Goal: Task Accomplishment & Management: Manage account settings

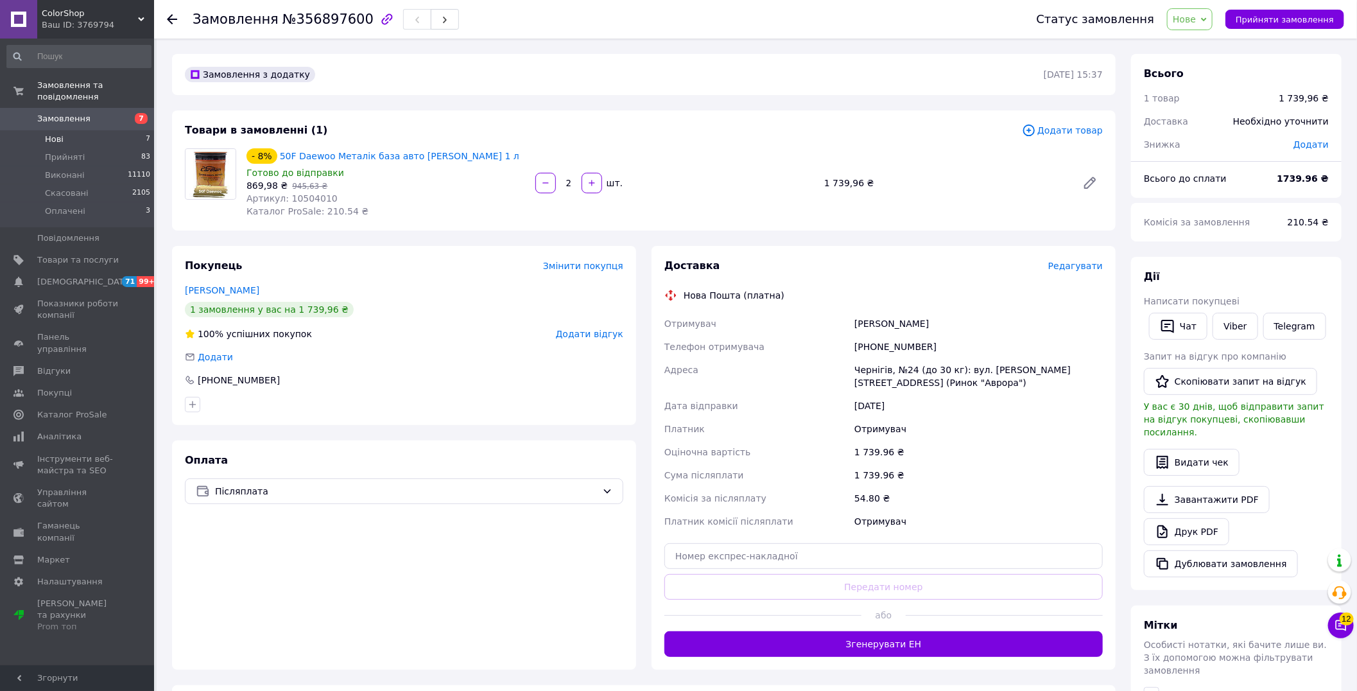
click at [77, 130] on li "Нові 7" at bounding box center [79, 139] width 158 height 18
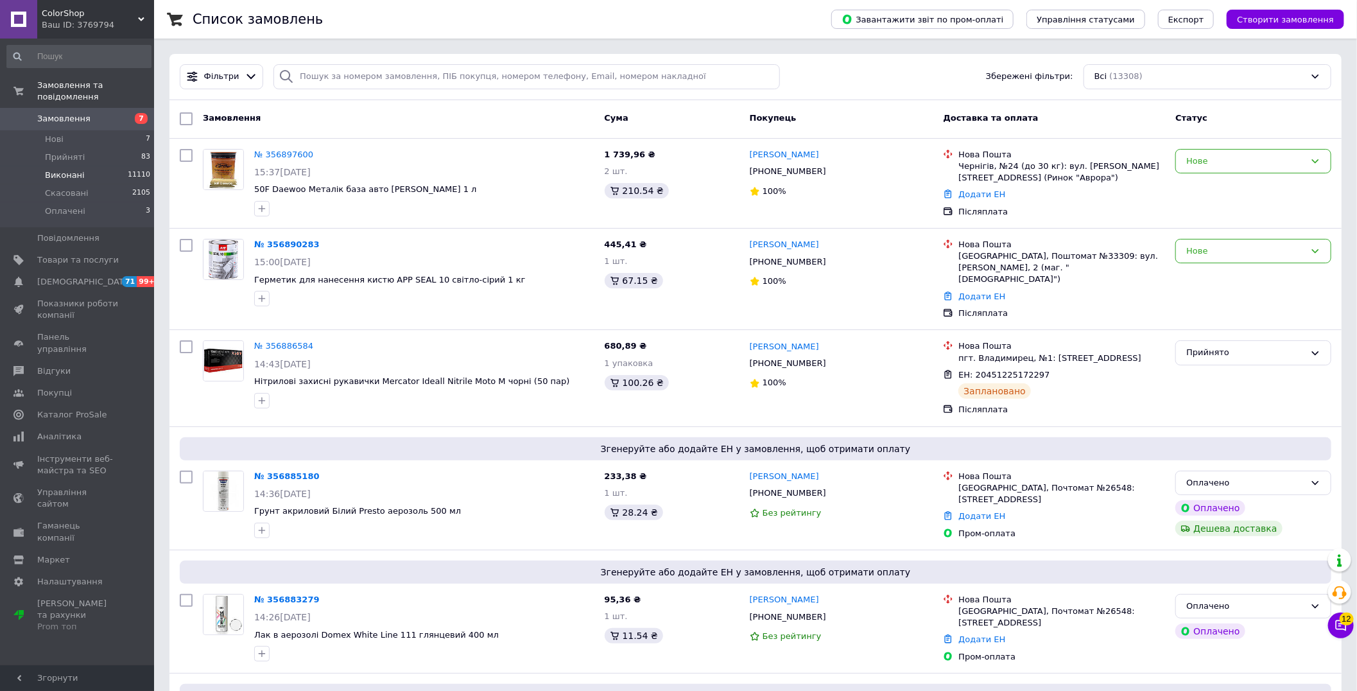
click at [73, 169] on span "Виконані" at bounding box center [65, 175] width 40 height 12
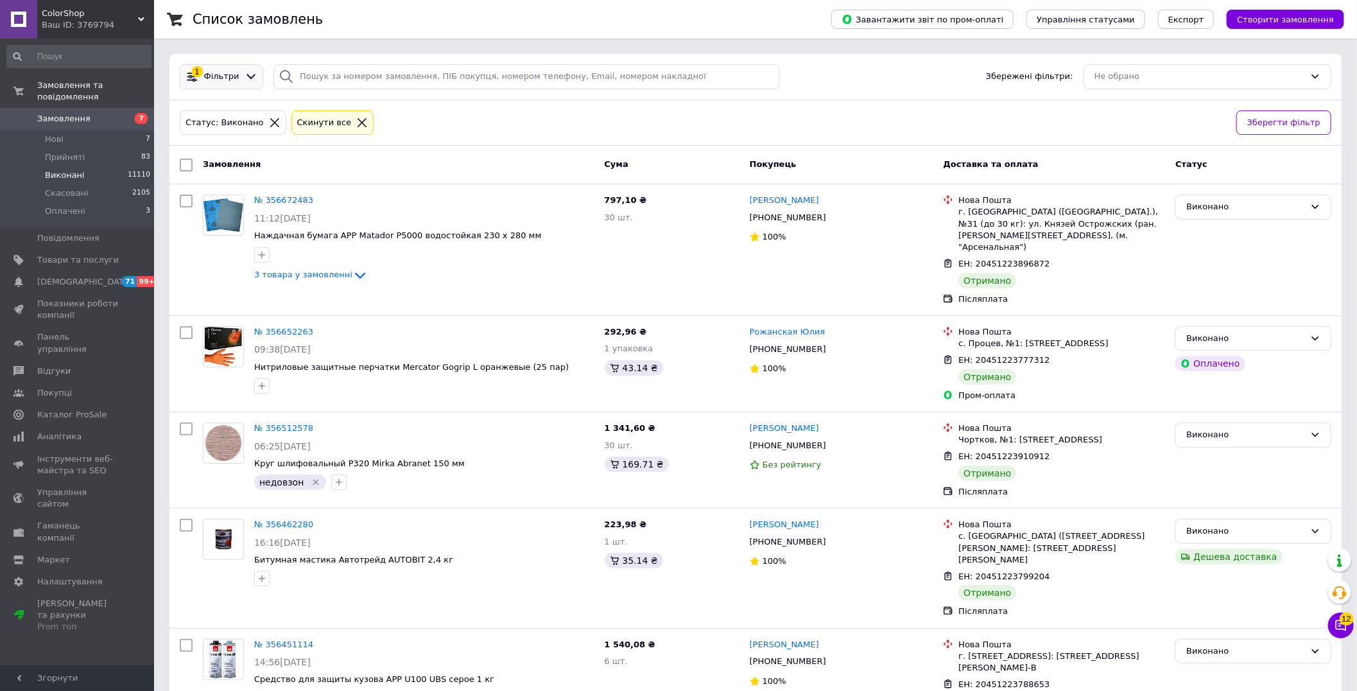
click at [234, 73] on div "Фільтри" at bounding box center [222, 77] width 40 height 12
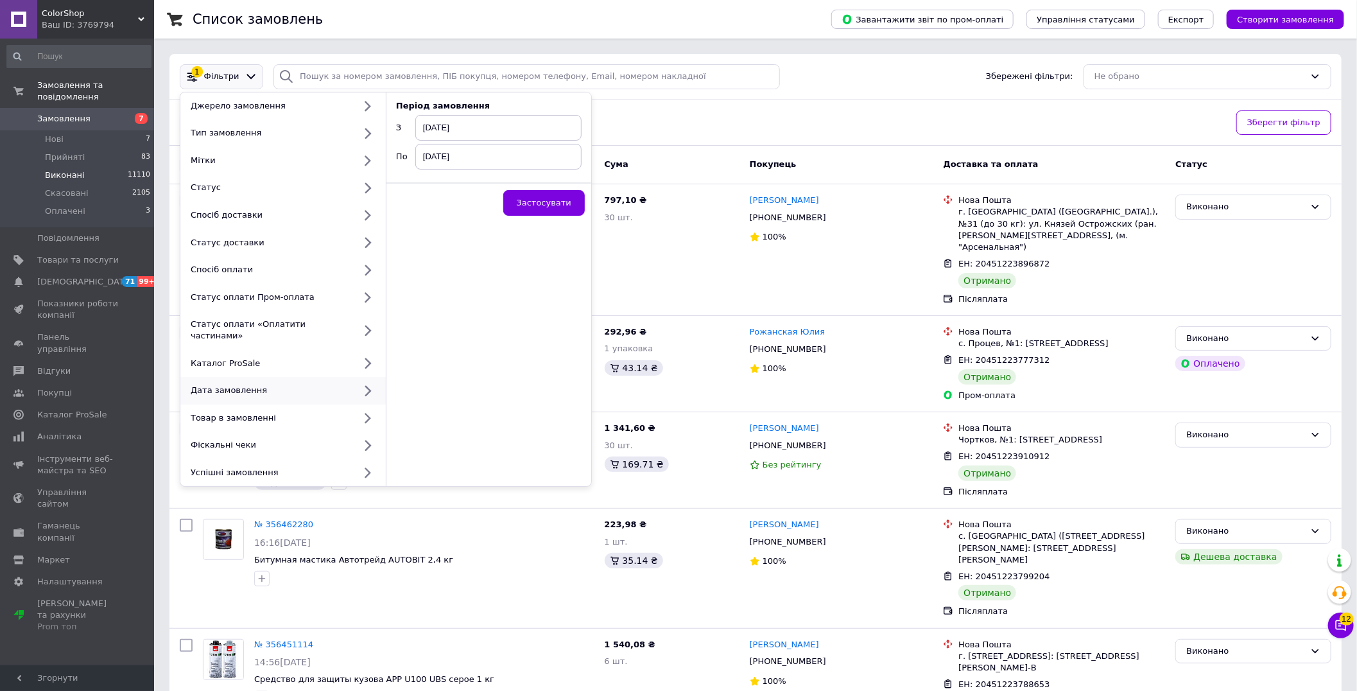
click at [475, 125] on span "[DATE]" at bounding box center [498, 128] width 166 height 26
click at [434, 148] on span "‹" at bounding box center [430, 150] width 23 height 19
click at [455, 182] on td "1" at bounding box center [453, 187] width 23 height 18
click at [460, 150] on span "[DATE]" at bounding box center [498, 157] width 166 height 26
click at [433, 182] on span "‹" at bounding box center [430, 179] width 23 height 19
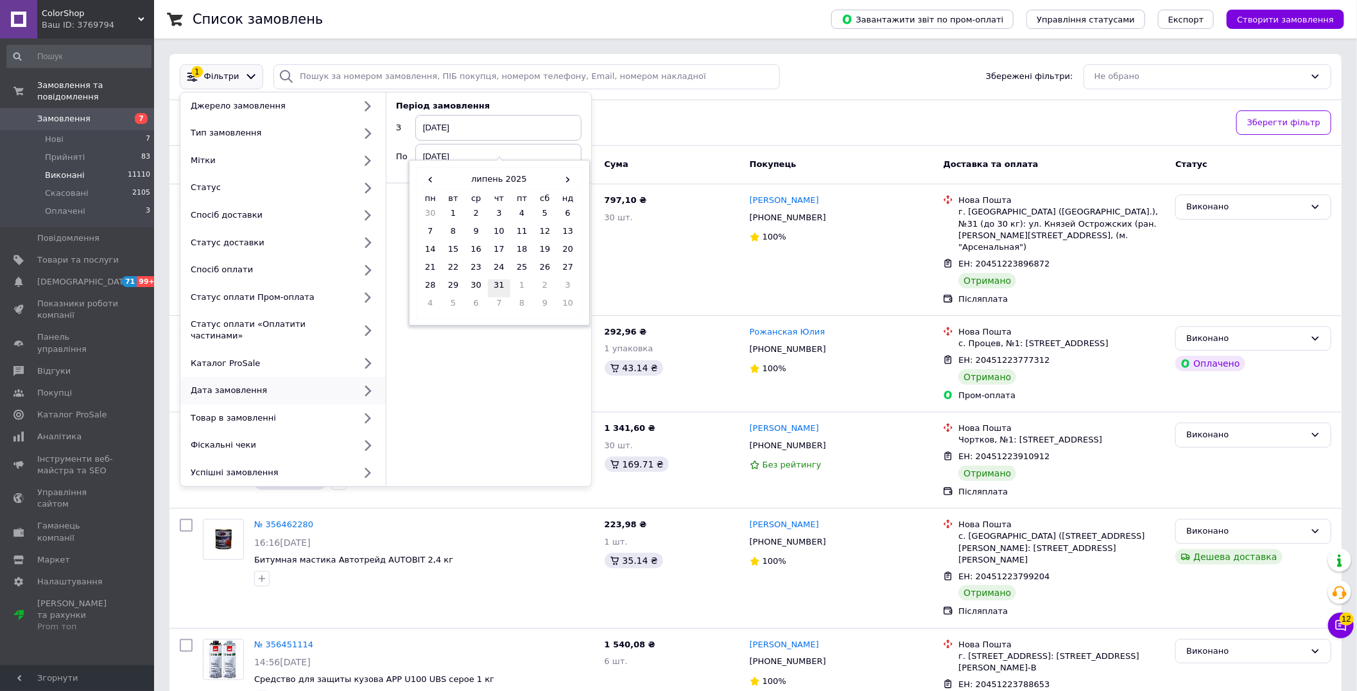
click at [497, 286] on td "31" at bounding box center [499, 288] width 23 height 18
click at [546, 198] on span "Застосувати" at bounding box center [544, 203] width 55 height 10
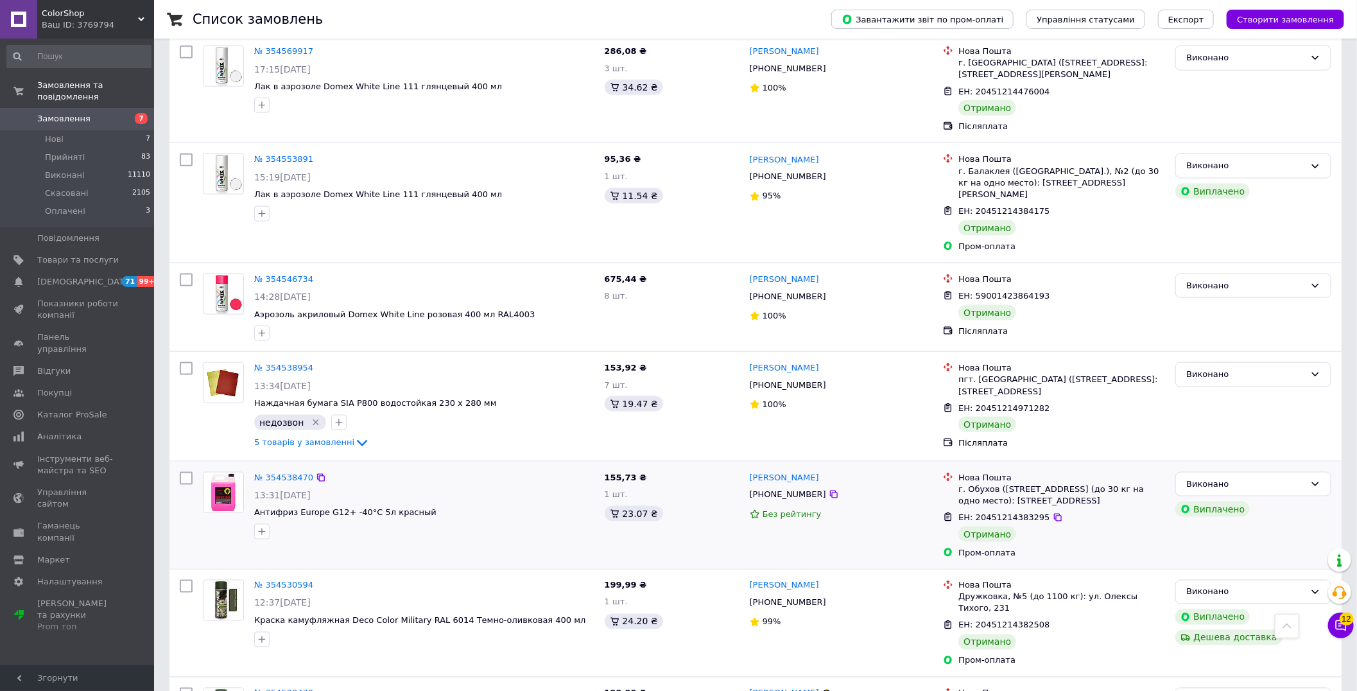
scroll to position [10223, 0]
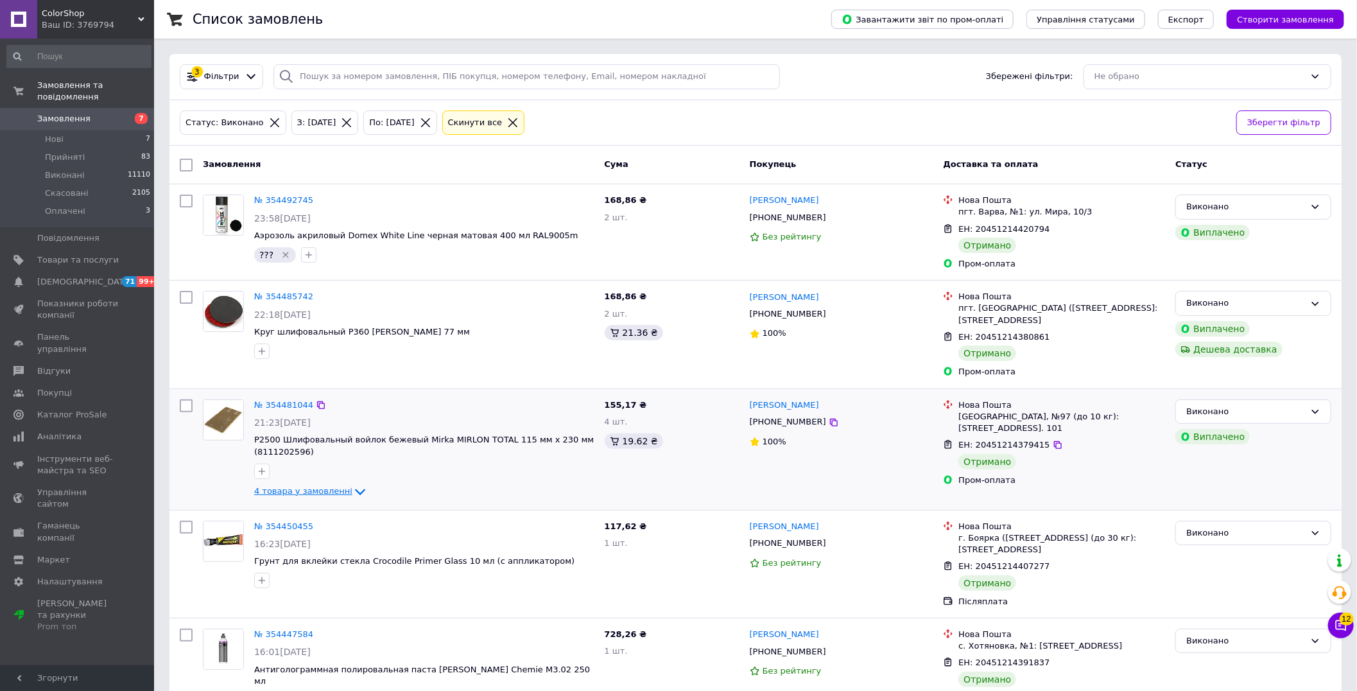
click at [300, 496] on span "4 товара у замовленні" at bounding box center [303, 491] width 98 height 10
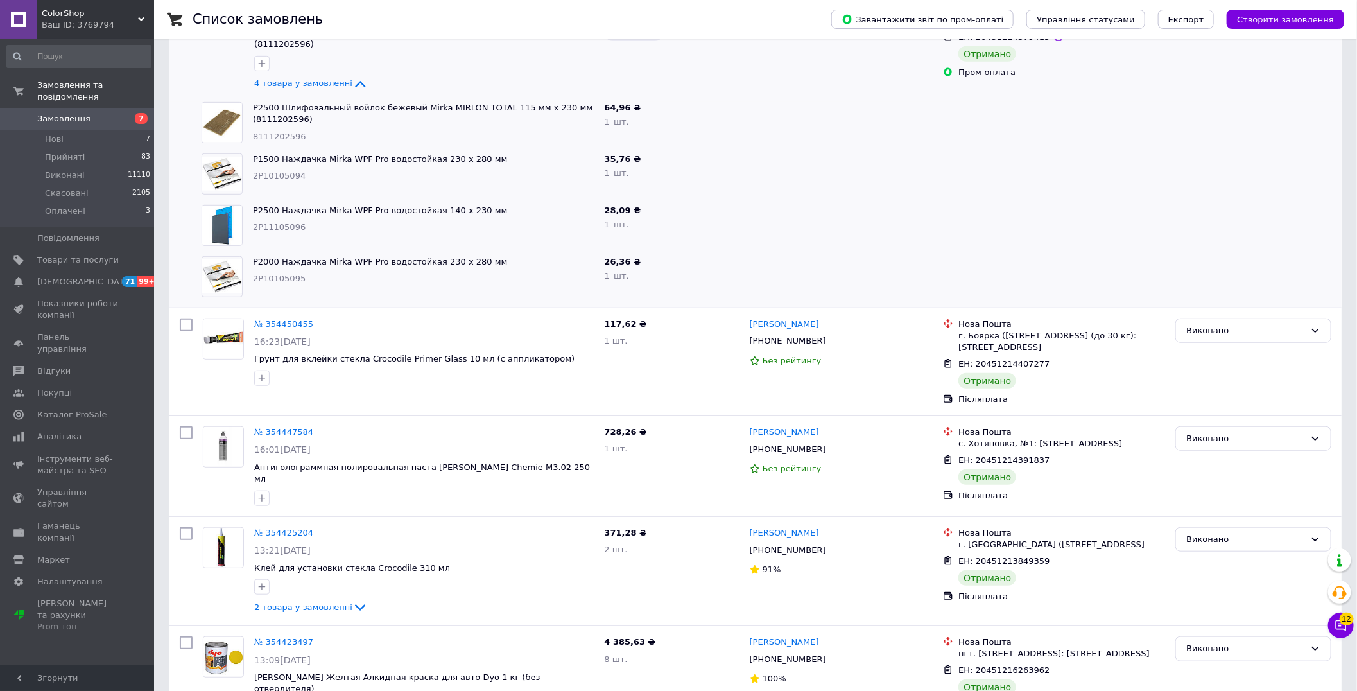
scroll to position [570, 0]
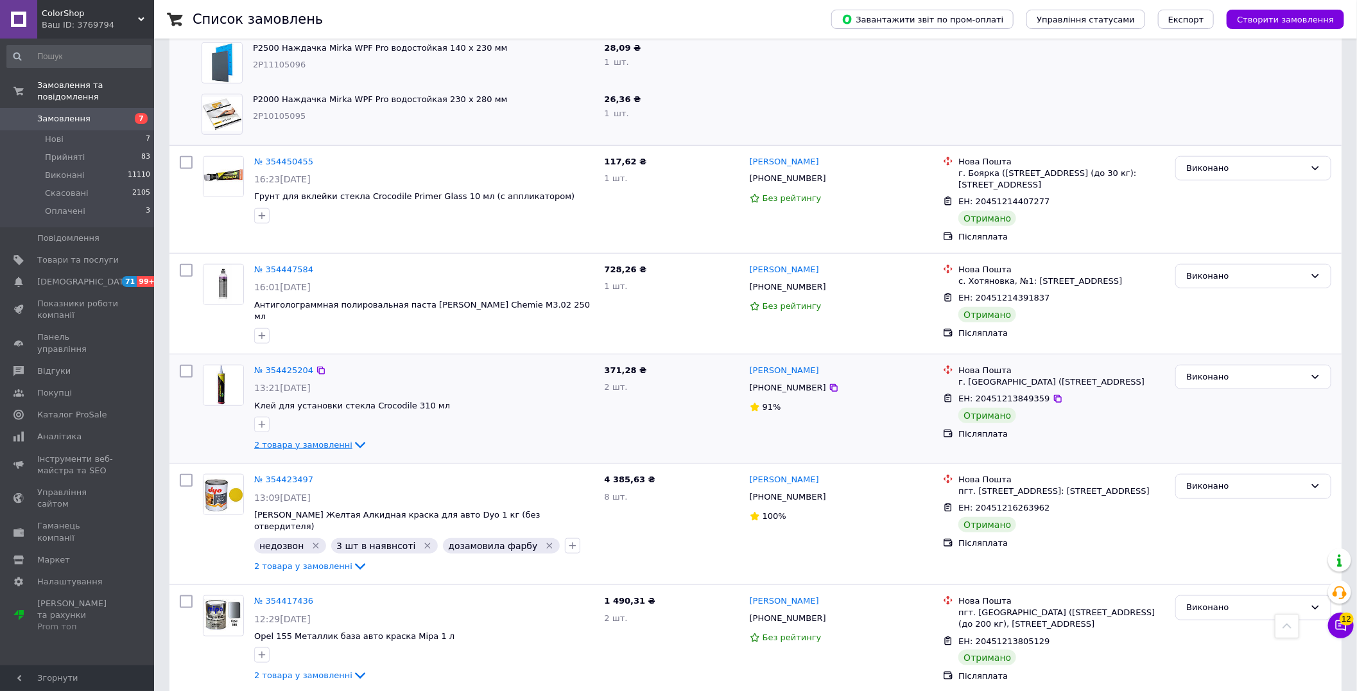
click at [289, 449] on span "2 товара у замовленні" at bounding box center [303, 445] width 98 height 10
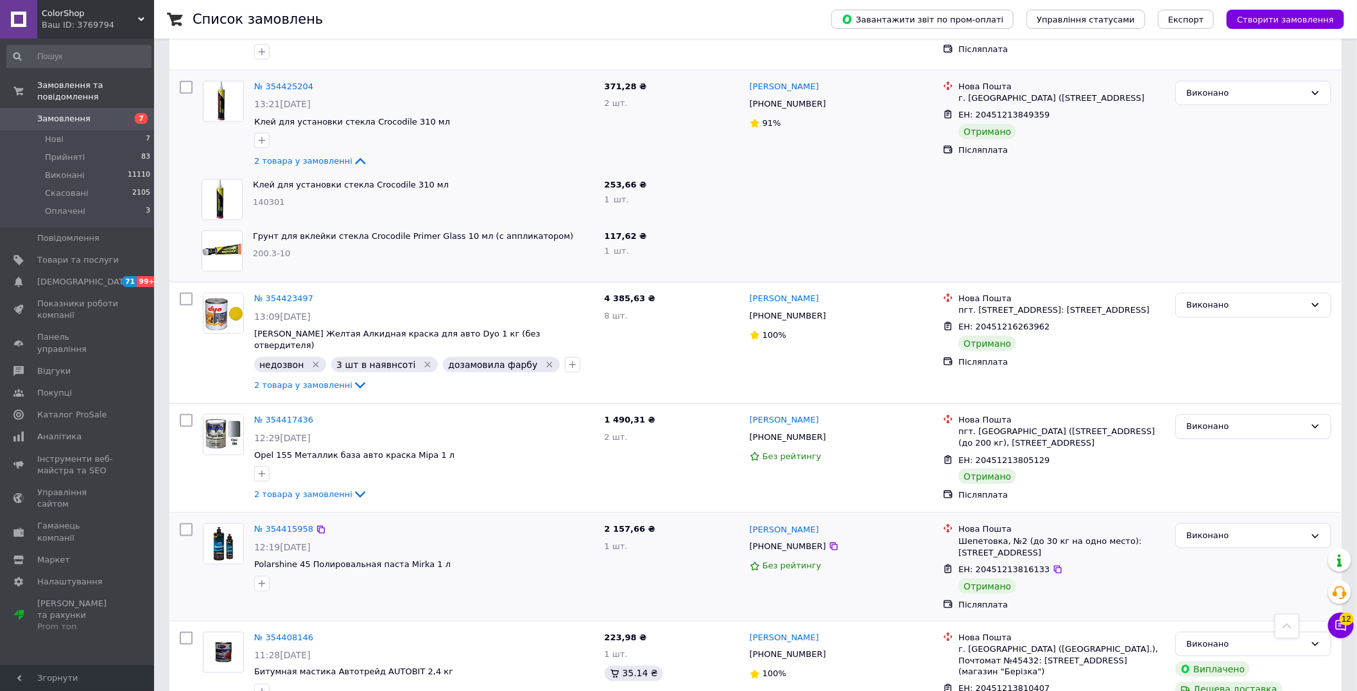
scroll to position [927, 0]
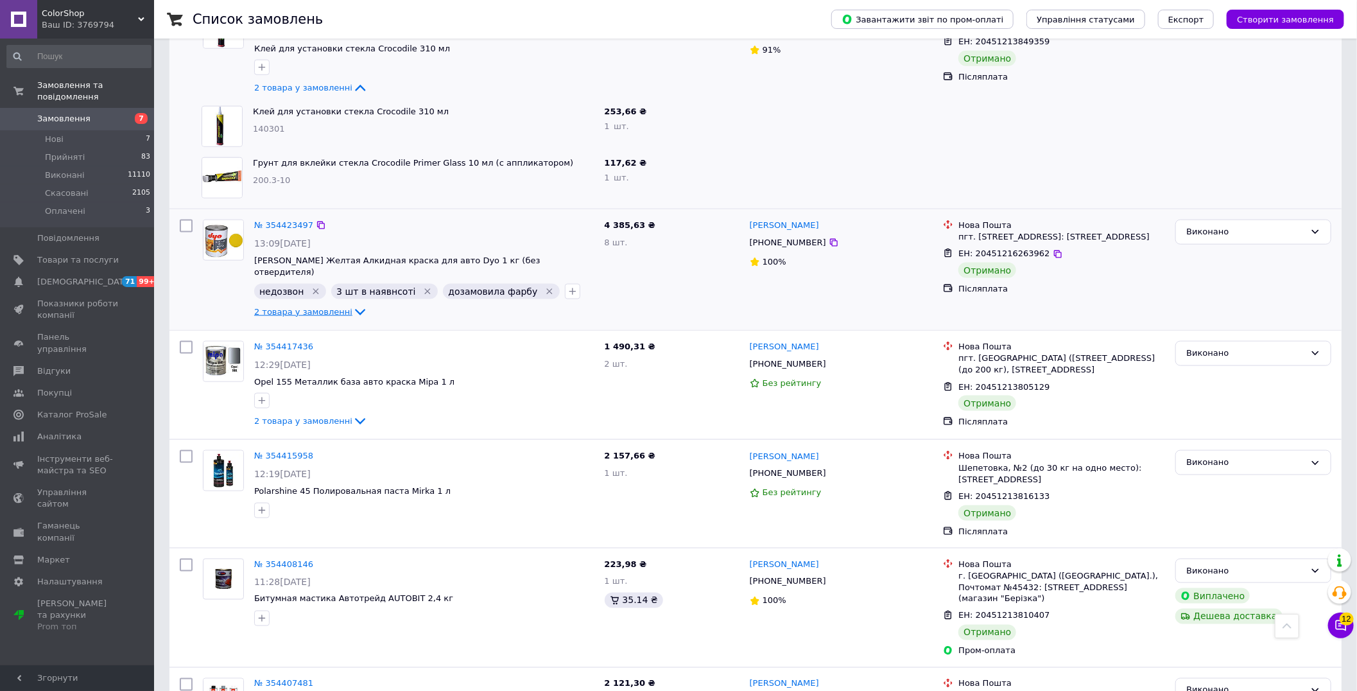
click at [302, 309] on span "2 товара у замовленні" at bounding box center [303, 312] width 98 height 10
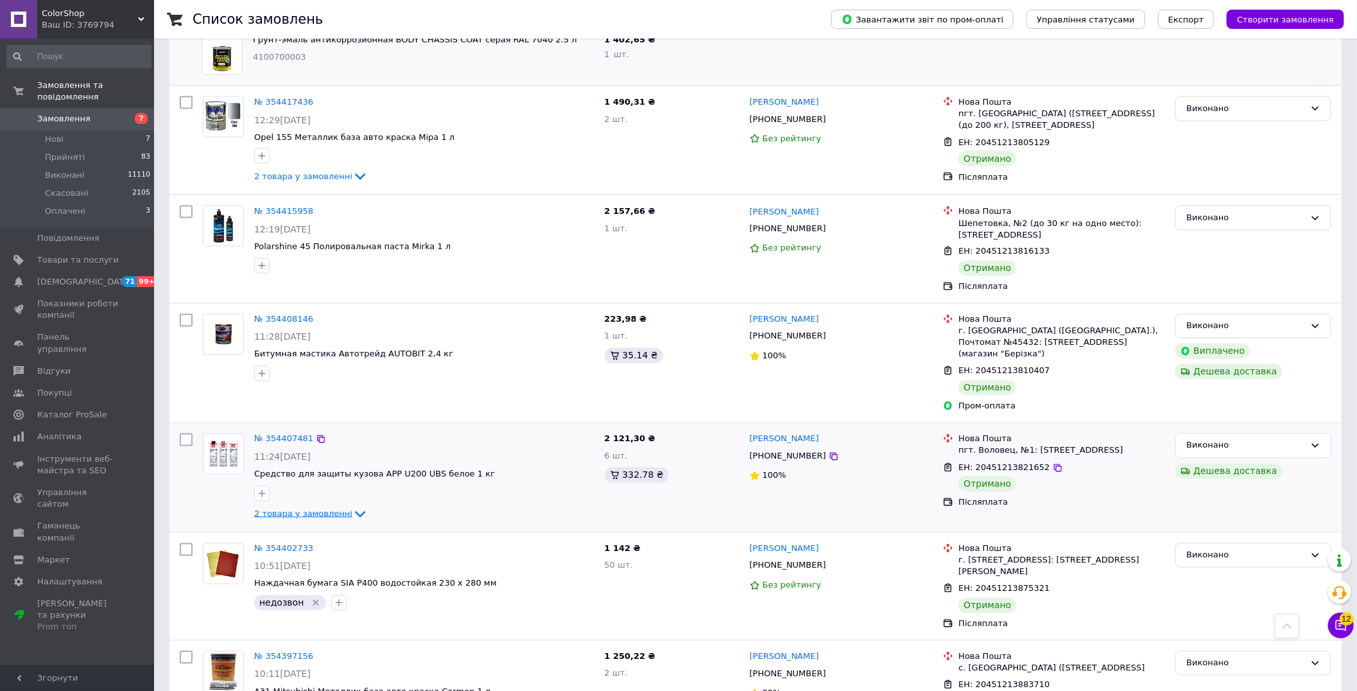
scroll to position [1284, 0]
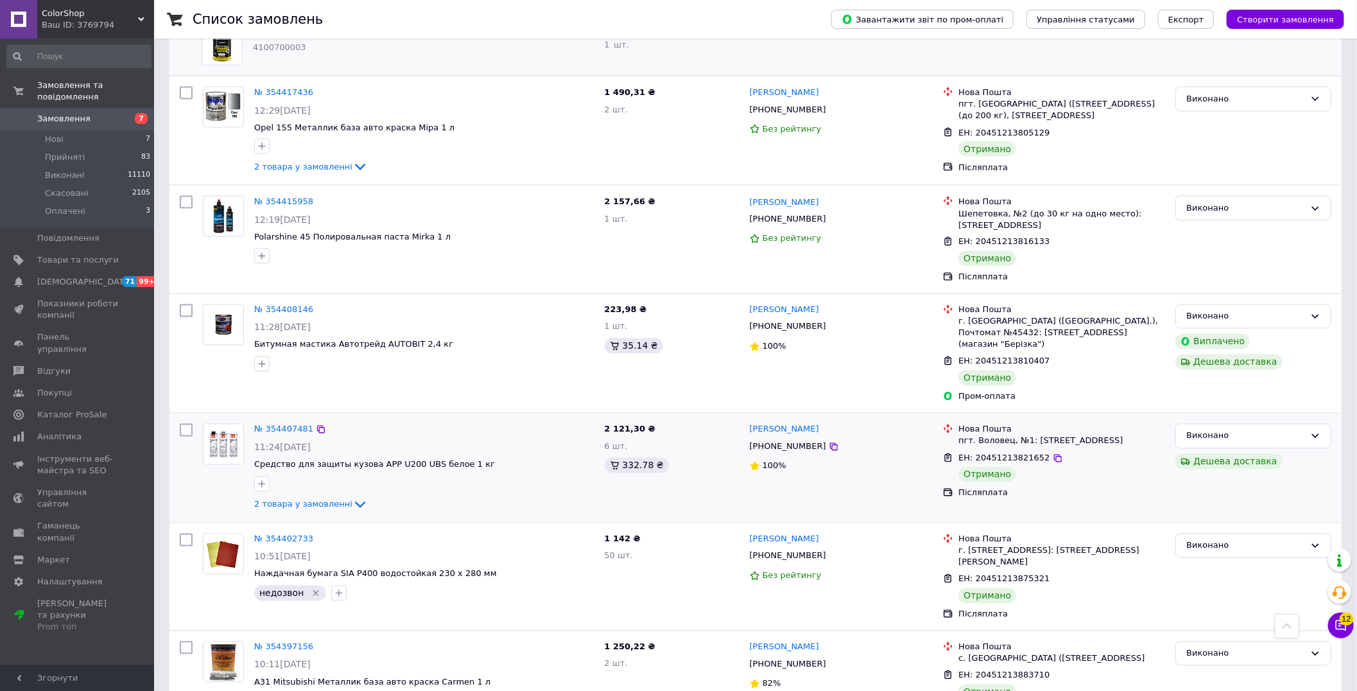
click at [290, 490] on div "№ 354407481 11:24[DATE] Средство для защиты кузова APP U200 UBS белое 1 кг 2 то…" at bounding box center [424, 468] width 351 height 98
click at [297, 500] on span "2 товара у замовленні" at bounding box center [303, 504] width 98 height 10
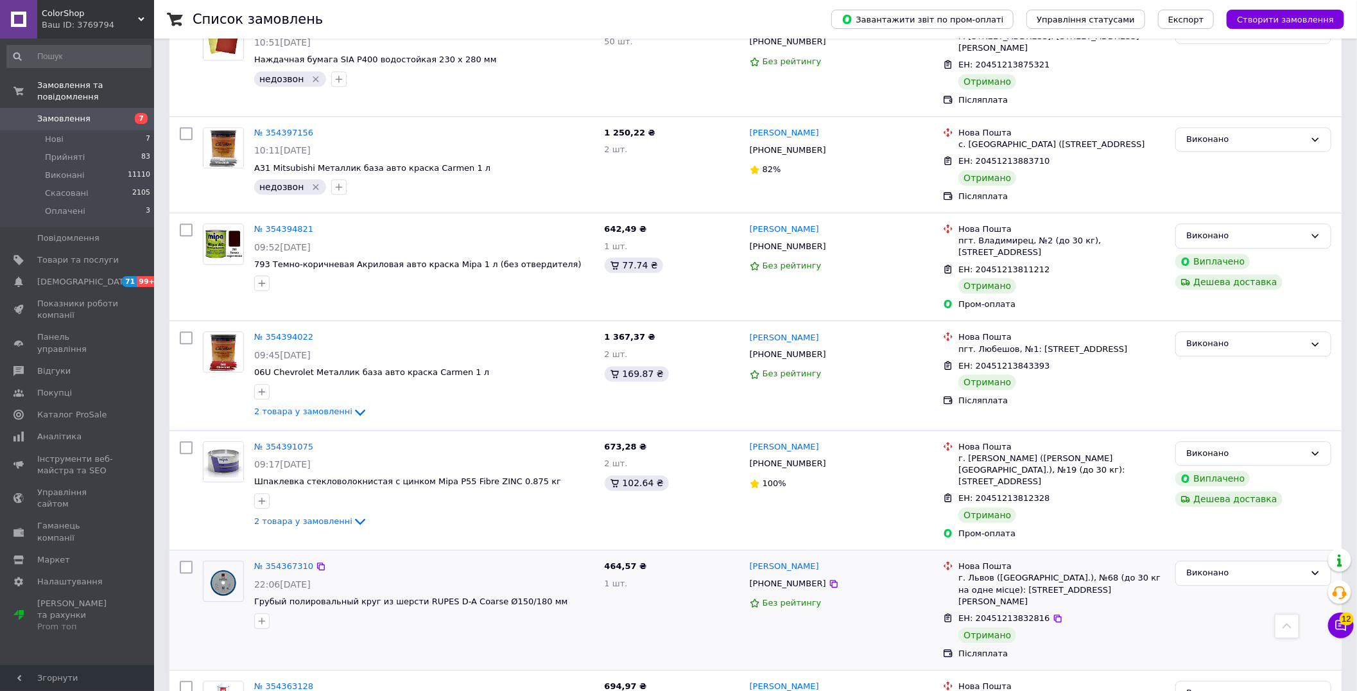
scroll to position [1926, 0]
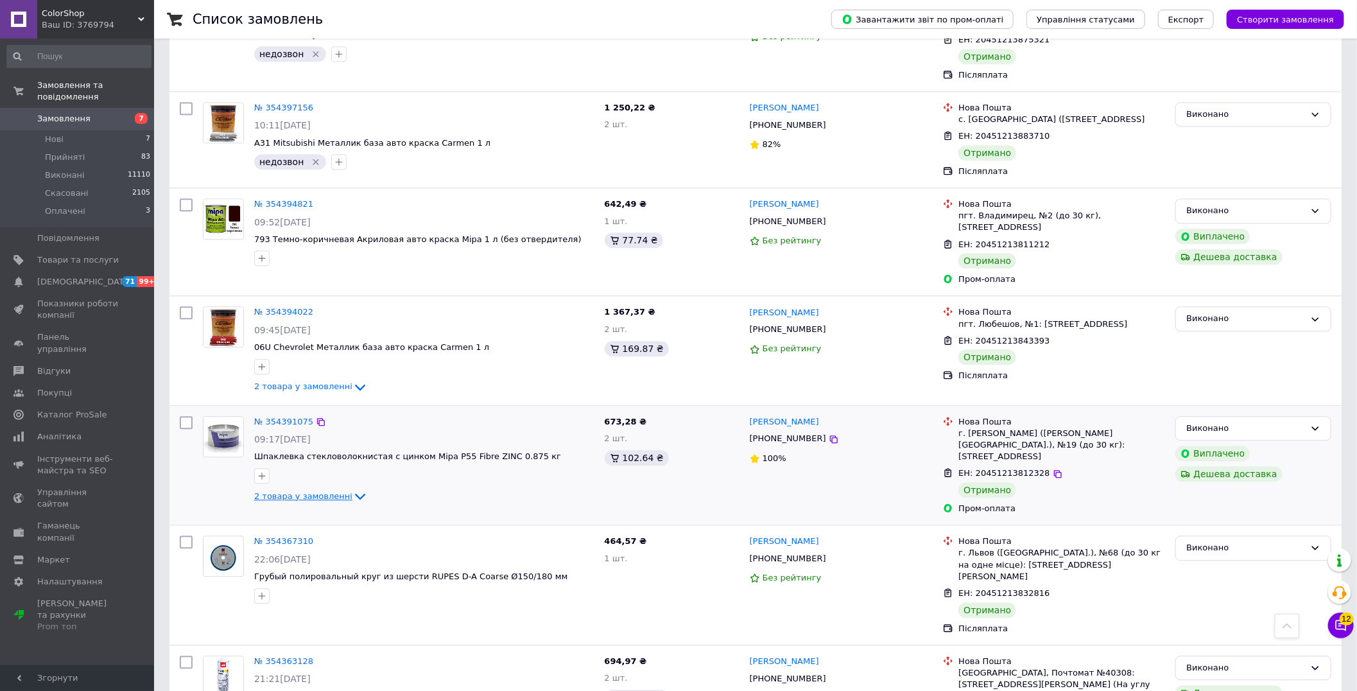
click at [308, 491] on span "2 товара у замовленні" at bounding box center [303, 496] width 98 height 10
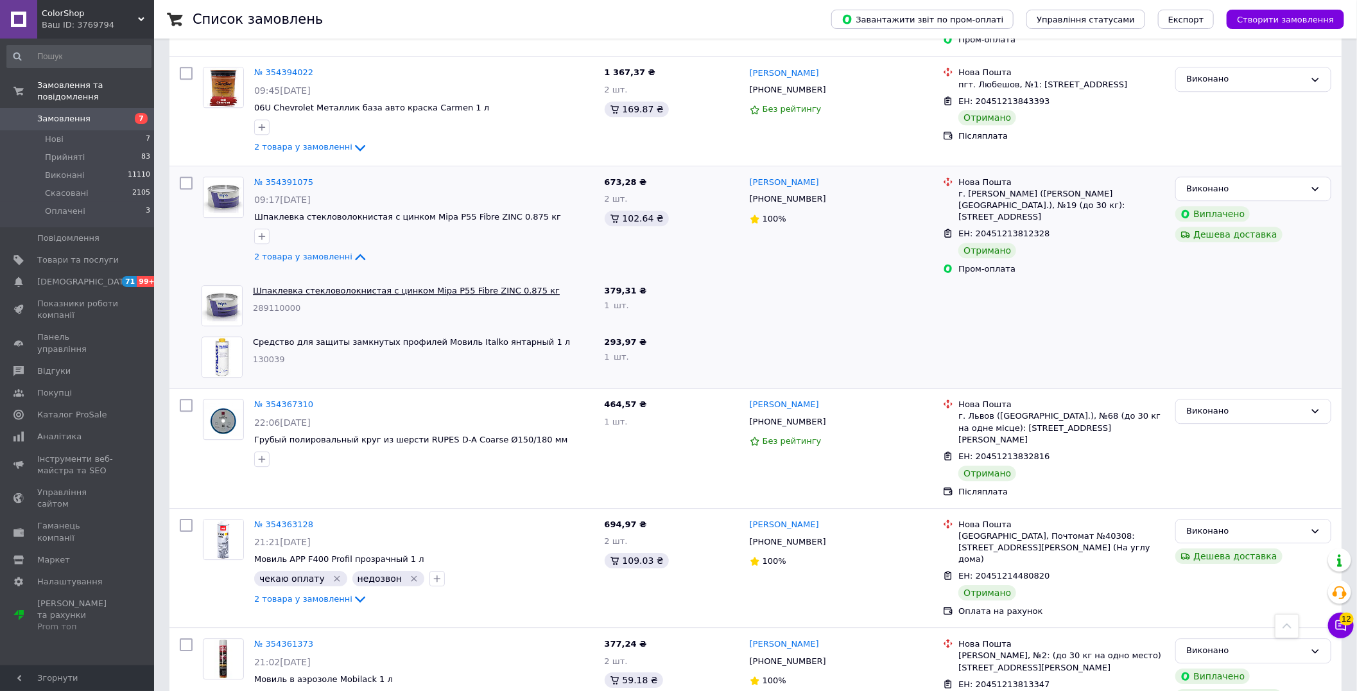
scroll to position [2211, 0]
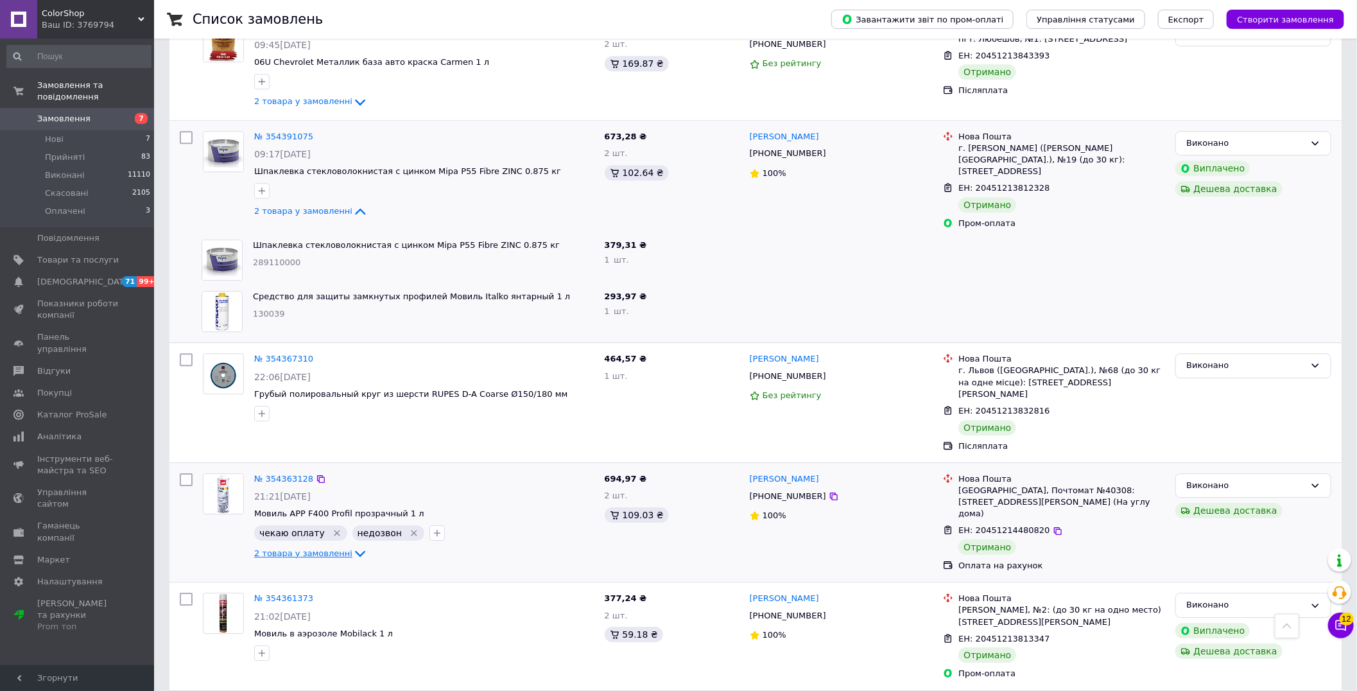
click at [306, 548] on span "2 товара у замовленні" at bounding box center [303, 553] width 98 height 10
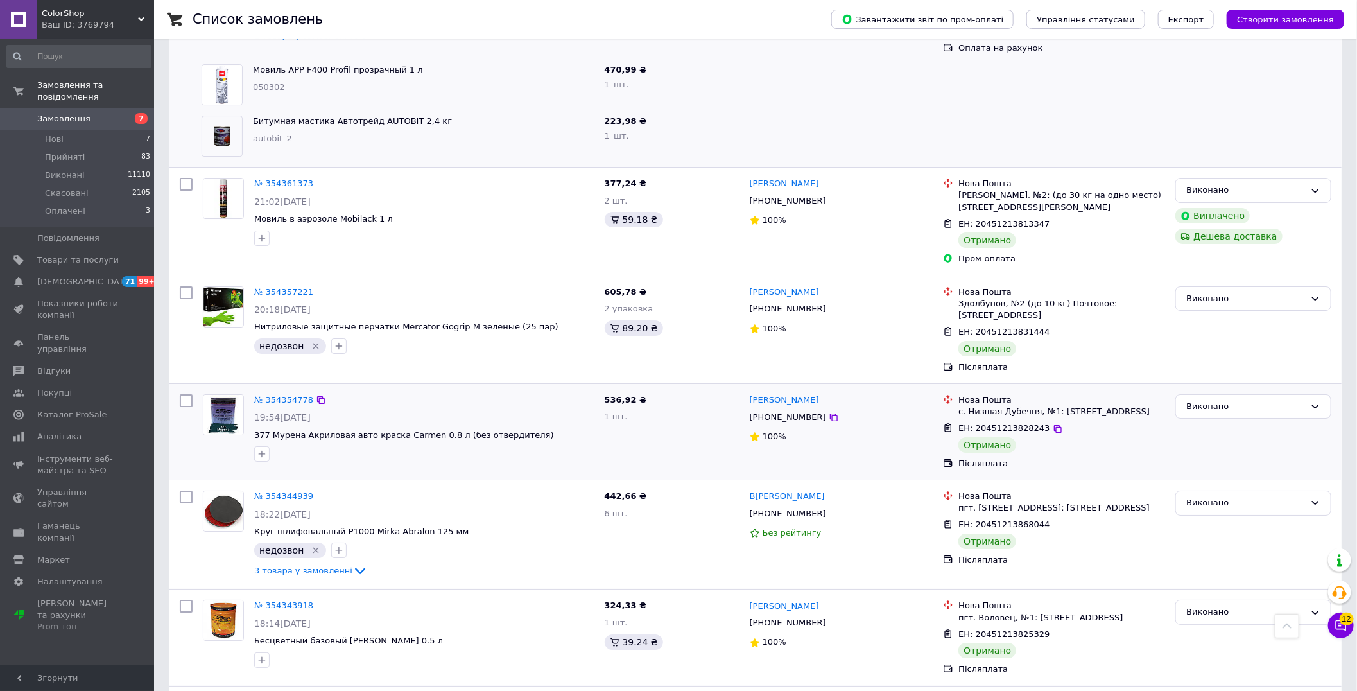
scroll to position [2853, 0]
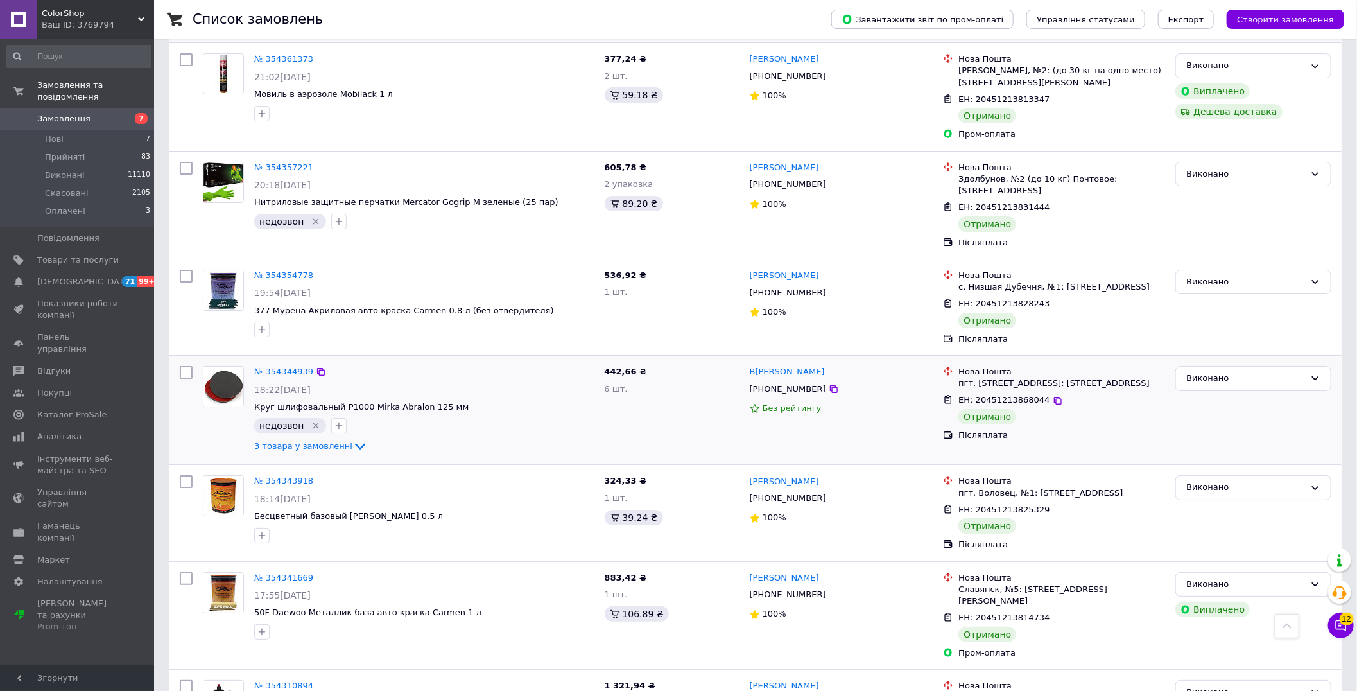
click at [304, 376] on div "№ 354344939 18:22[DATE] Круг шлифовальный P1000 Mirka Abralon 125 мм недозвон  …" at bounding box center [424, 410] width 351 height 98
click at [303, 441] on span "3 товара у замовленні" at bounding box center [303, 446] width 98 height 10
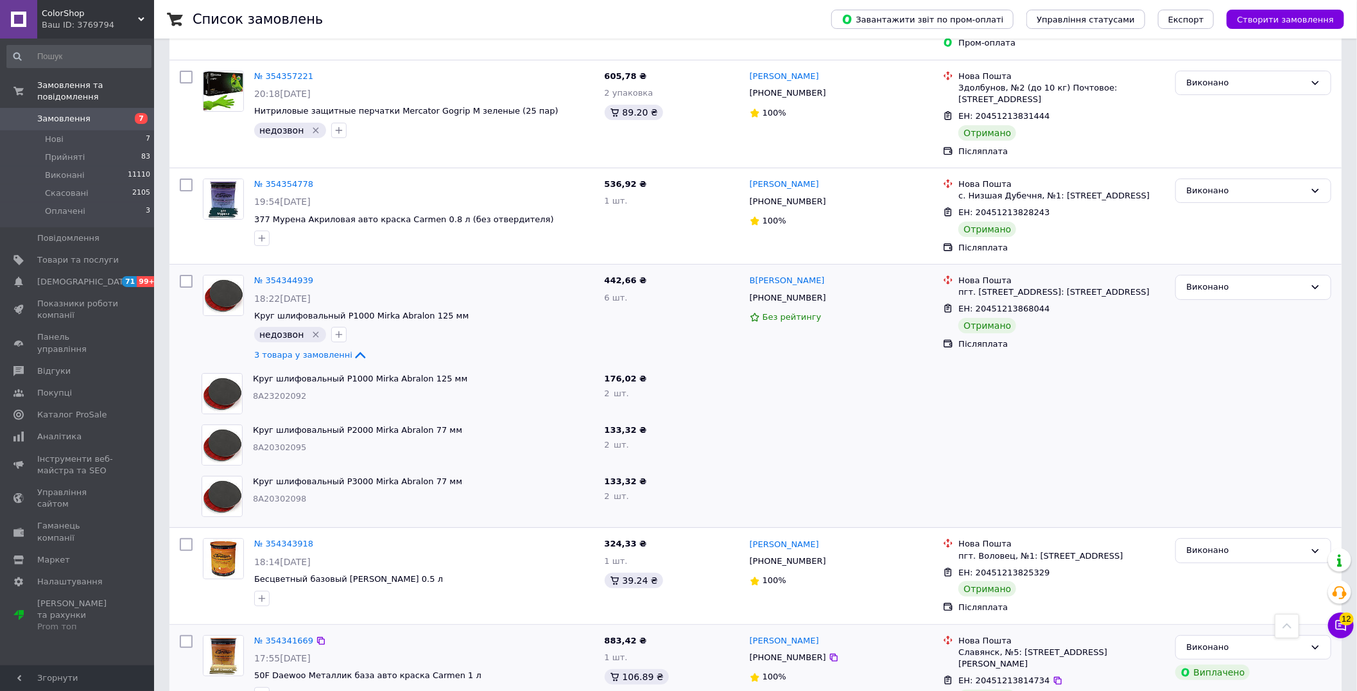
scroll to position [3138, 0]
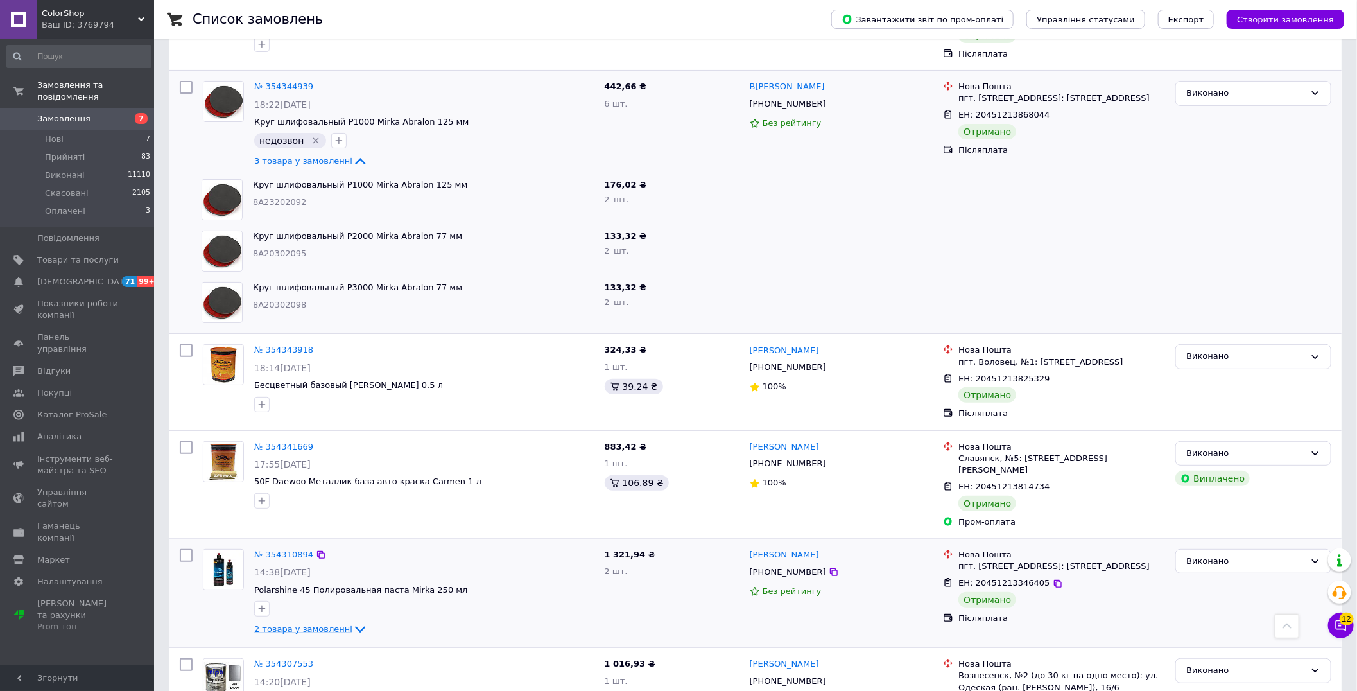
click at [309, 624] on span "2 товара у замовленні" at bounding box center [303, 629] width 98 height 10
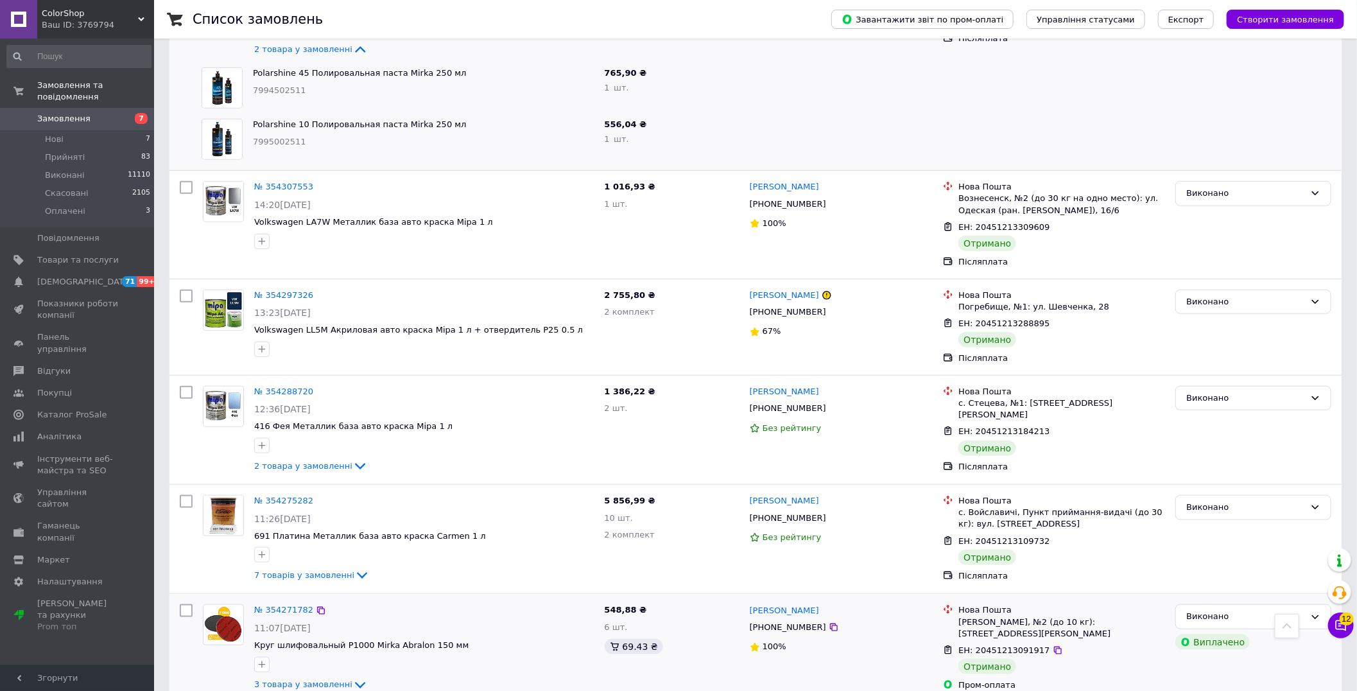
scroll to position [3780, 0]
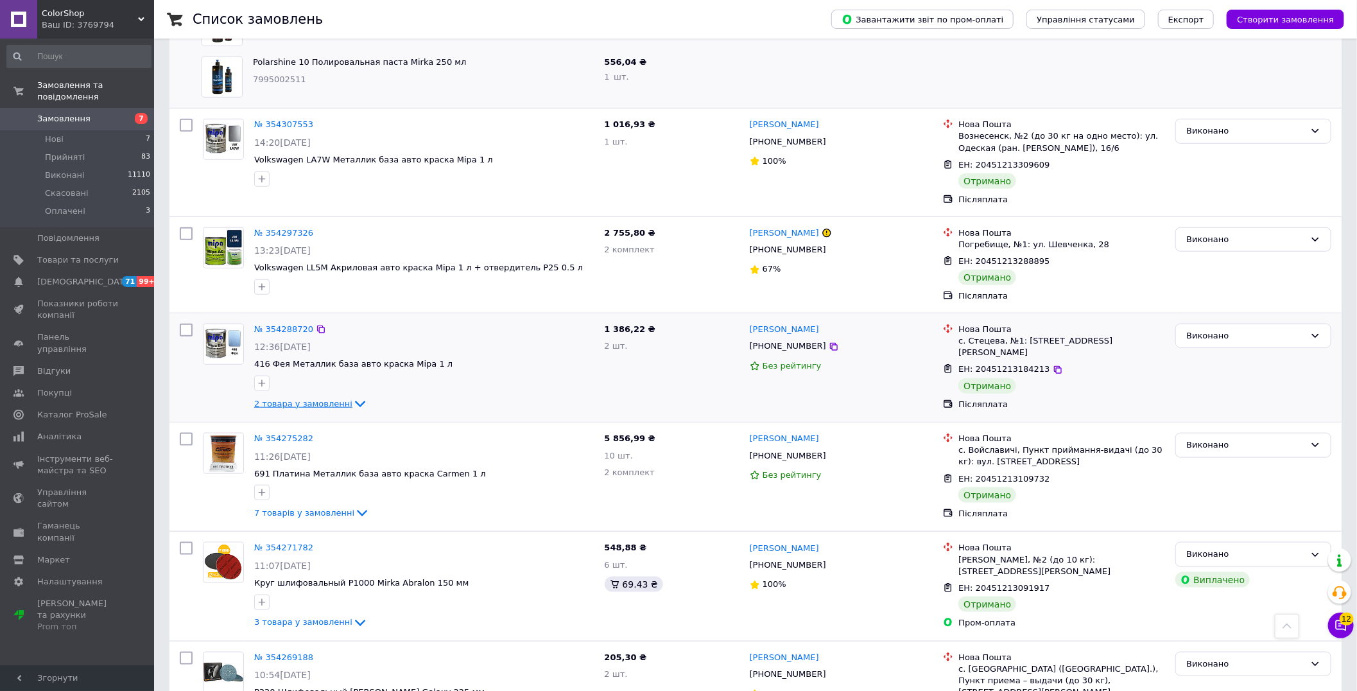
click at [285, 399] on span "2 товара у замовленні" at bounding box center [303, 404] width 98 height 10
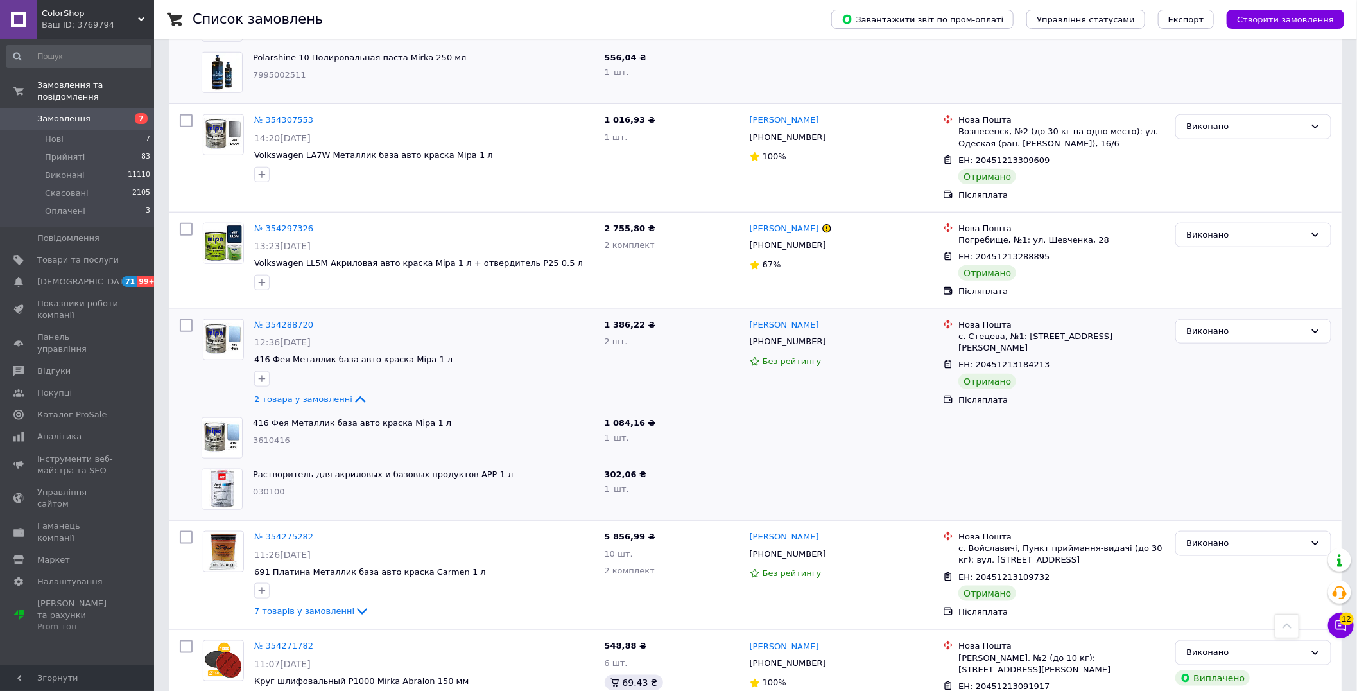
scroll to position [4137, 0]
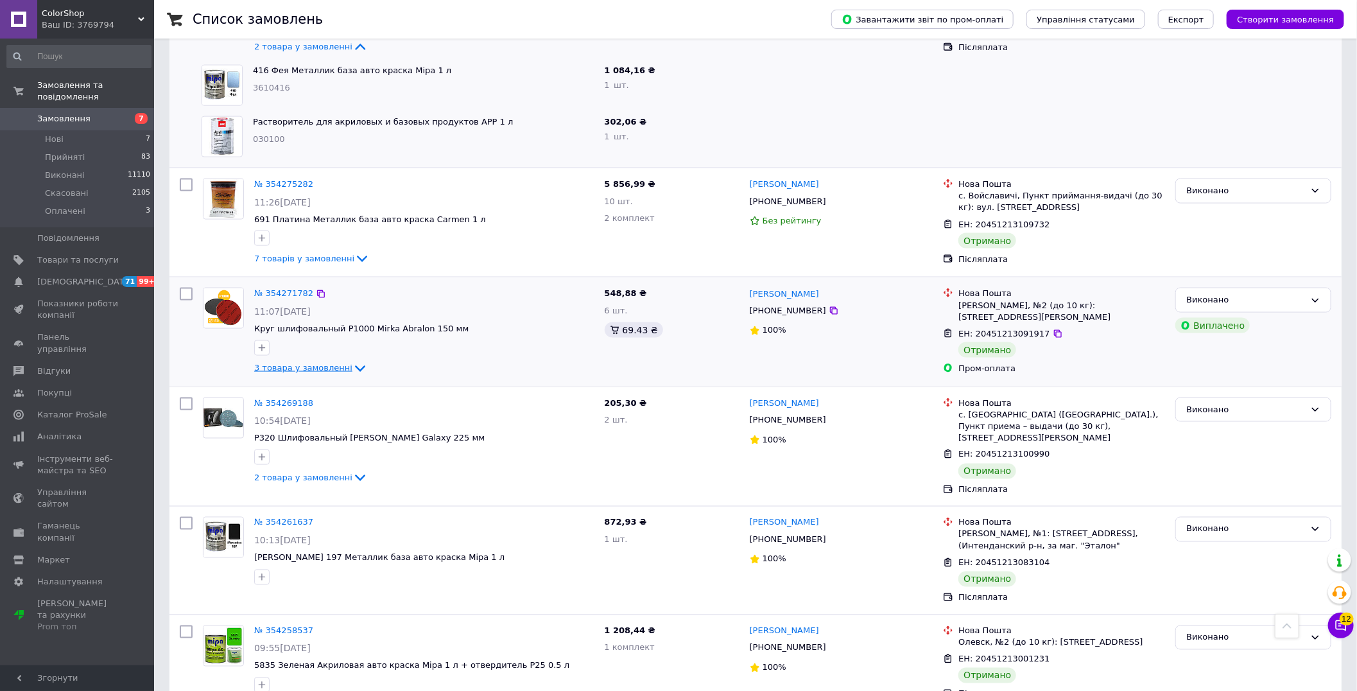
click at [317, 363] on span "3 товара у замовленні" at bounding box center [303, 368] width 98 height 10
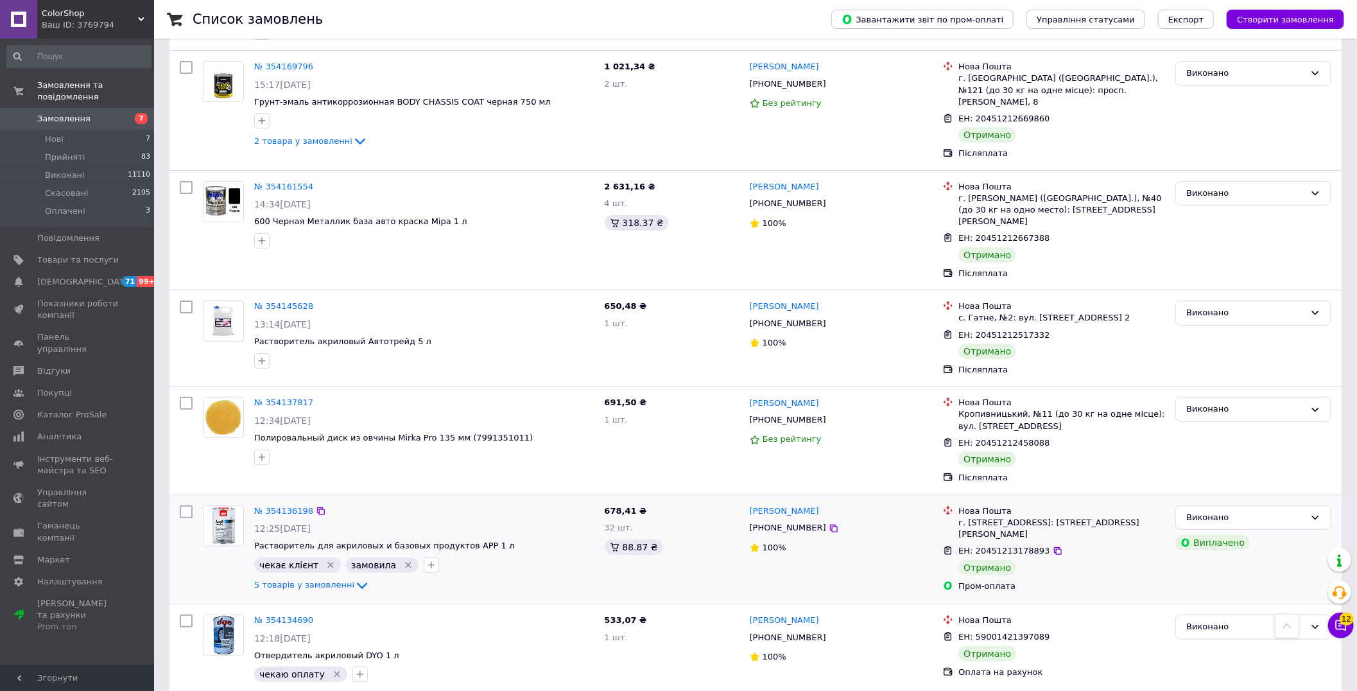
scroll to position [6135, 0]
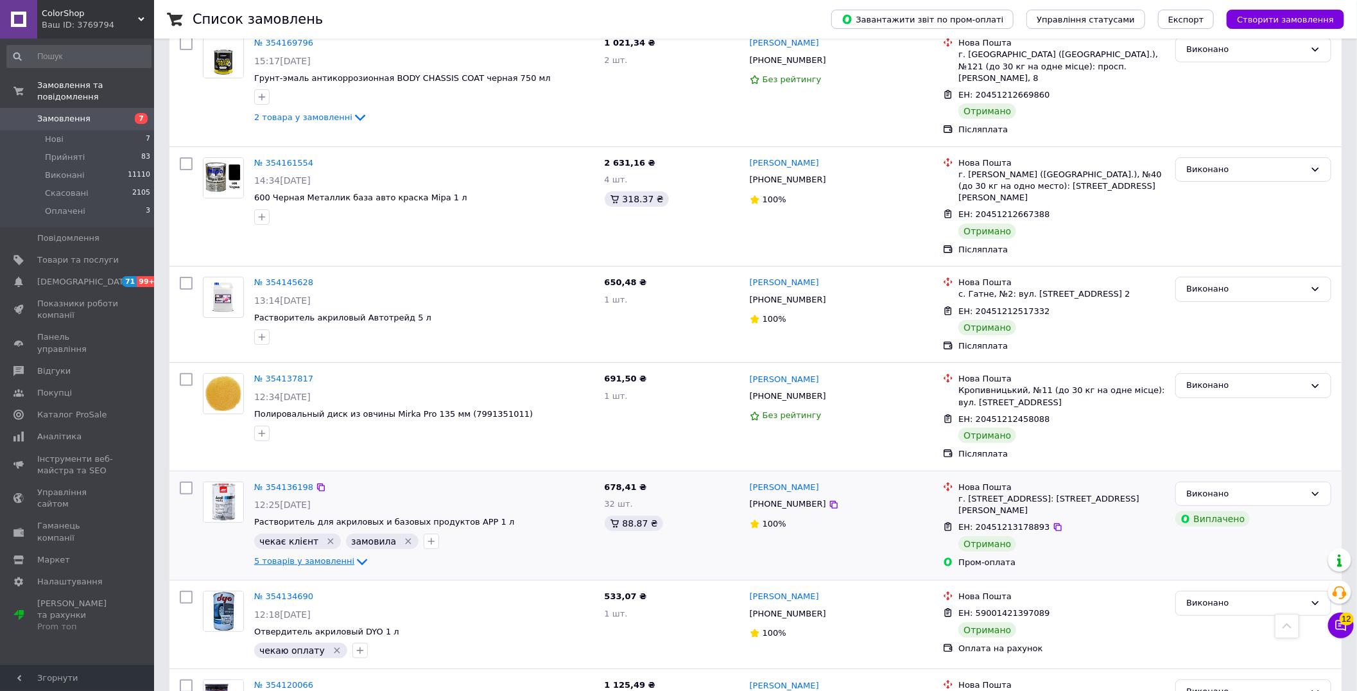
click at [311, 557] on span "5 товарів у замовленні" at bounding box center [304, 562] width 100 height 10
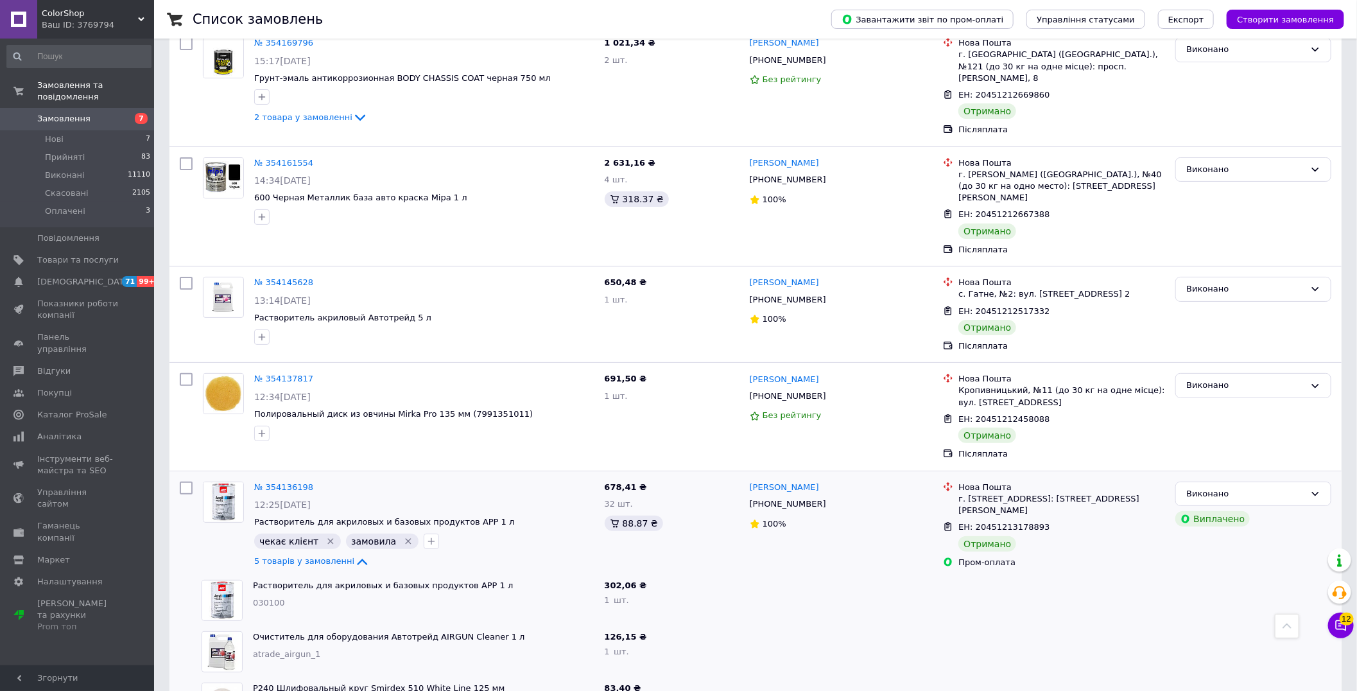
scroll to position [6563, 0]
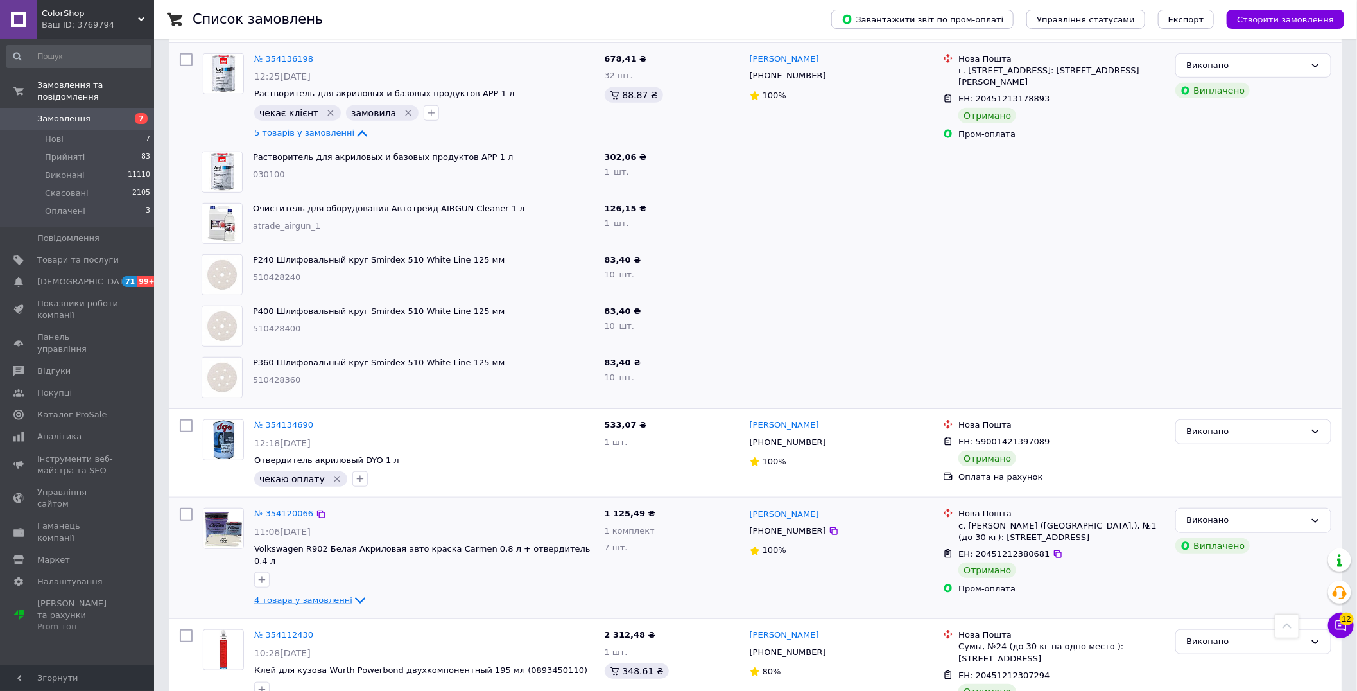
click at [297, 595] on span "4 товара у замовленні" at bounding box center [303, 600] width 98 height 10
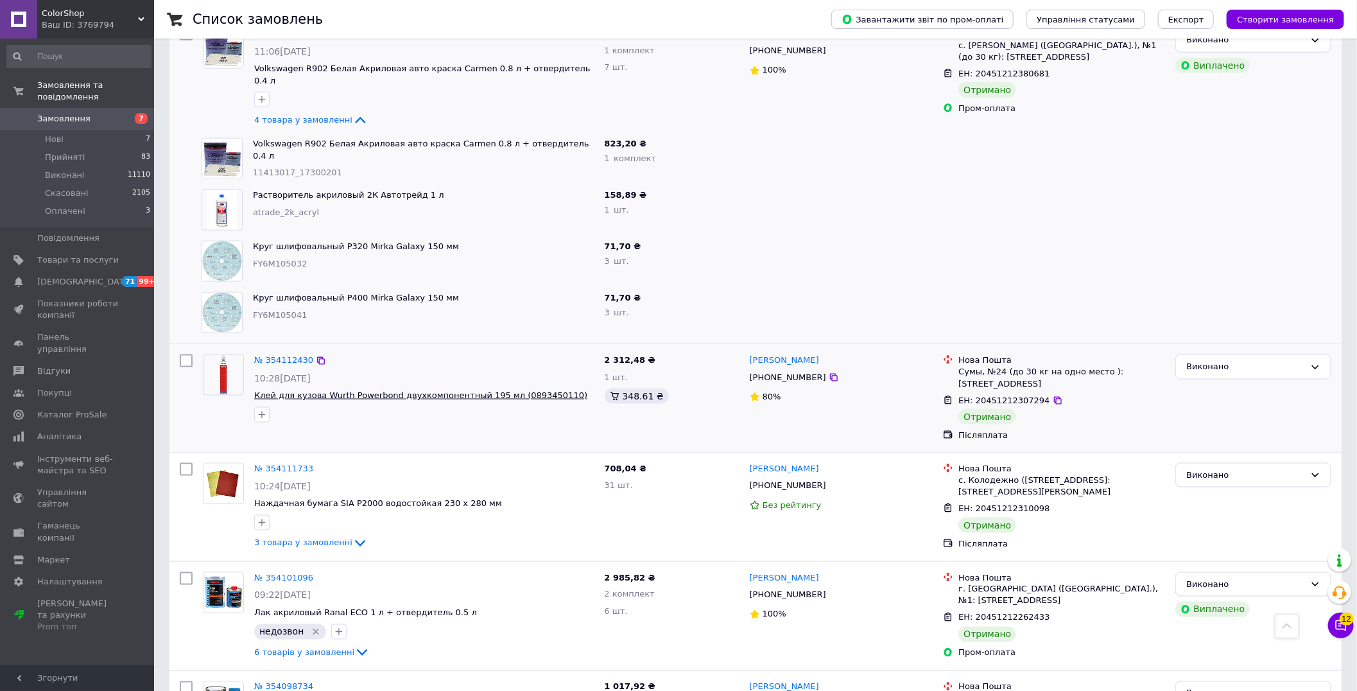
scroll to position [7134, 0]
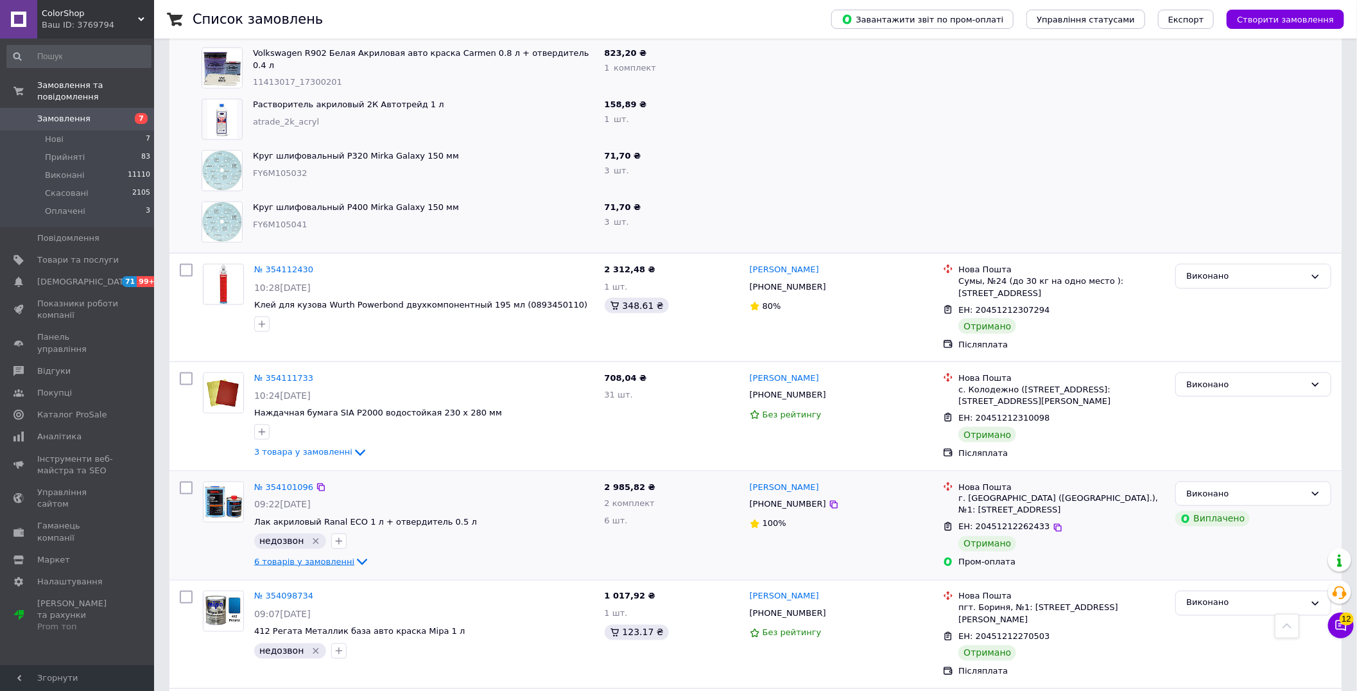
click at [309, 557] on span "6 товарів у замовленні" at bounding box center [304, 562] width 100 height 10
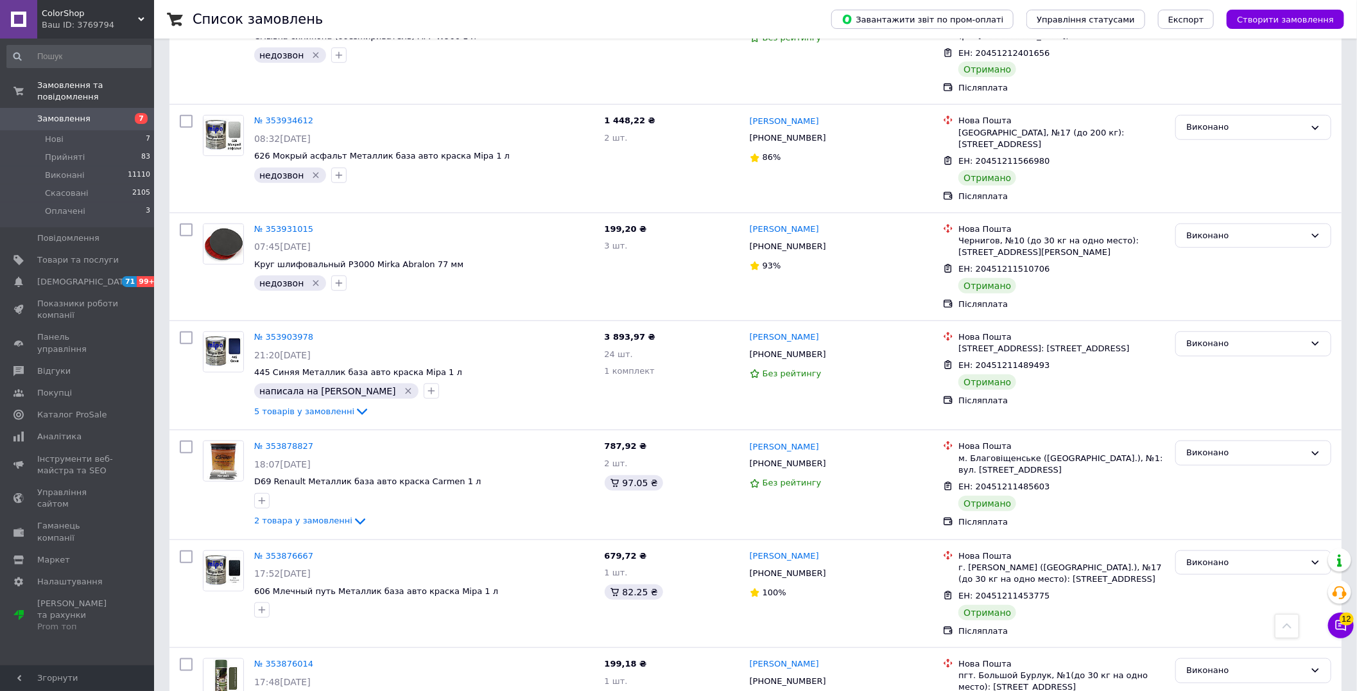
scroll to position [9702, 0]
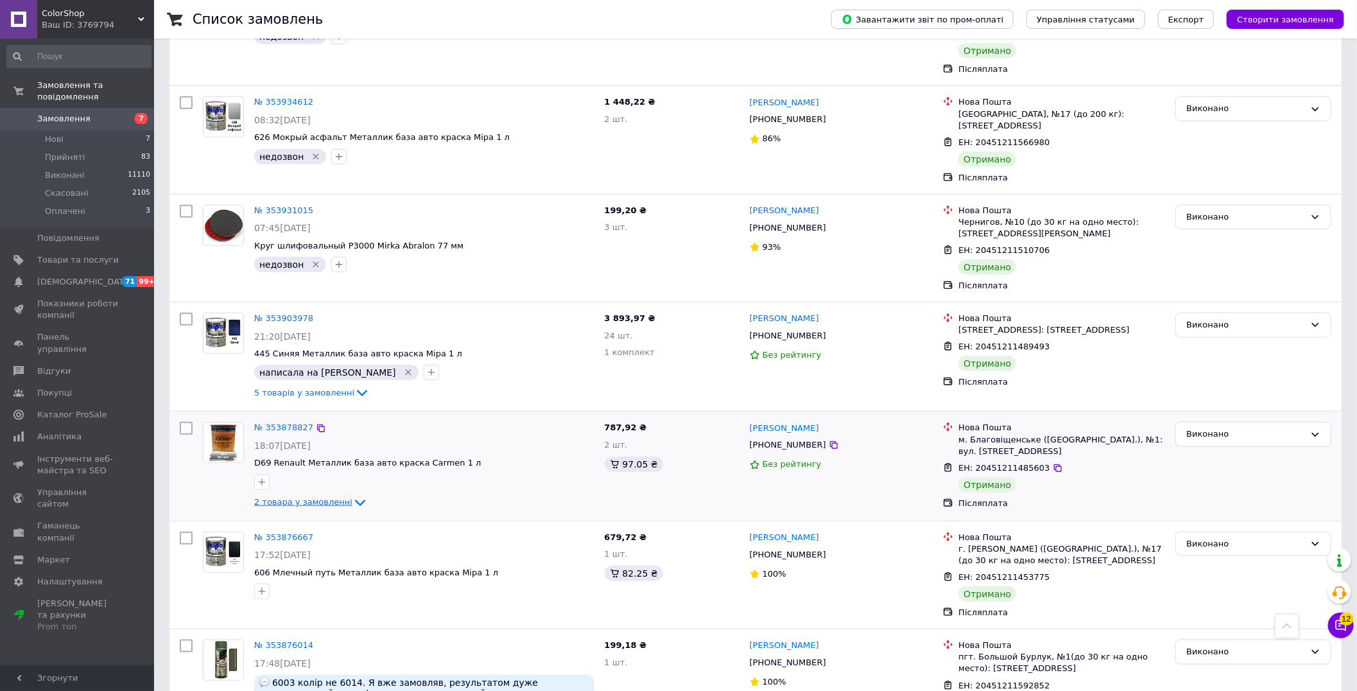
click at [332, 497] on span "2 товара у замовленні" at bounding box center [303, 502] width 98 height 10
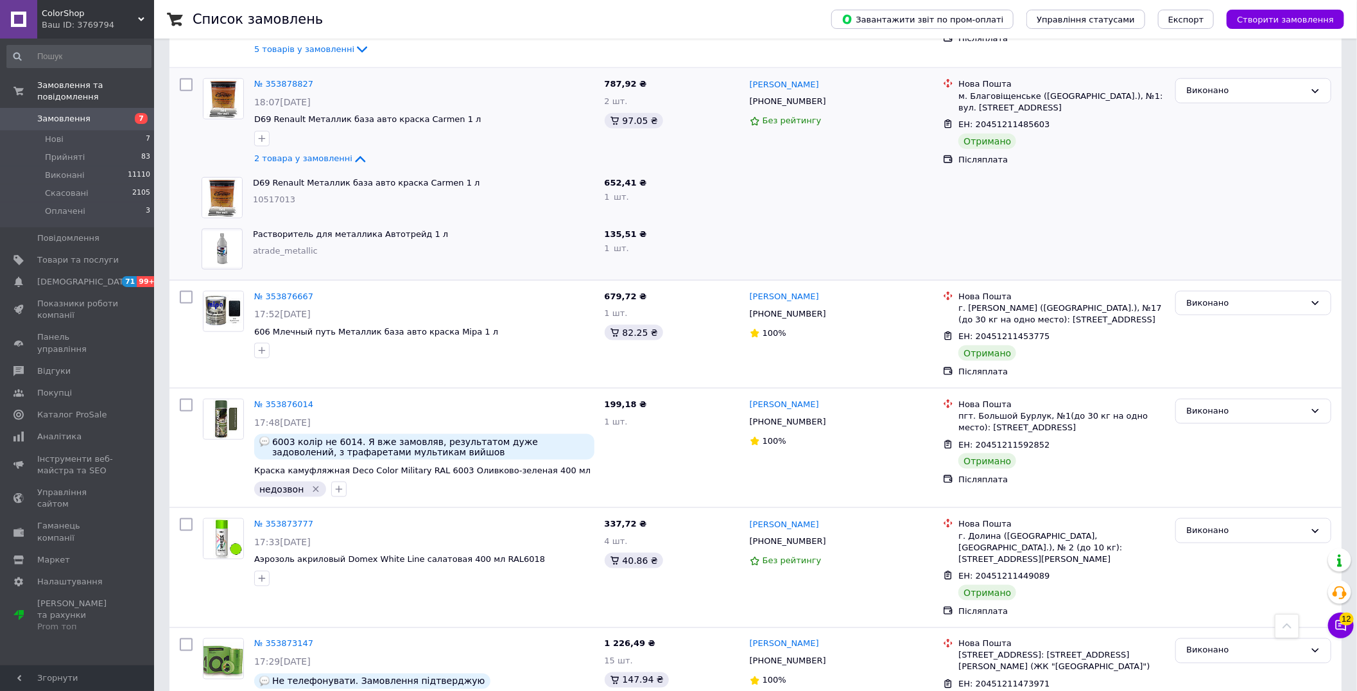
scroll to position [10130, 0]
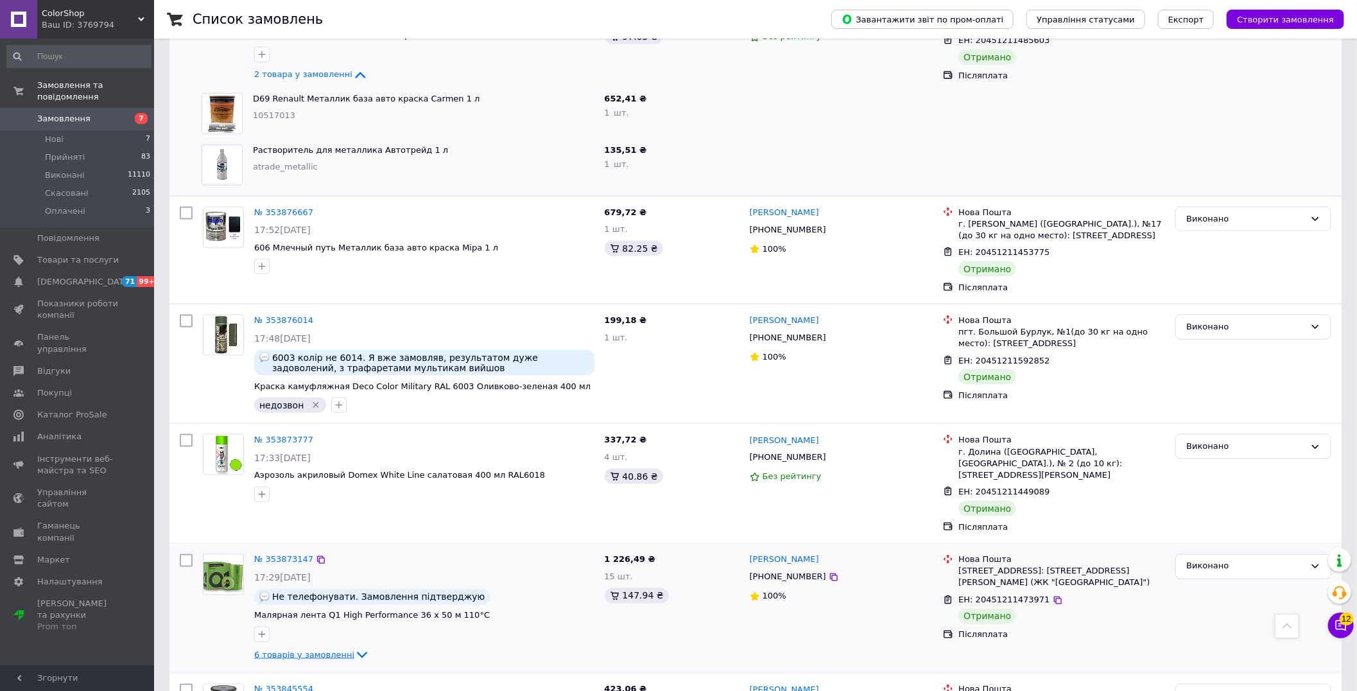
click at [329, 650] on span "6 товарів у замовленні" at bounding box center [304, 655] width 100 height 10
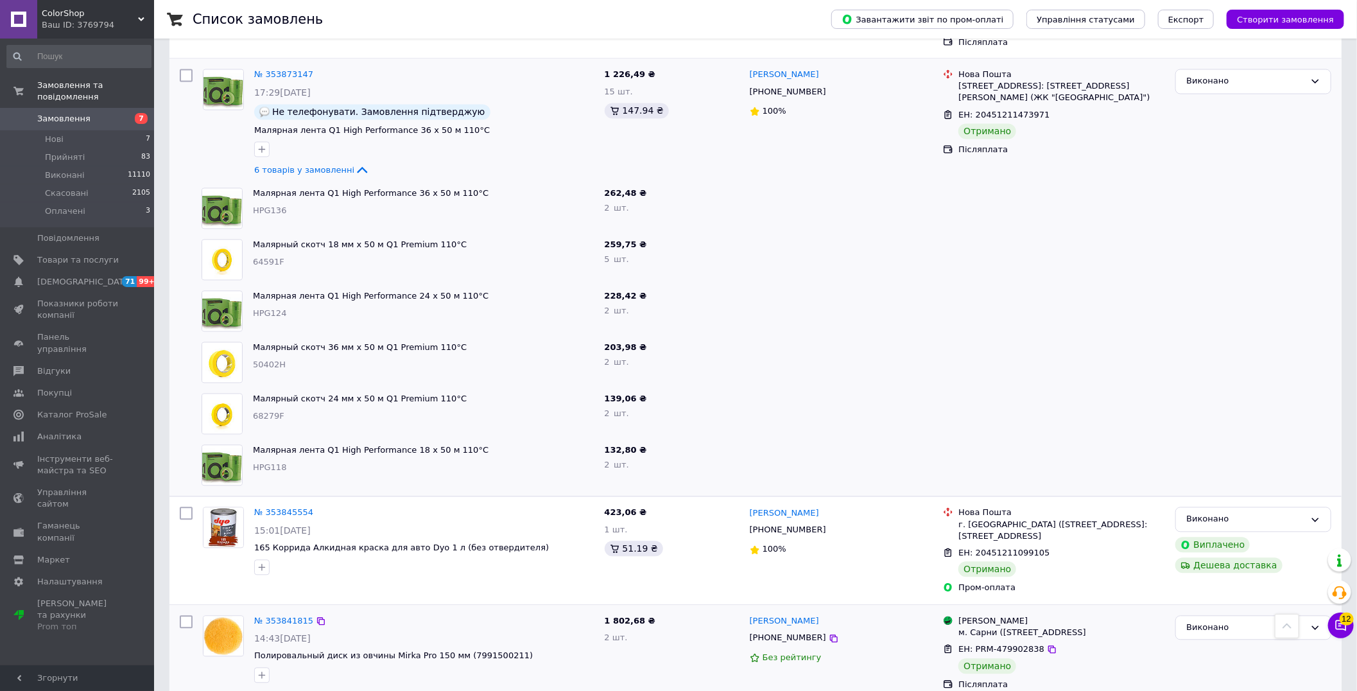
scroll to position [10700, 0]
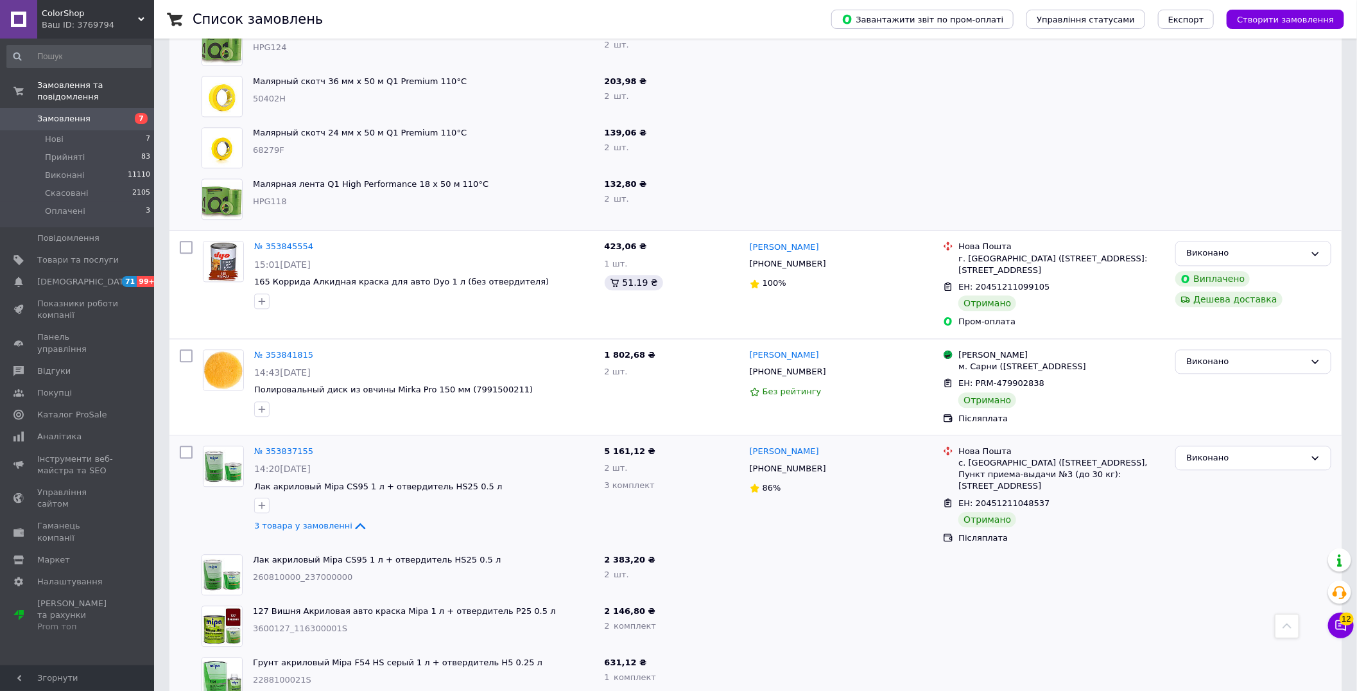
scroll to position [10915, 0]
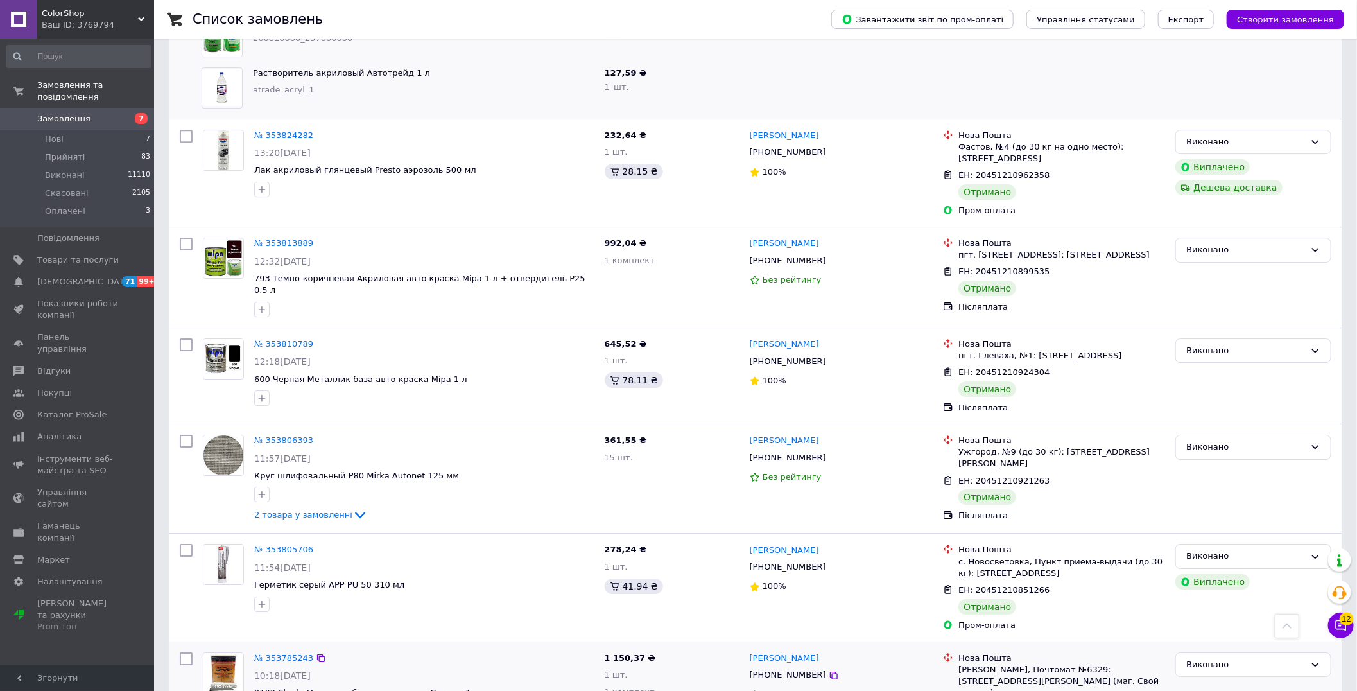
scroll to position [11842, 0]
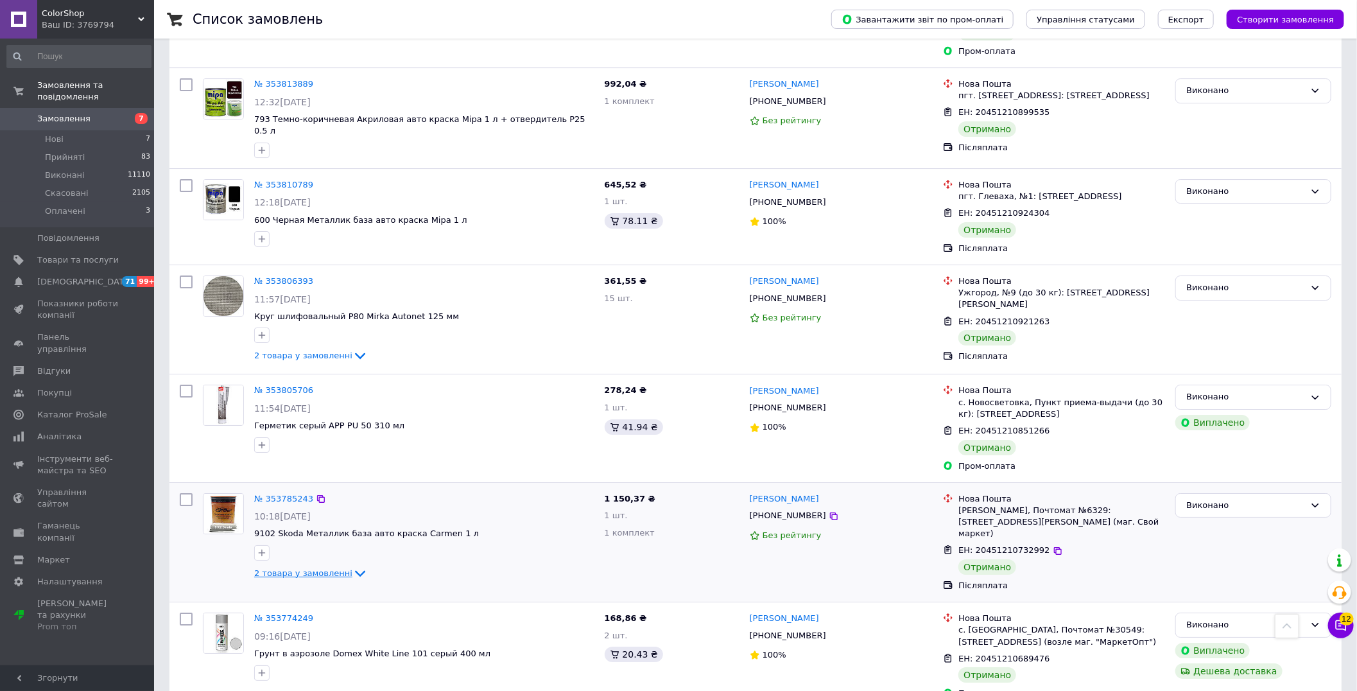
click at [304, 568] on span "2 товара у замовленні" at bounding box center [303, 573] width 98 height 10
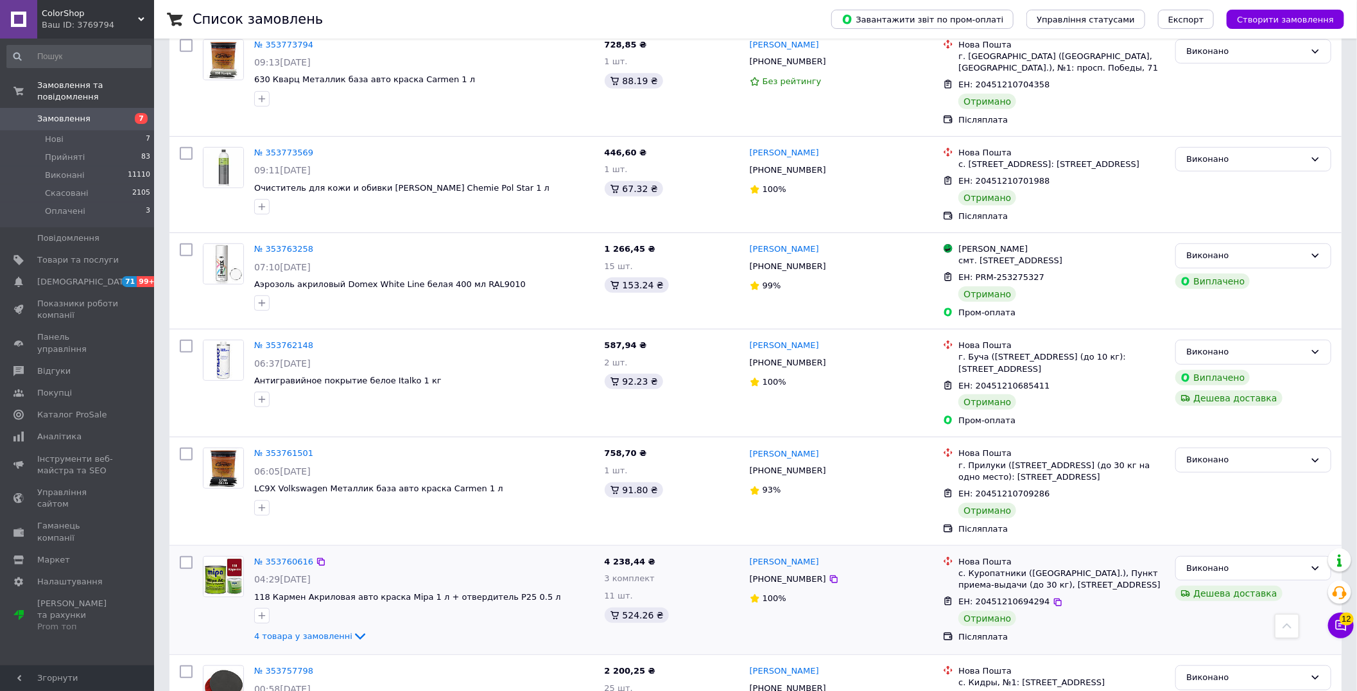
scroll to position [12841, 0]
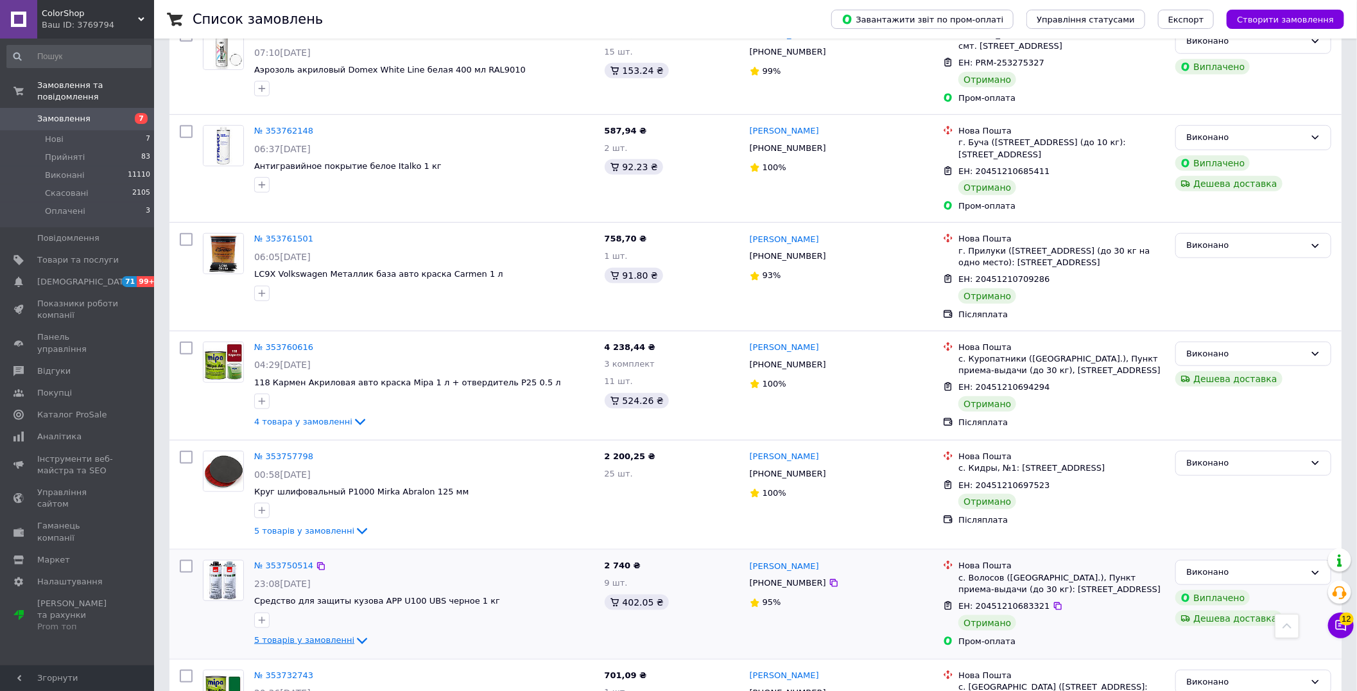
click at [268, 636] on span "5 товарів у замовленні" at bounding box center [304, 641] width 100 height 10
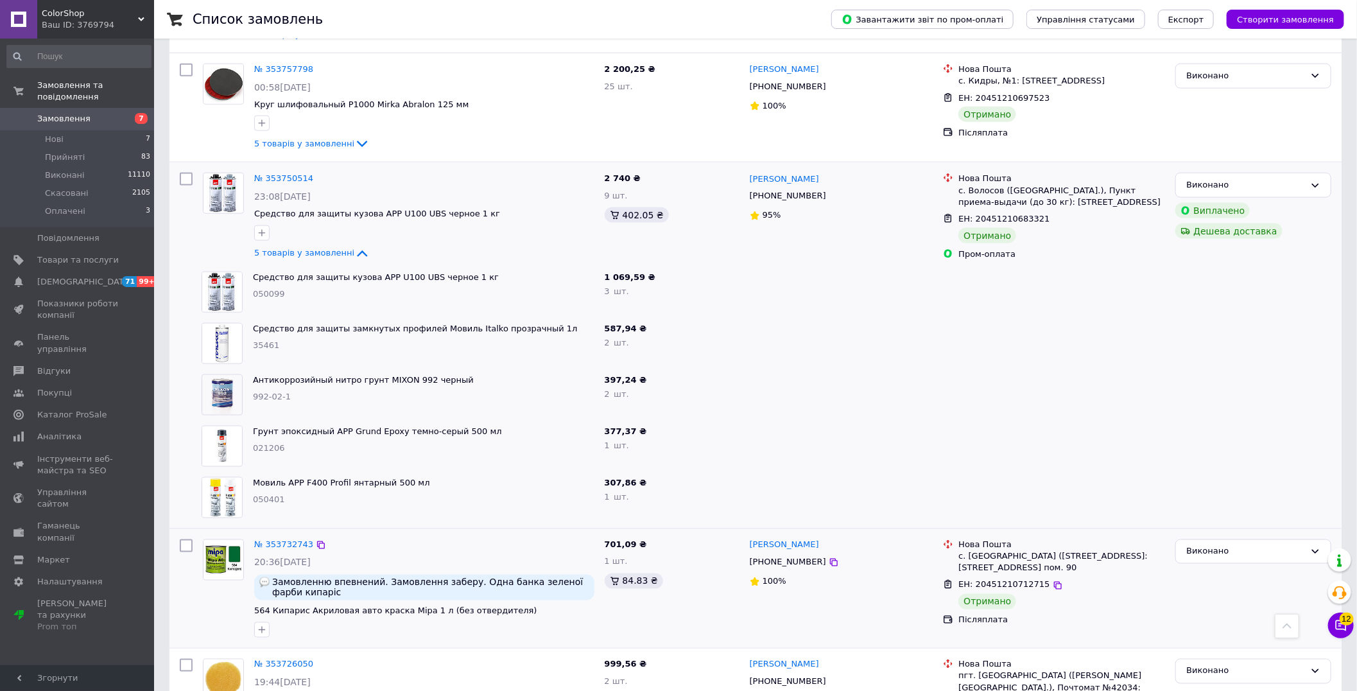
scroll to position [13229, 0]
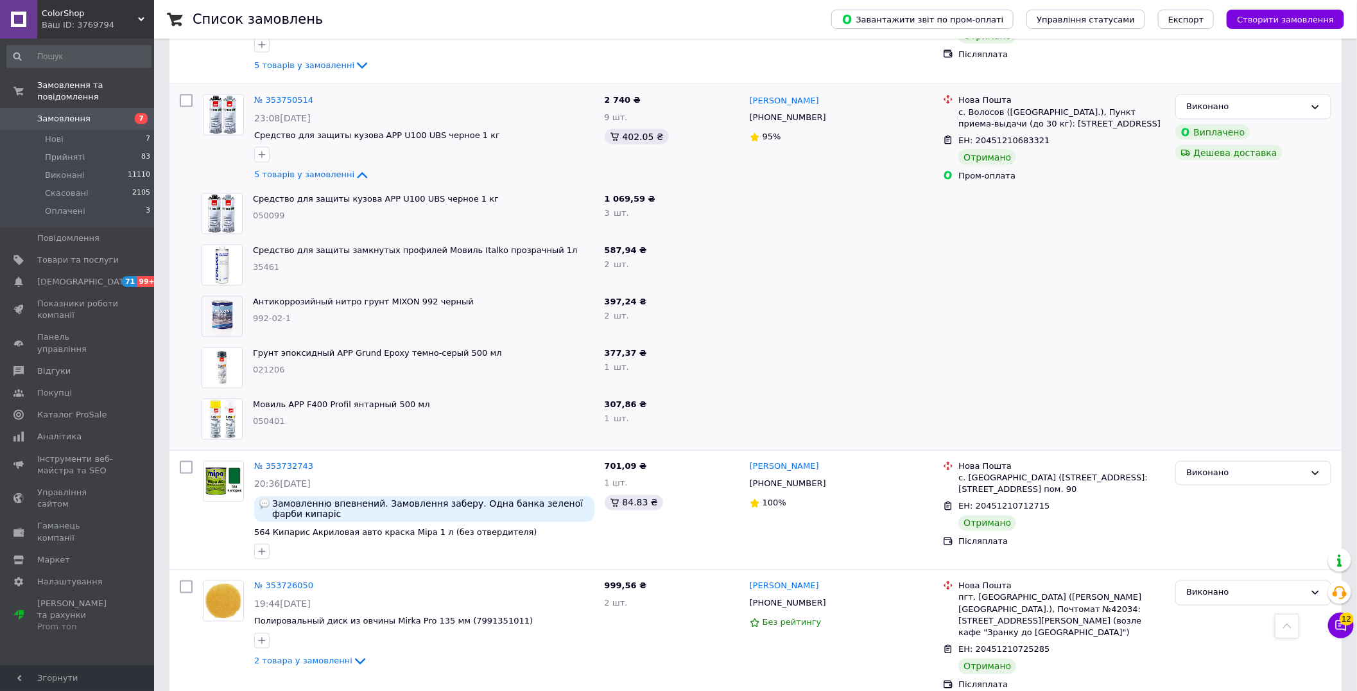
scroll to position [13384, 0]
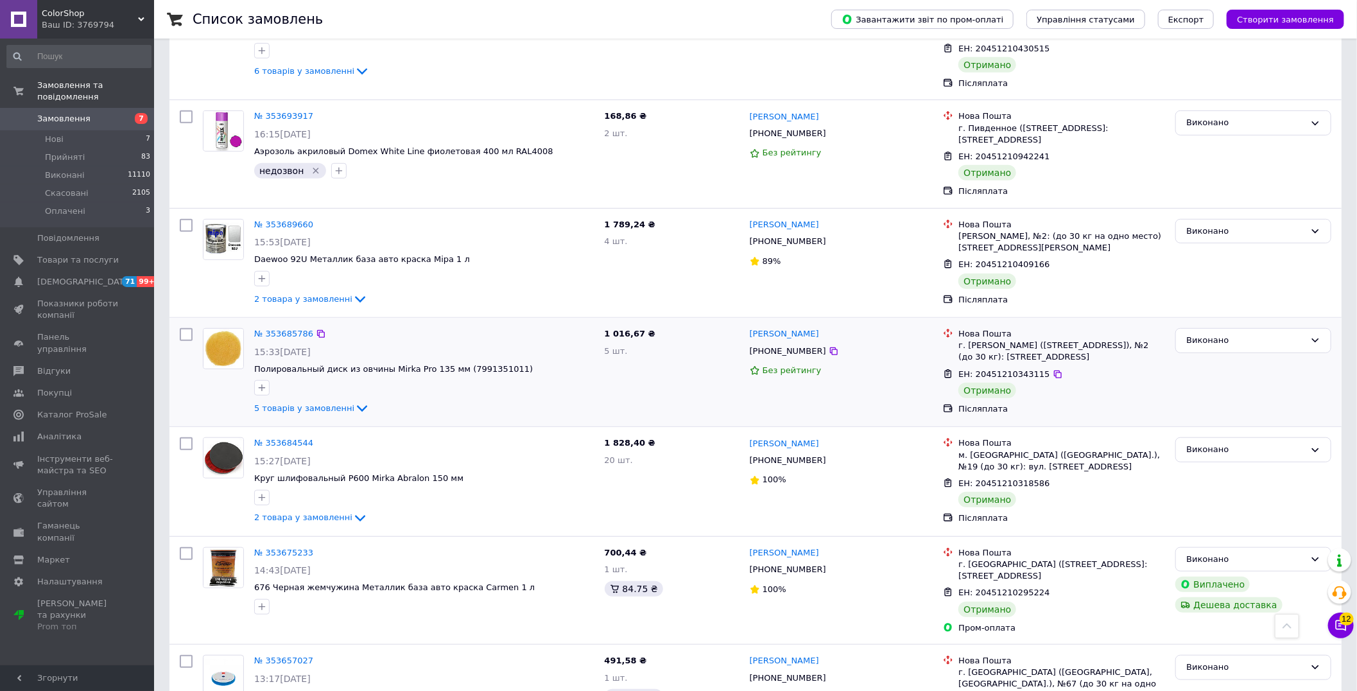
scroll to position [499, 0]
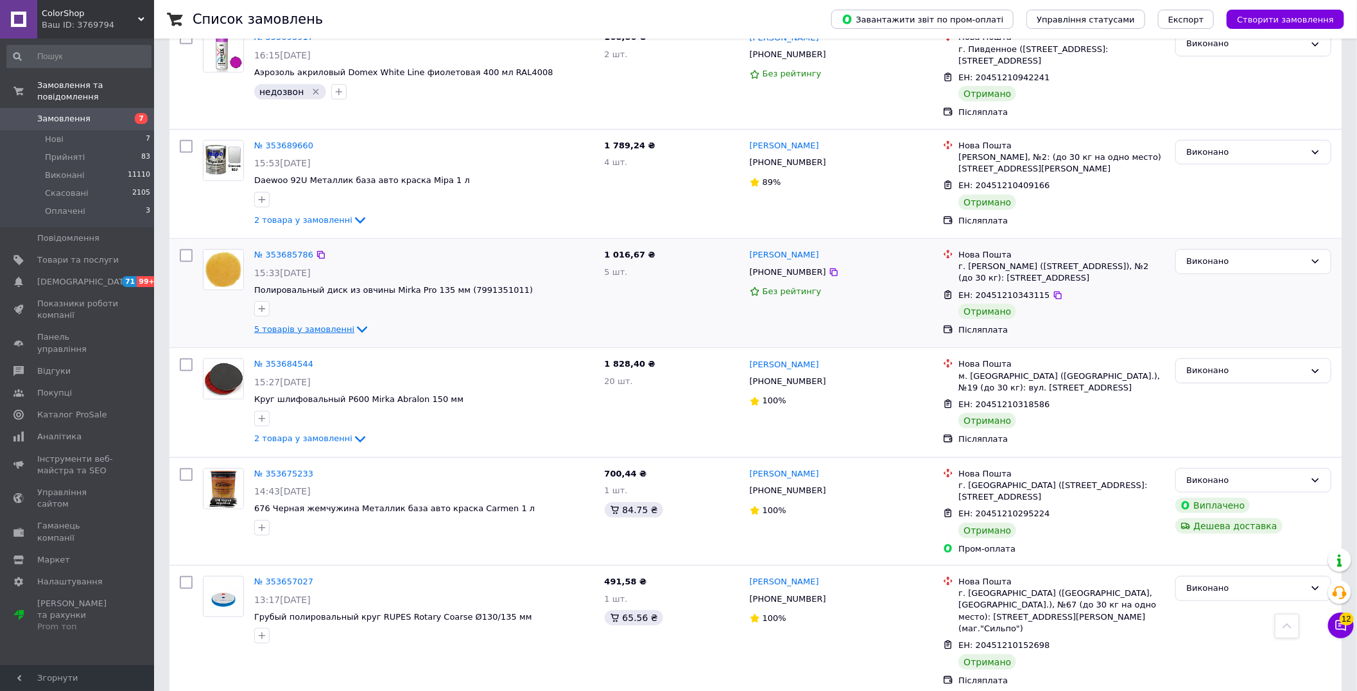
click at [328, 324] on span "5 товарів у замовленні" at bounding box center [304, 329] width 100 height 10
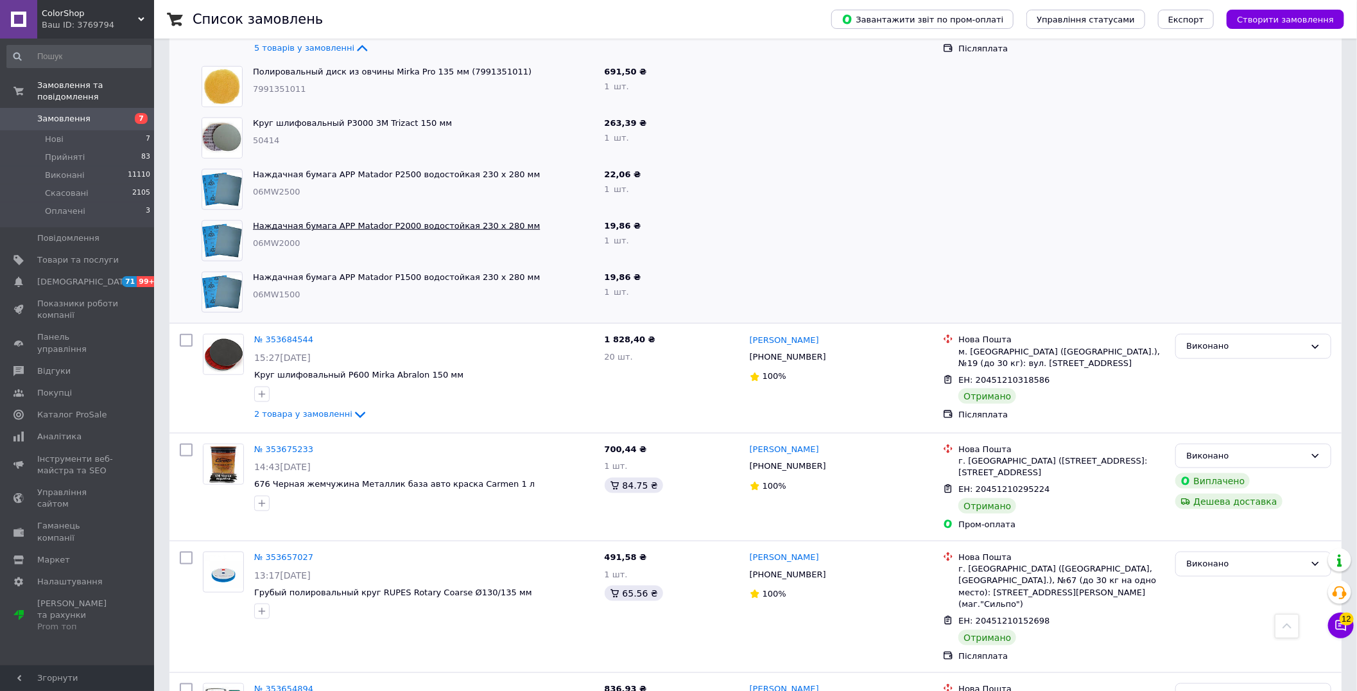
scroll to position [785, 0]
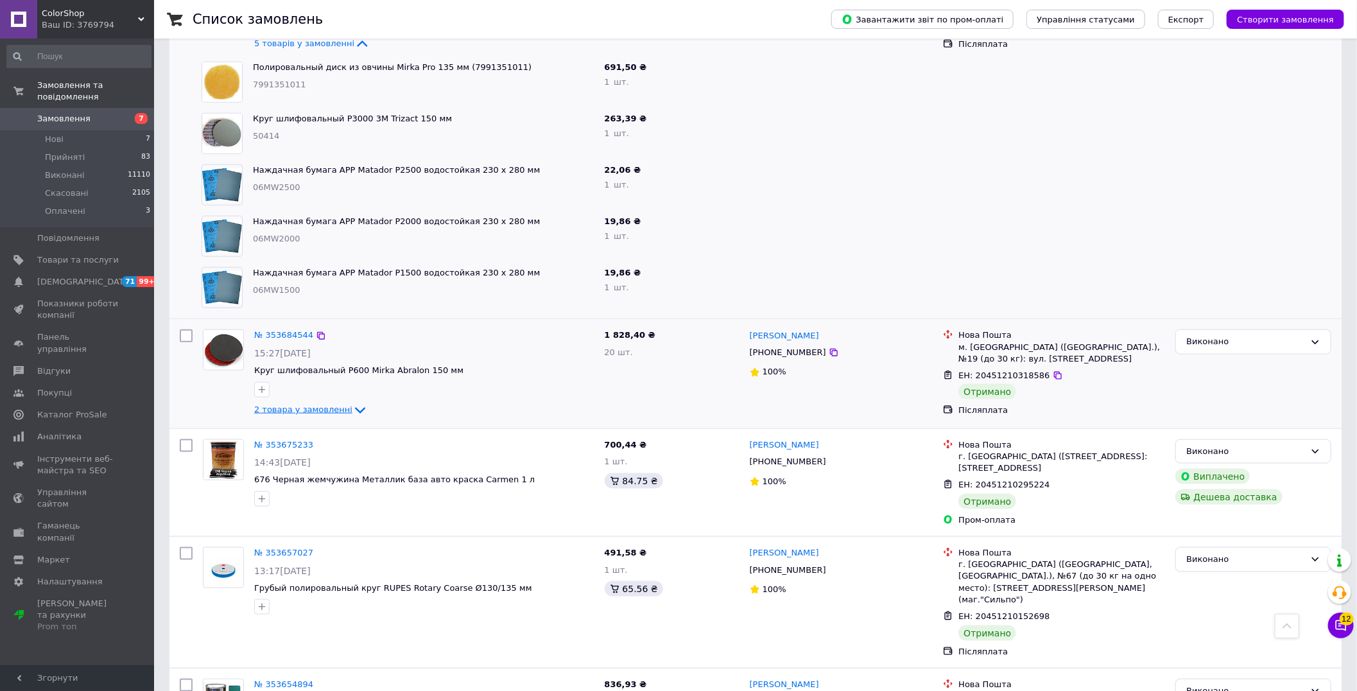
click at [309, 404] on span "2 товара у замовленні" at bounding box center [303, 409] width 98 height 10
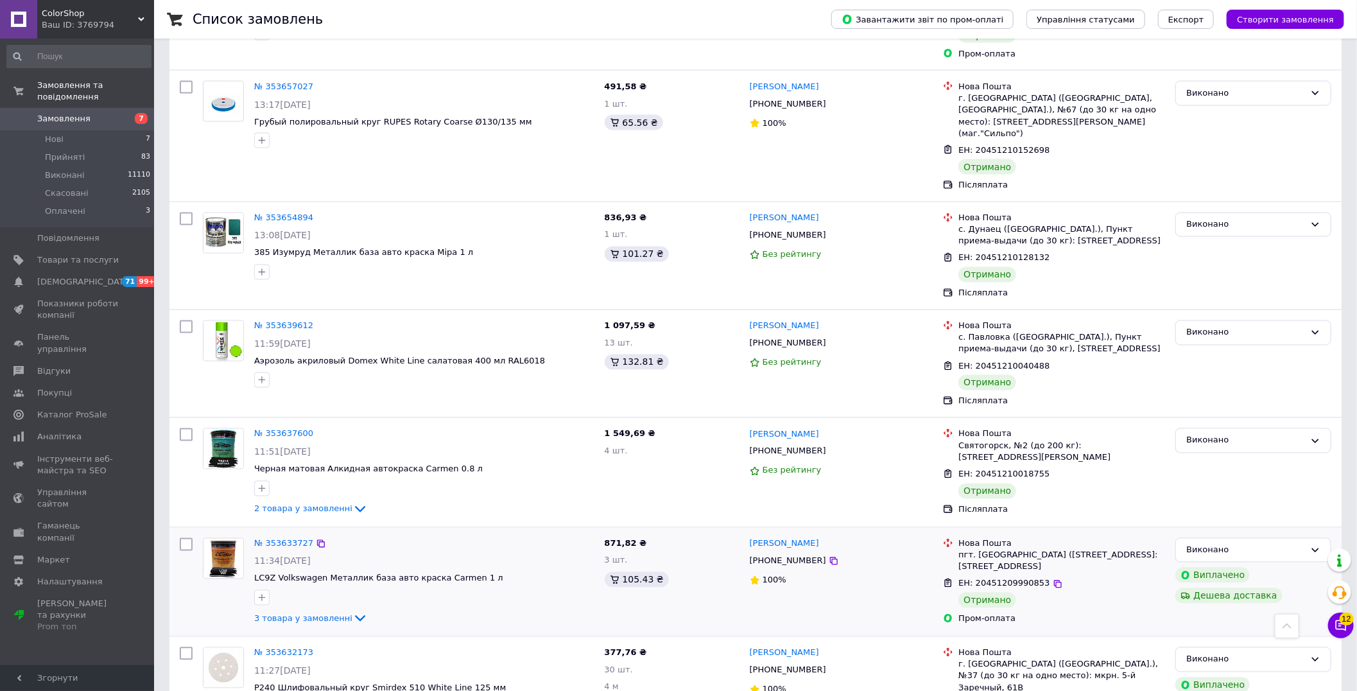
scroll to position [1355, 0]
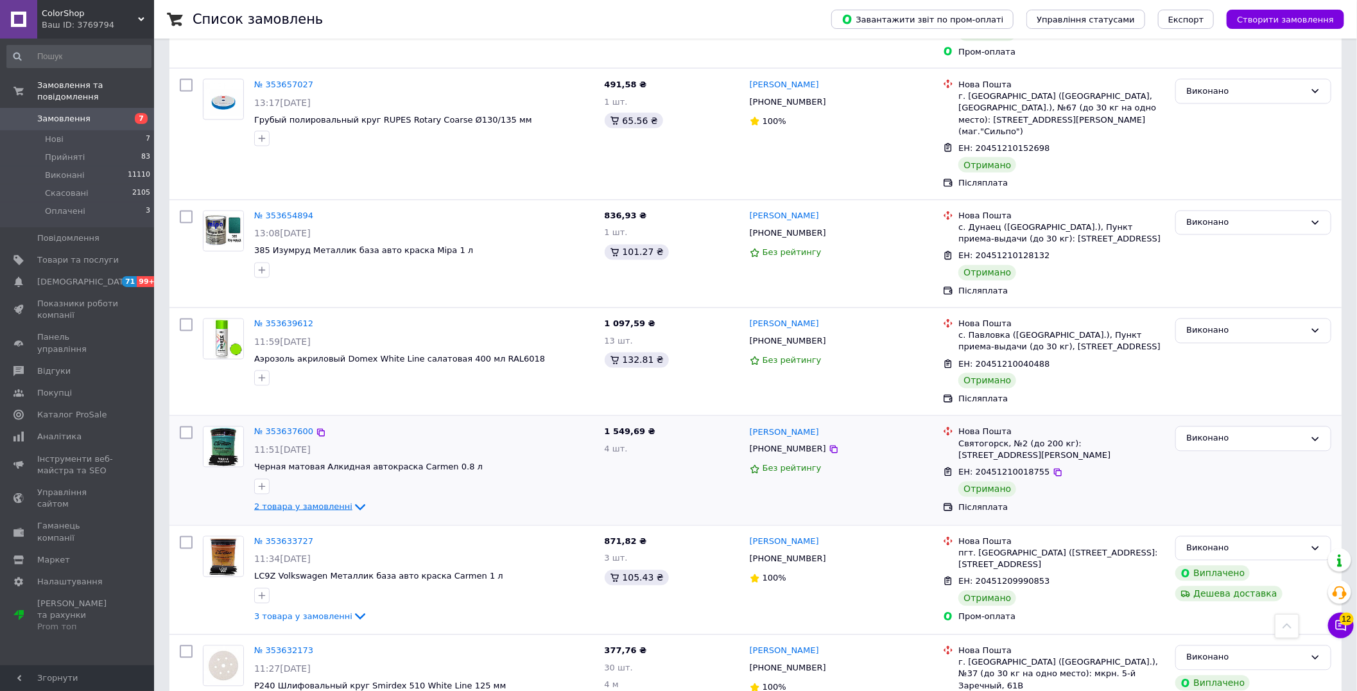
click at [302, 501] on span "2 товара у замовленні" at bounding box center [303, 506] width 98 height 10
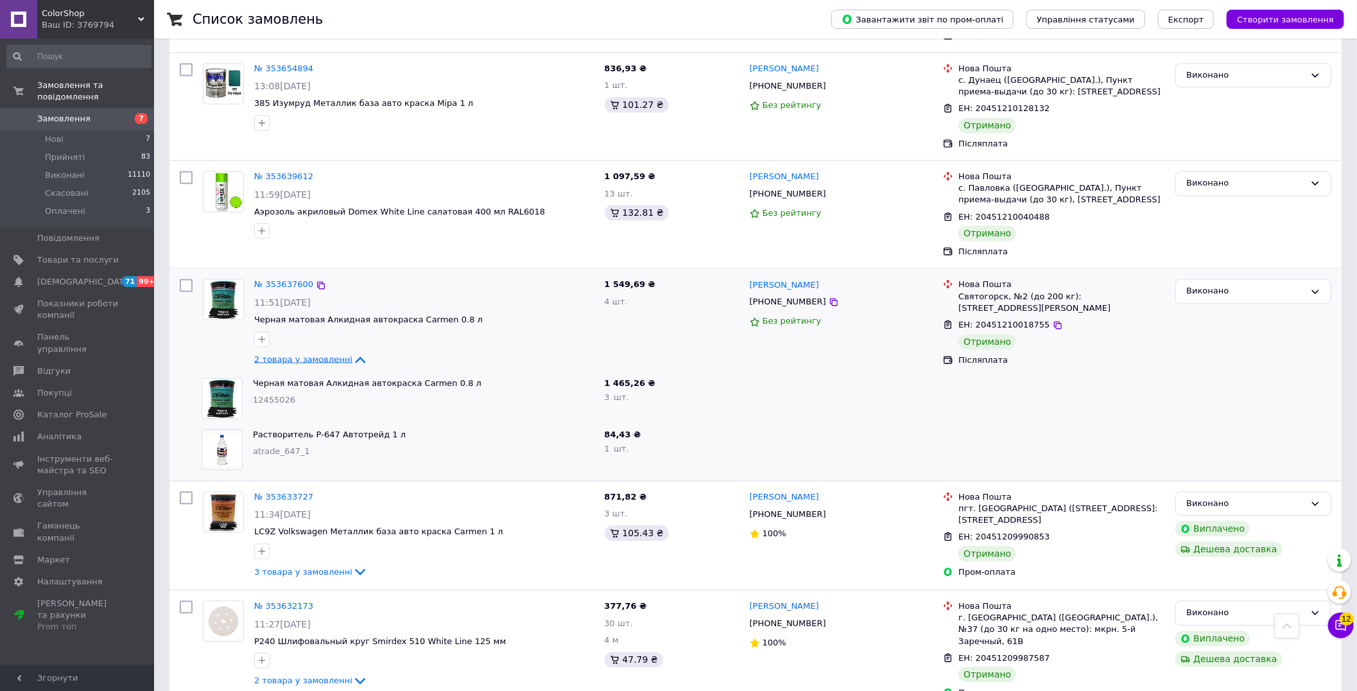
scroll to position [1569, 0]
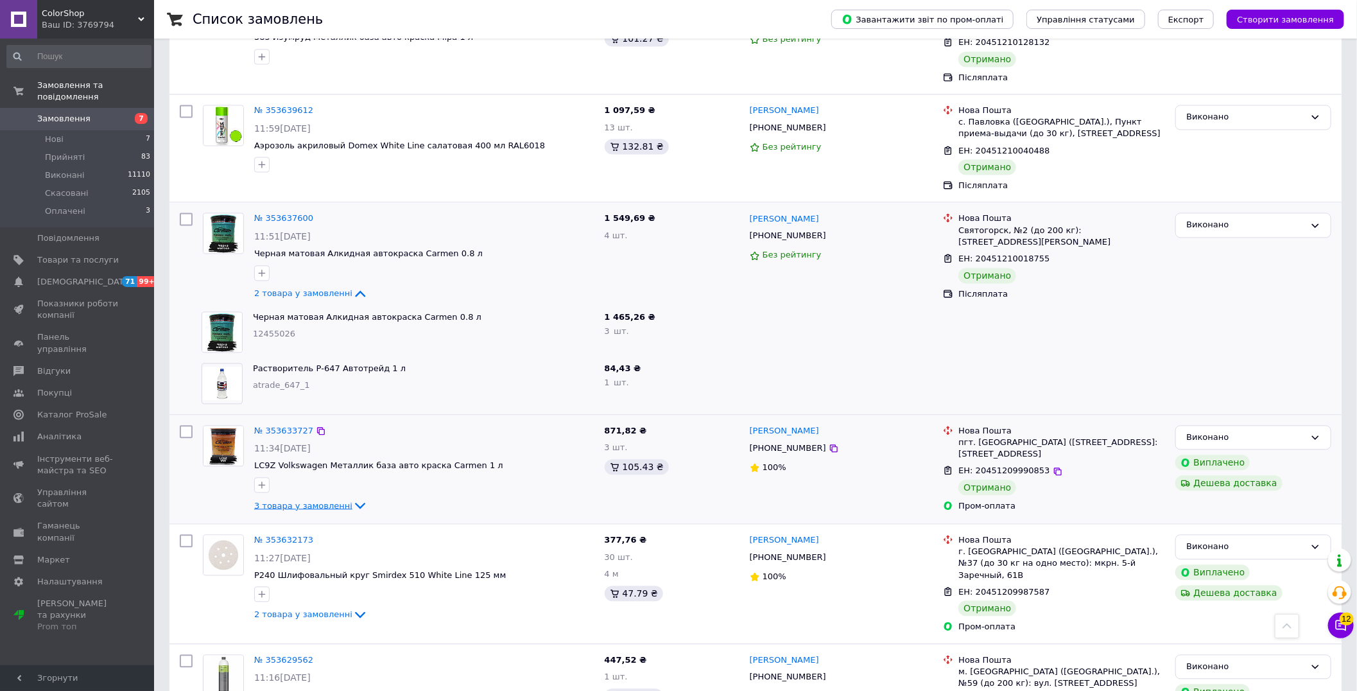
click at [318, 500] on span "3 товара у замовленні" at bounding box center [303, 505] width 98 height 10
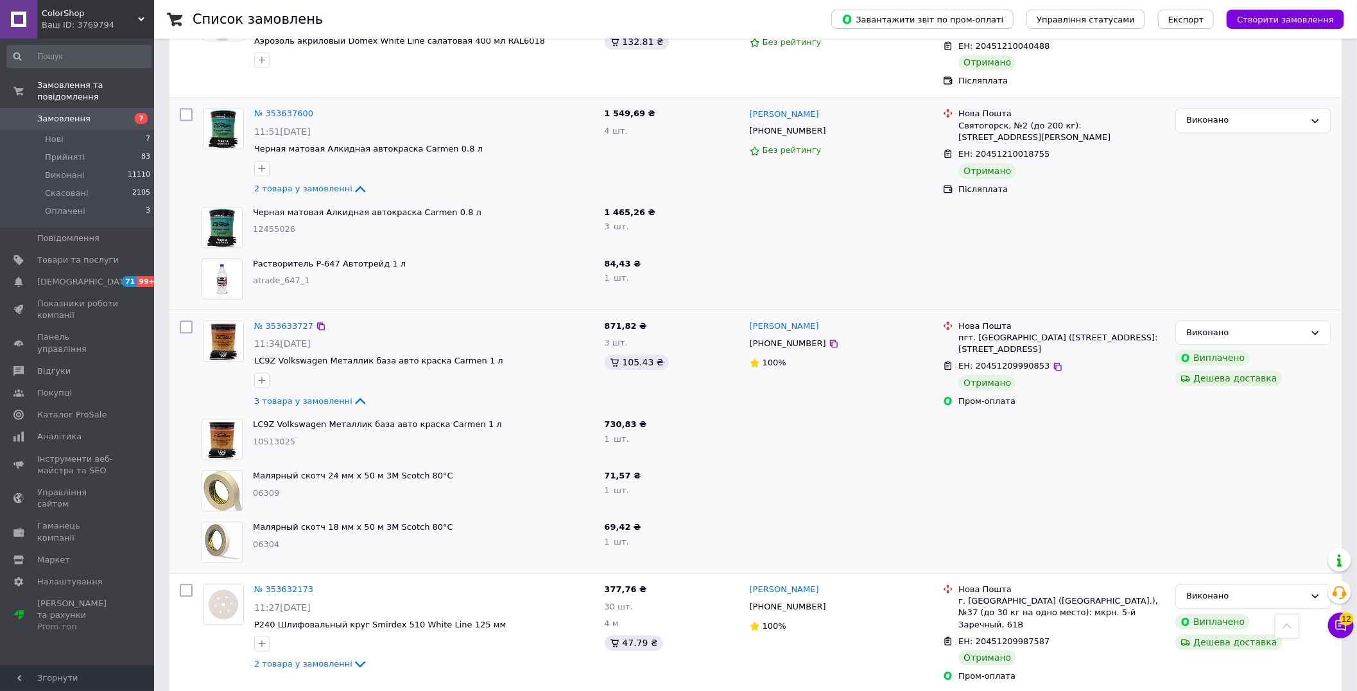
scroll to position [1783, 0]
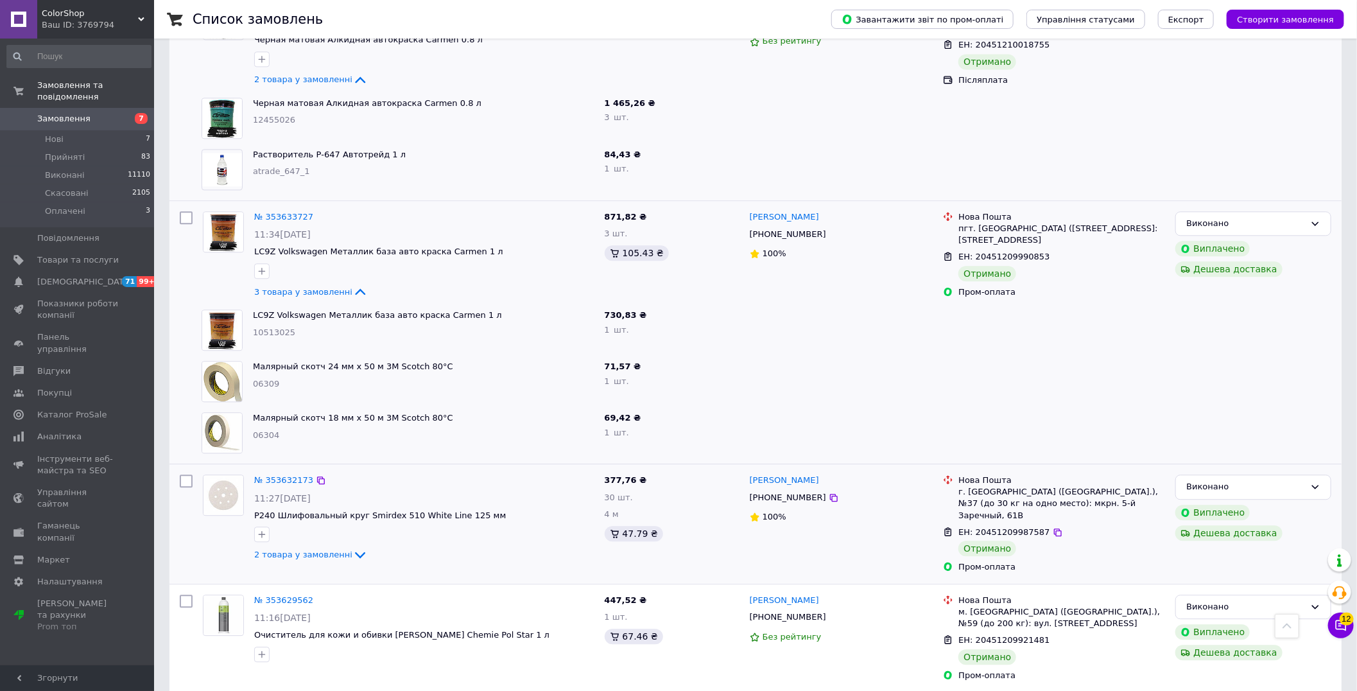
drag, startPoint x: 293, startPoint y: 533, endPoint x: 387, endPoint y: 502, distance: 98.7
click at [292, 550] on span "2 товара у замовленні" at bounding box center [303, 555] width 98 height 10
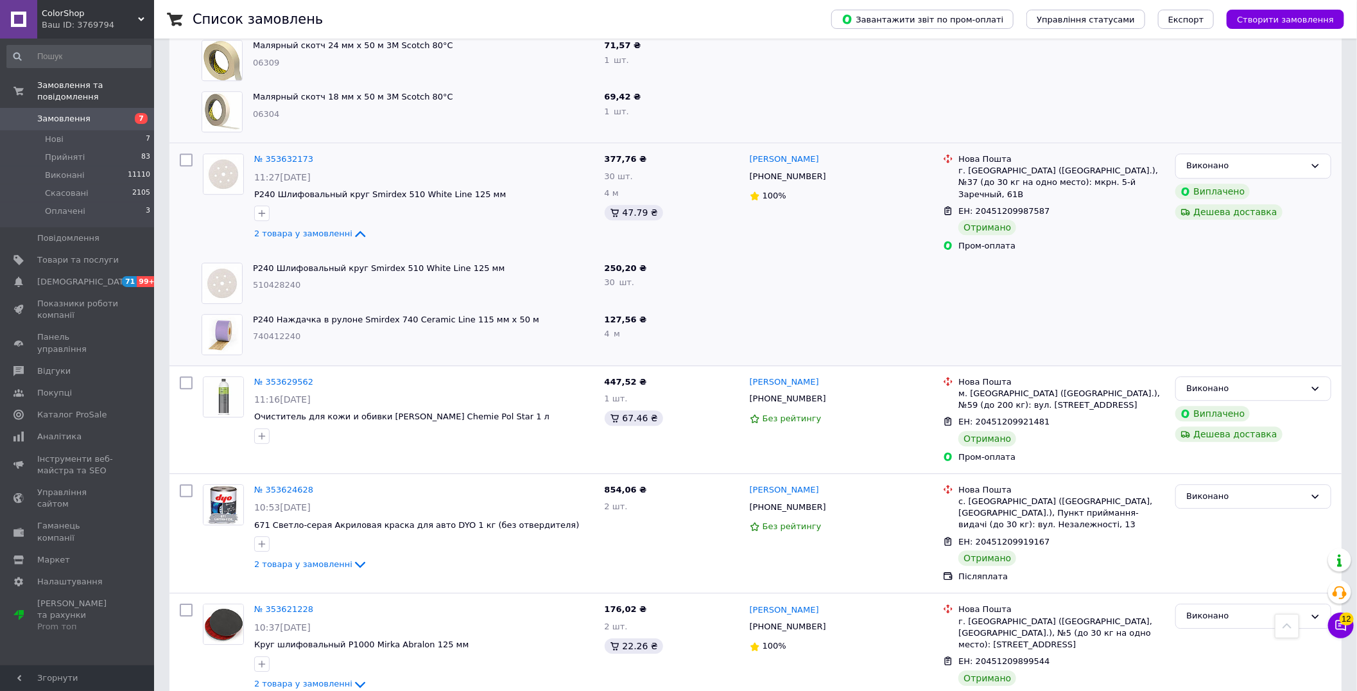
scroll to position [2140, 0]
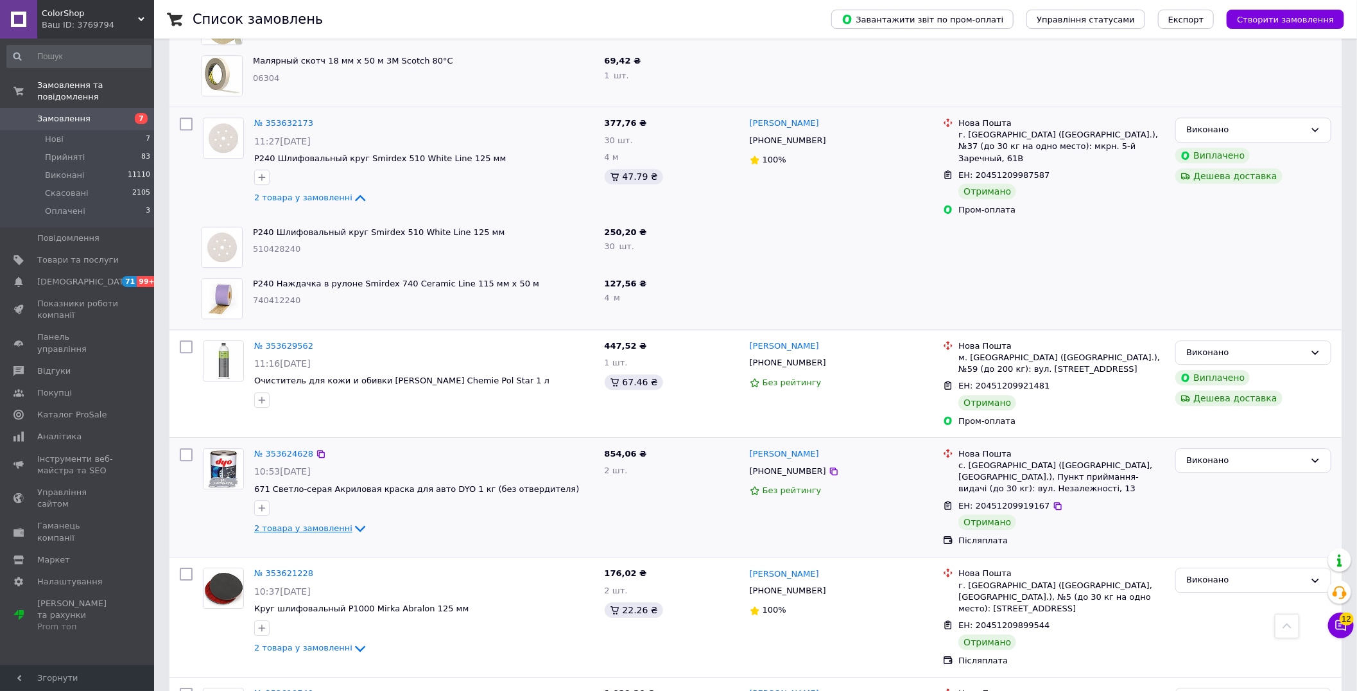
click at [307, 523] on span "2 товара у замовленні" at bounding box center [303, 528] width 98 height 10
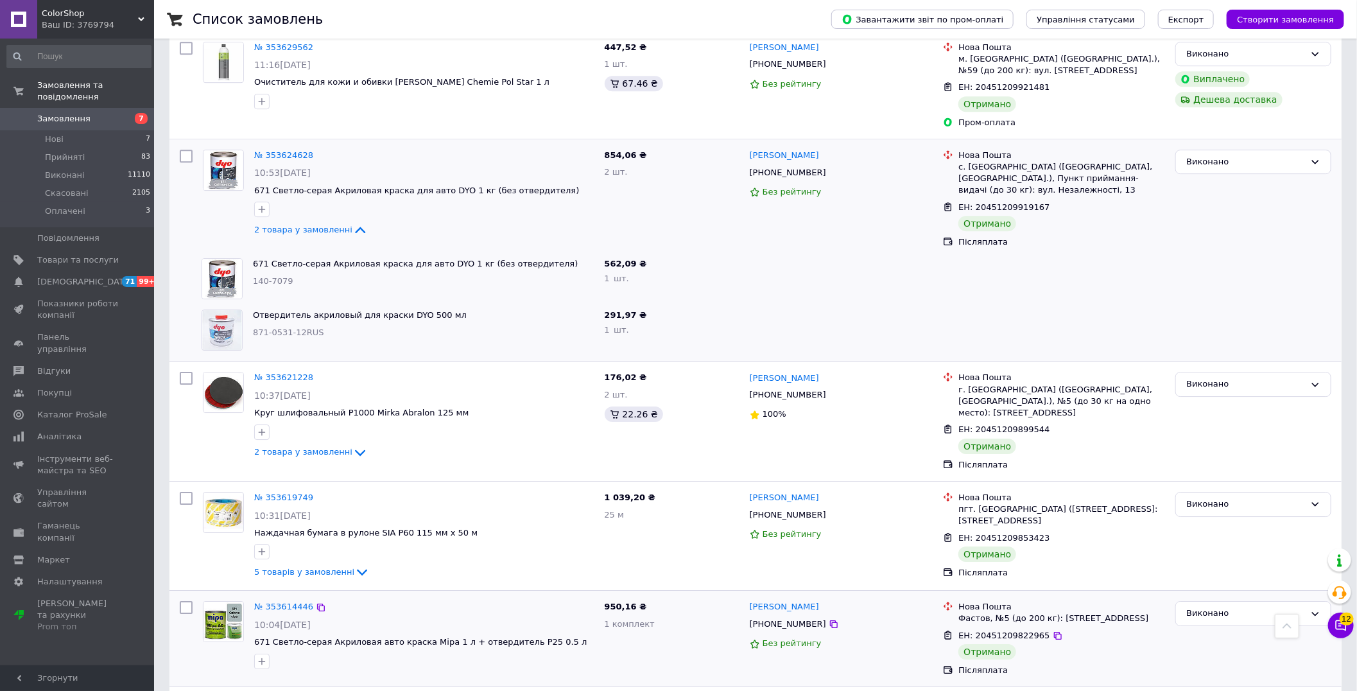
scroll to position [2496, 0]
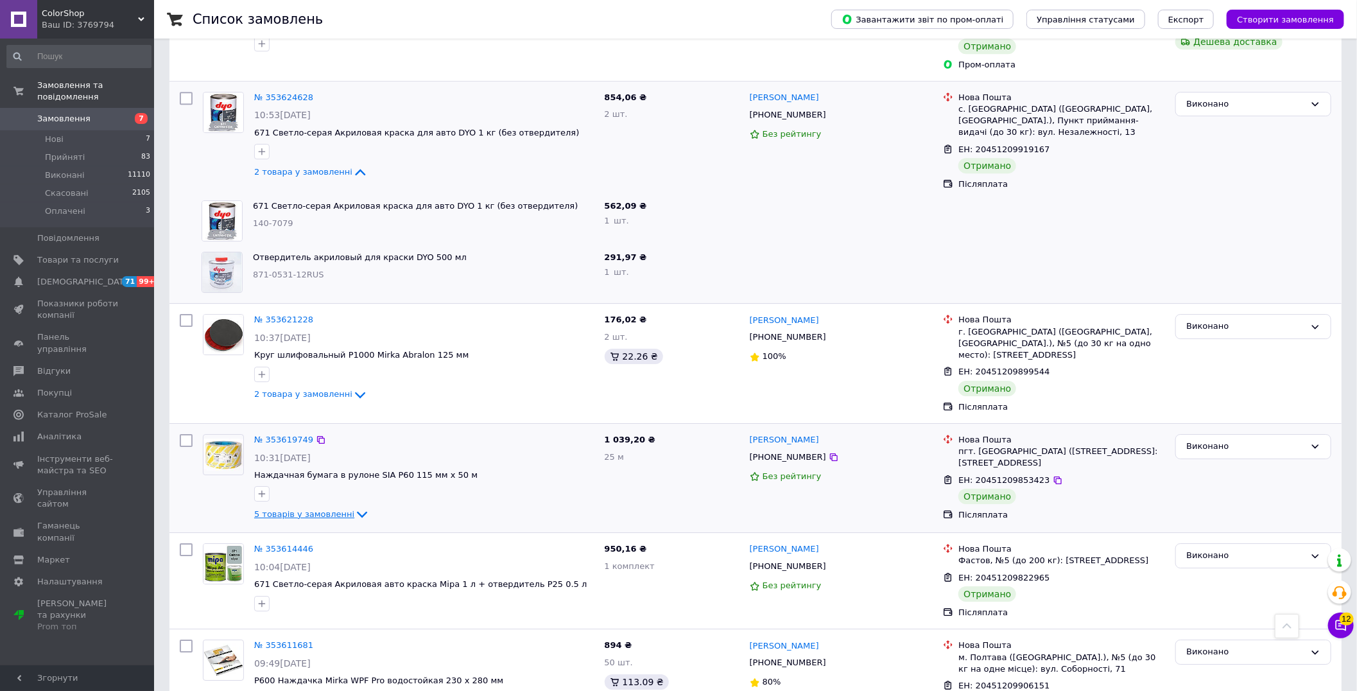
click at [297, 509] on span "5 товарів у замовленні" at bounding box center [304, 514] width 100 height 10
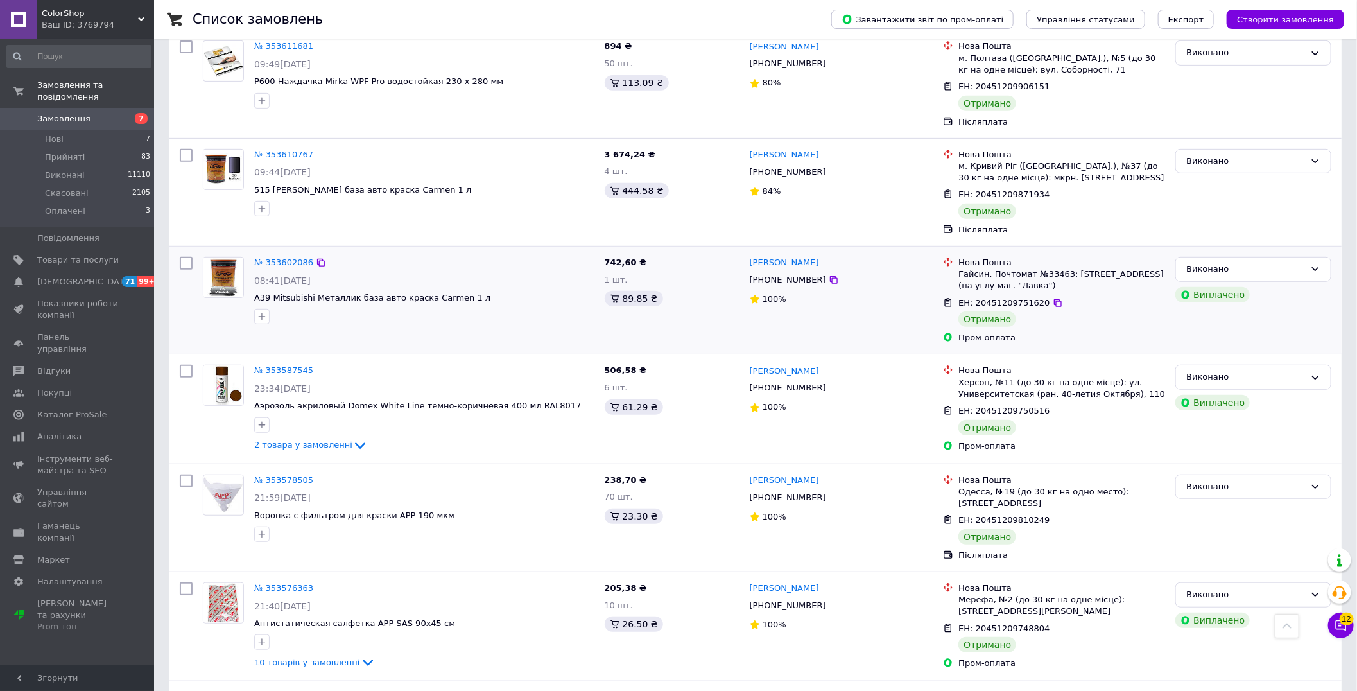
scroll to position [3353, 0]
click at [277, 439] on span "2 товара у замовленні" at bounding box center [303, 444] width 98 height 10
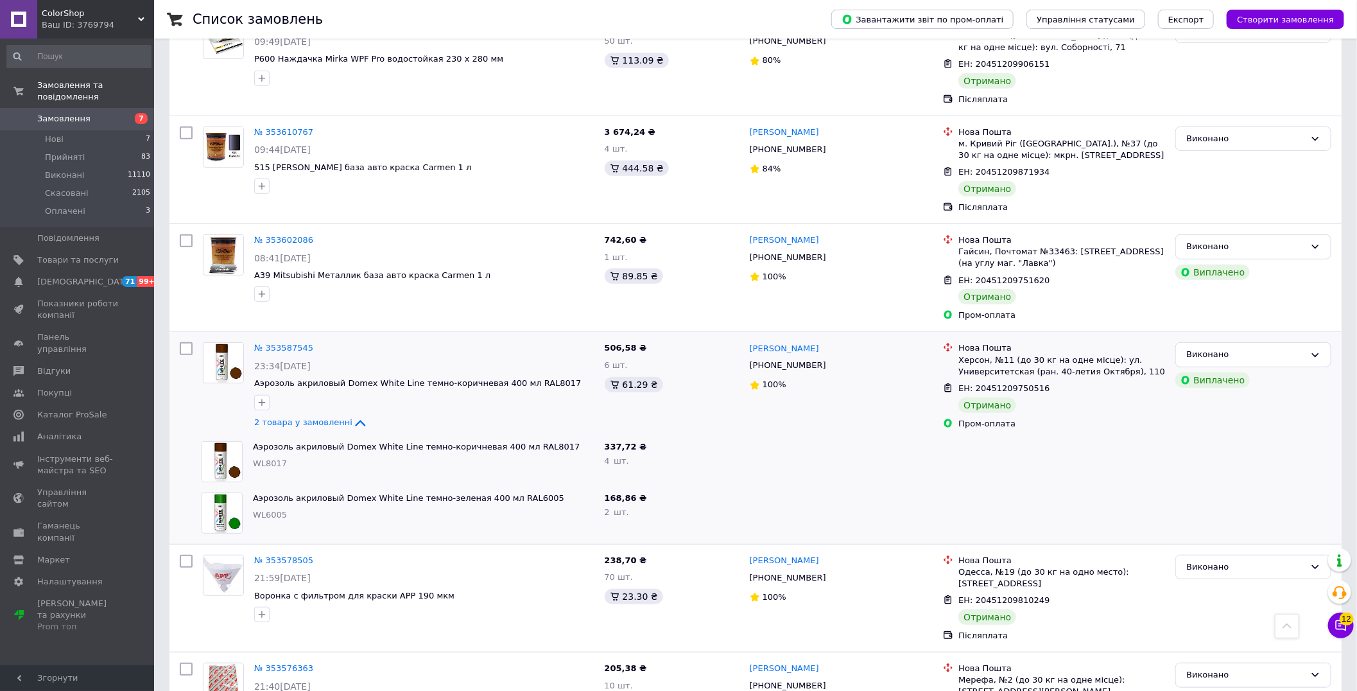
scroll to position [3709, 0]
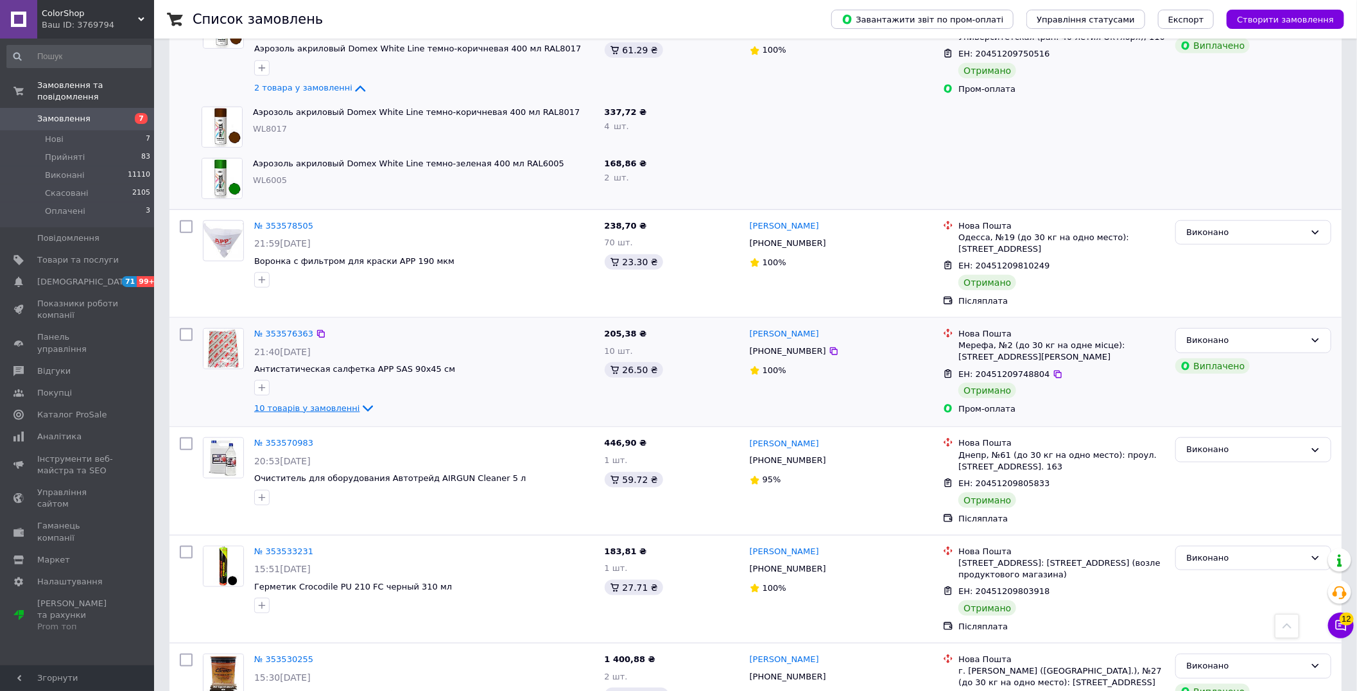
click at [308, 403] on span "10 товарів у замовленні" at bounding box center [307, 408] width 106 height 10
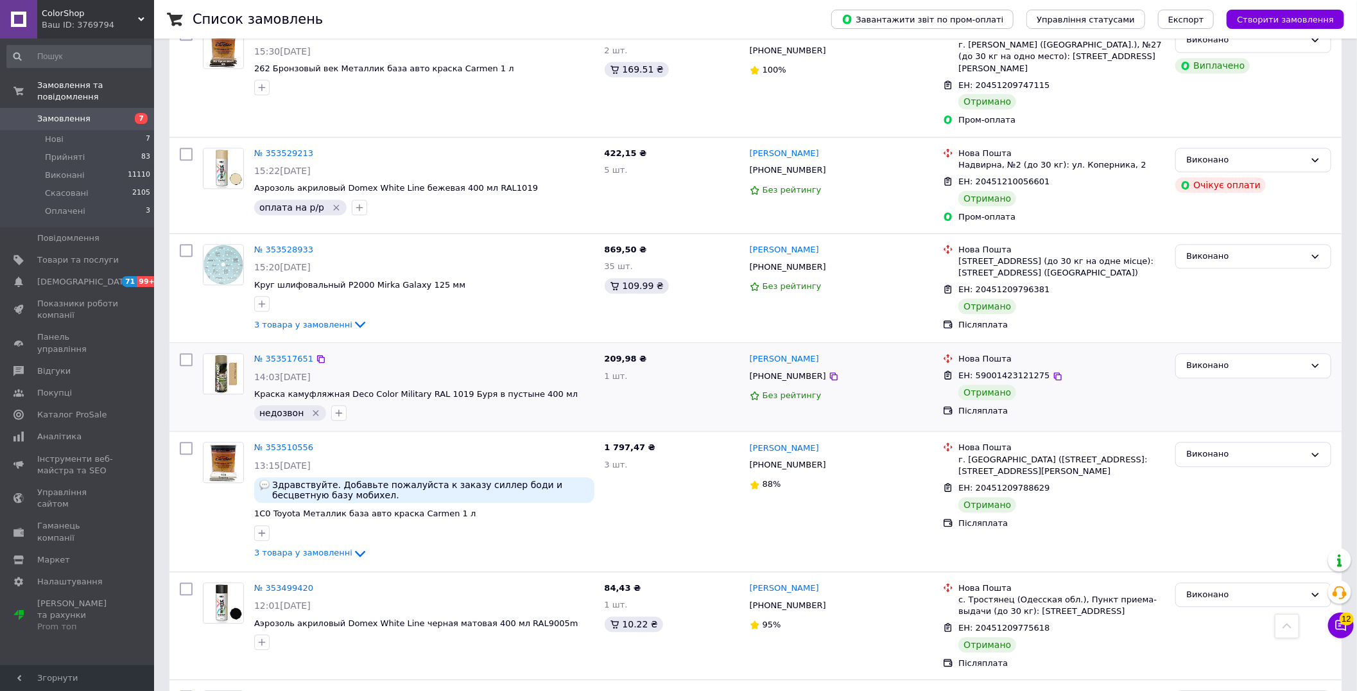
scroll to position [4851, 0]
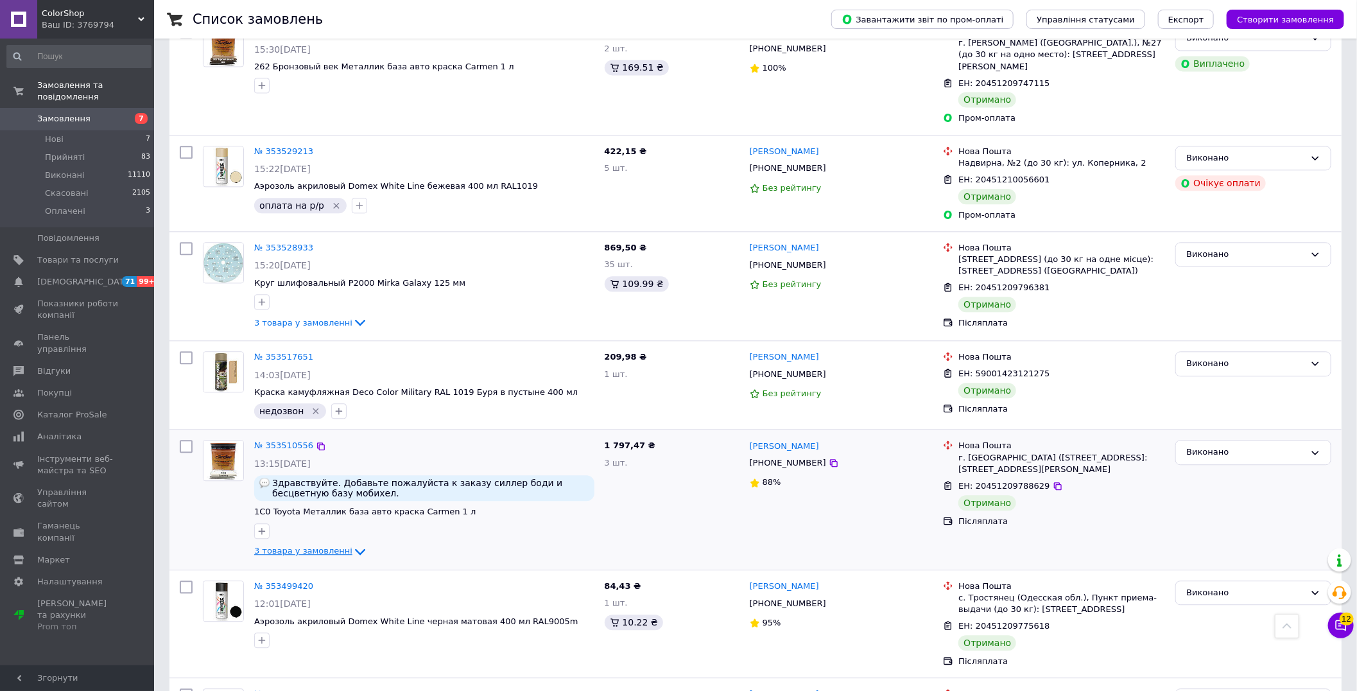
click at [332, 546] on span "3 товара у замовленні" at bounding box center [303, 551] width 98 height 10
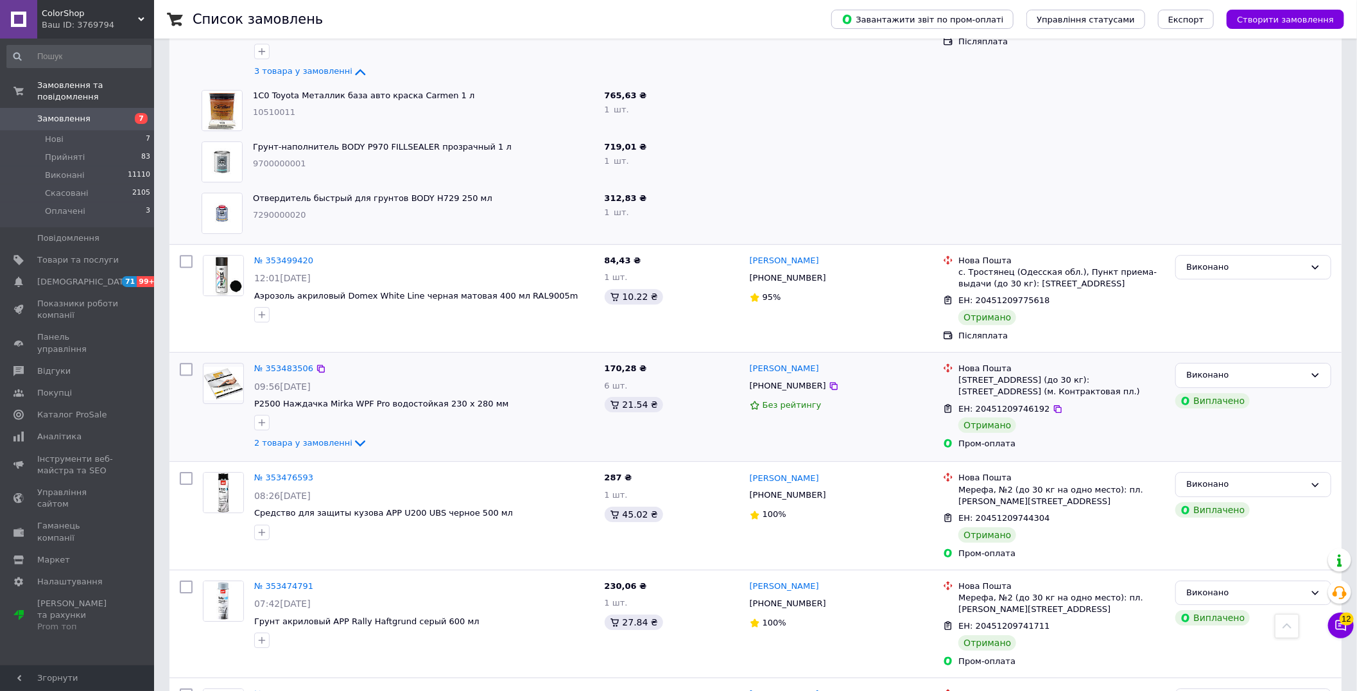
scroll to position [5421, 0]
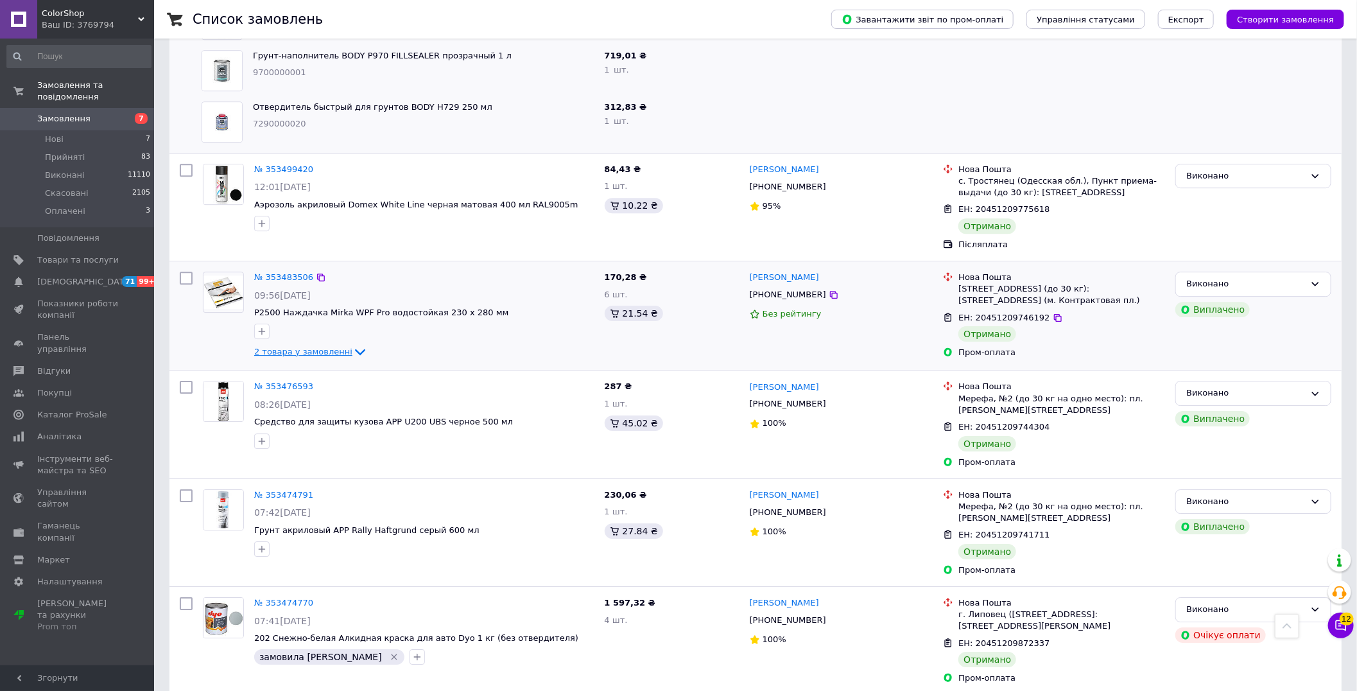
click at [303, 347] on span "2 товара у замовленні" at bounding box center [303, 352] width 98 height 10
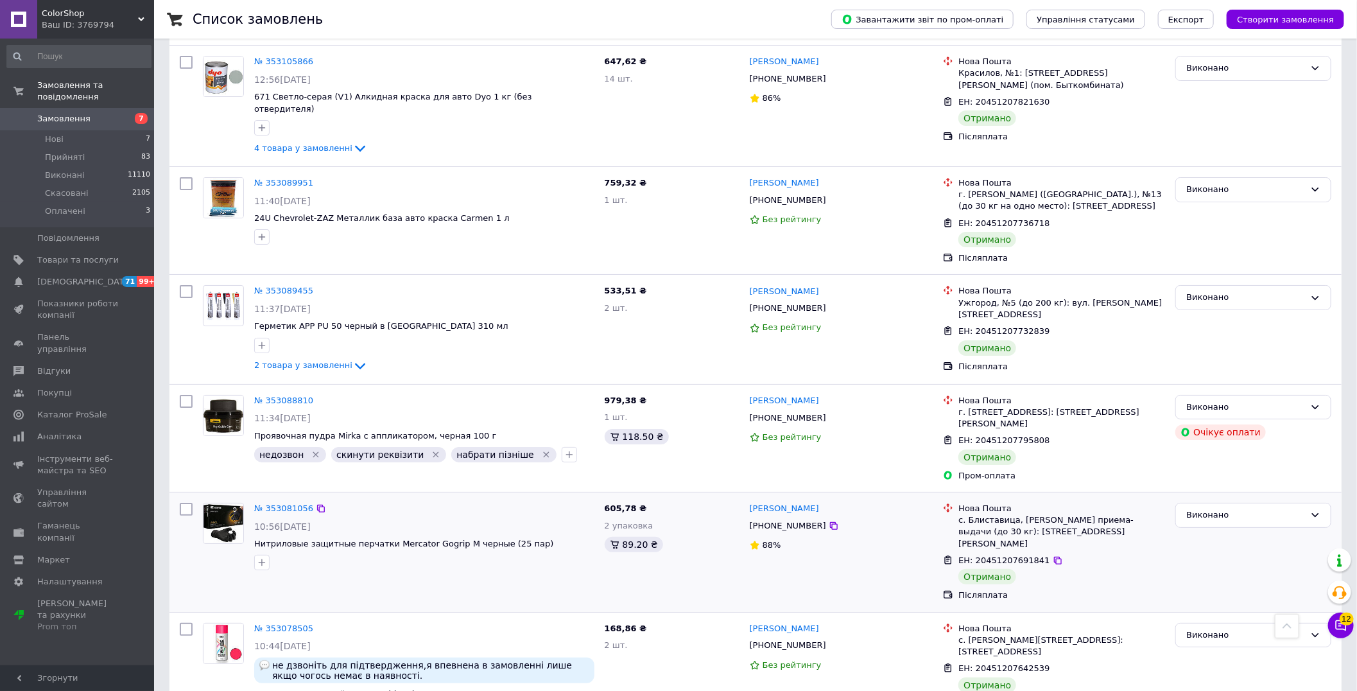
scroll to position [9202, 0]
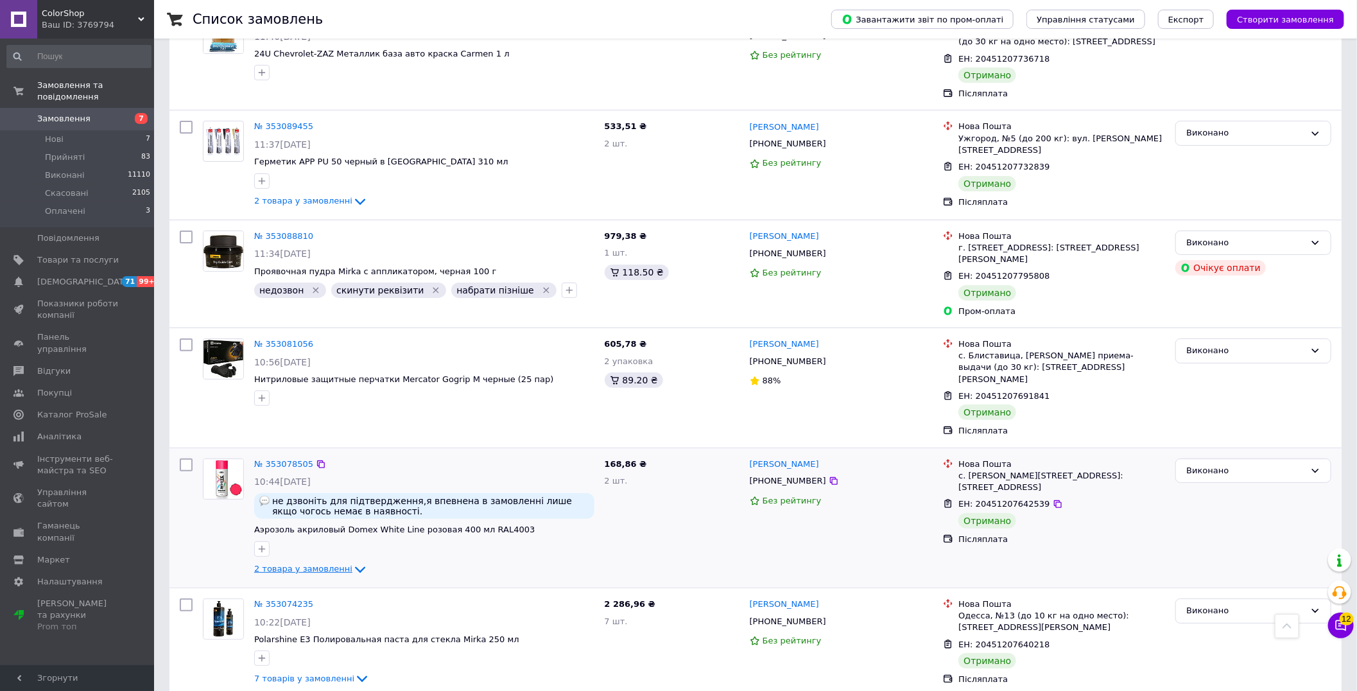
click at [288, 564] on span "2 товара у замовленні" at bounding box center [303, 569] width 98 height 10
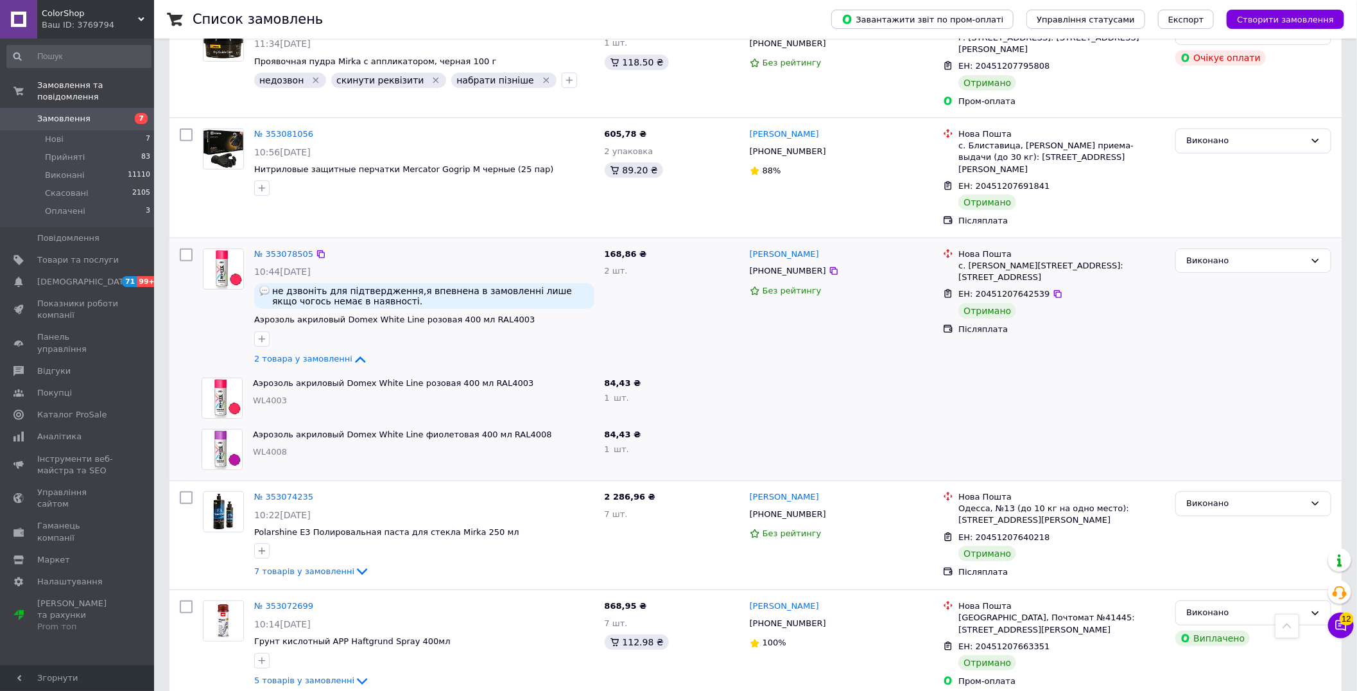
scroll to position [9416, 0]
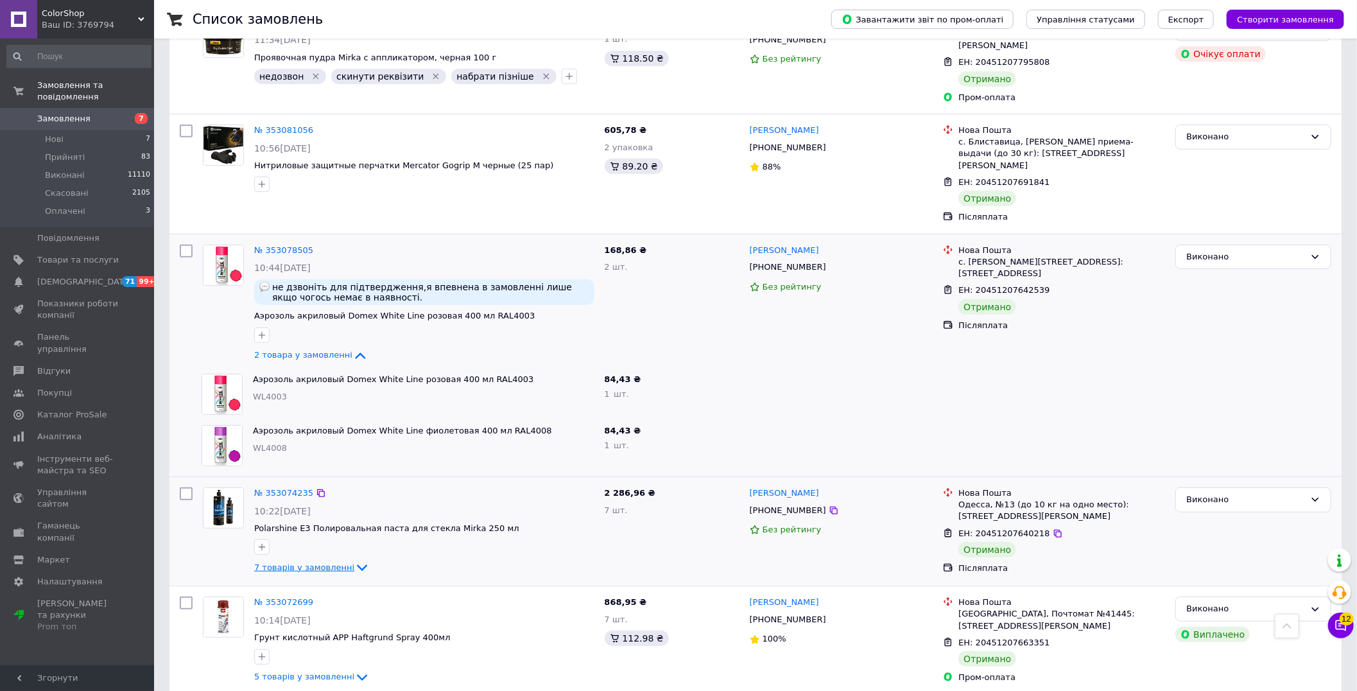
click at [289, 562] on span "7 товарів у замовленні" at bounding box center [304, 567] width 100 height 10
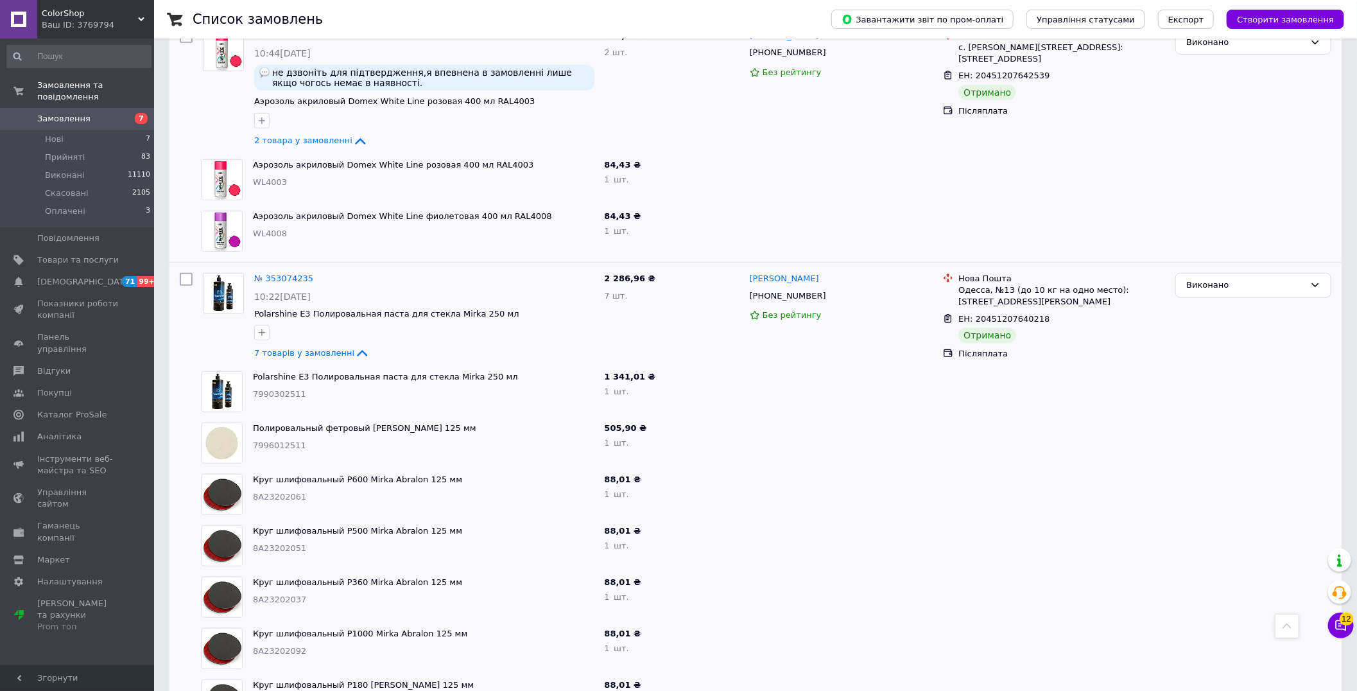
scroll to position [9987, 0]
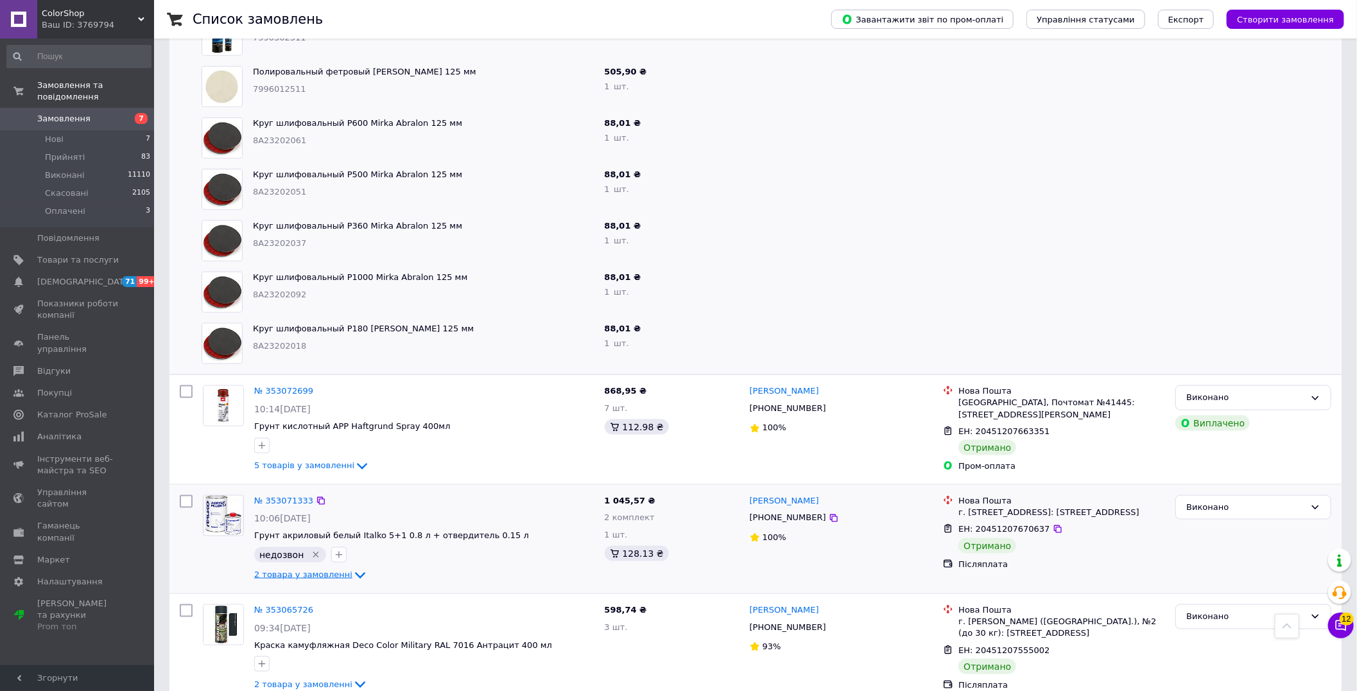
click at [300, 570] on span "2 товара у замовленні" at bounding box center [303, 575] width 98 height 10
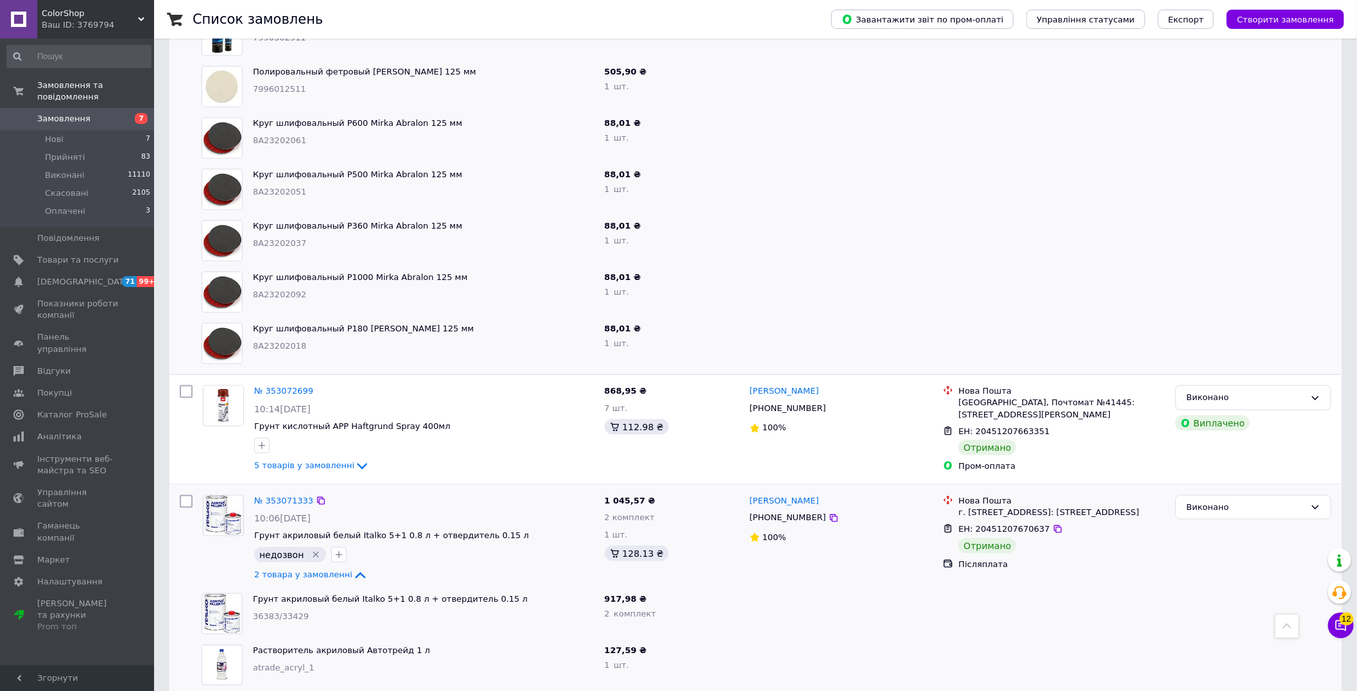
scroll to position [10273, 0]
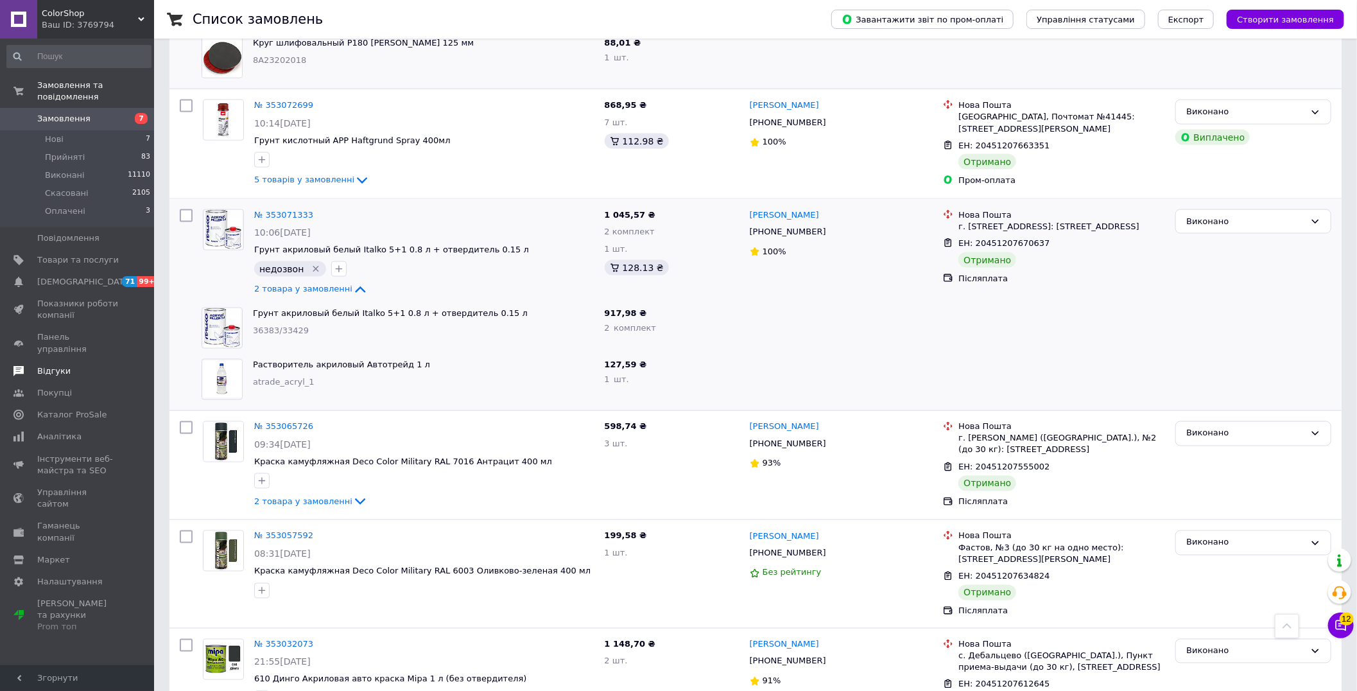
click at [65, 365] on span "Відгуки" at bounding box center [78, 371] width 82 height 12
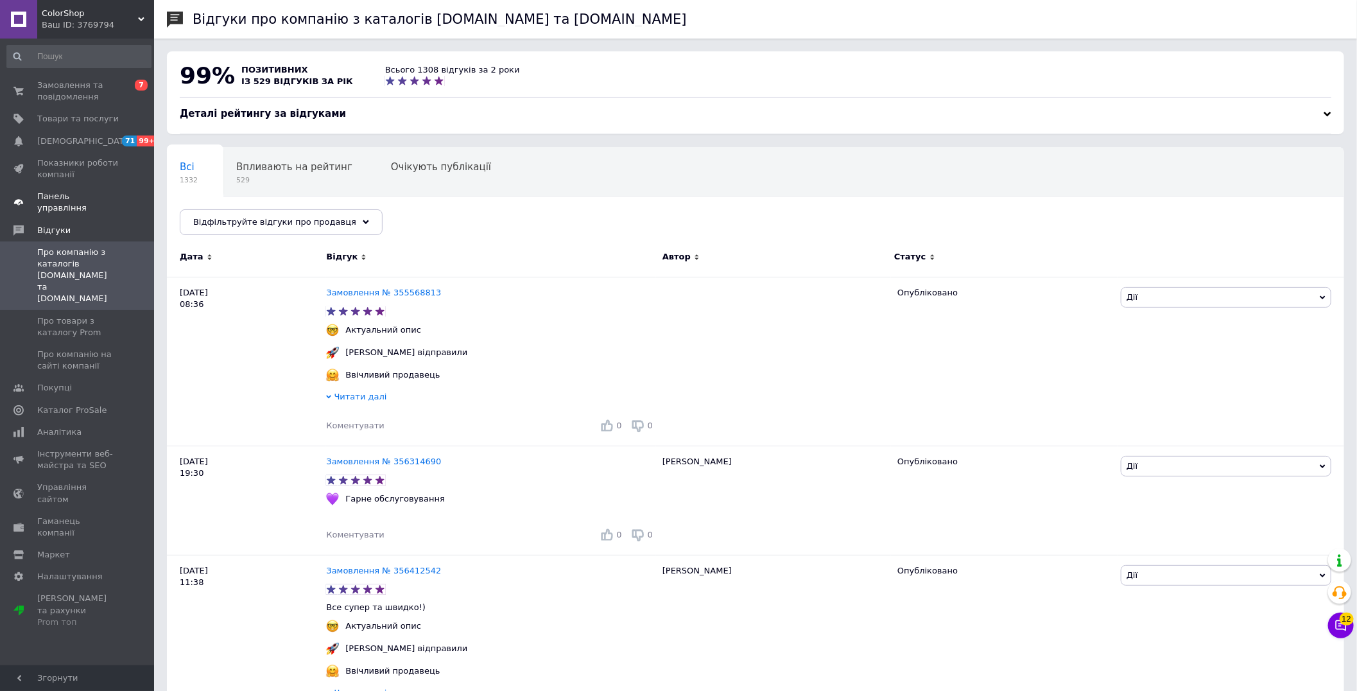
click at [69, 199] on span "Панель управління" at bounding box center [78, 202] width 82 height 23
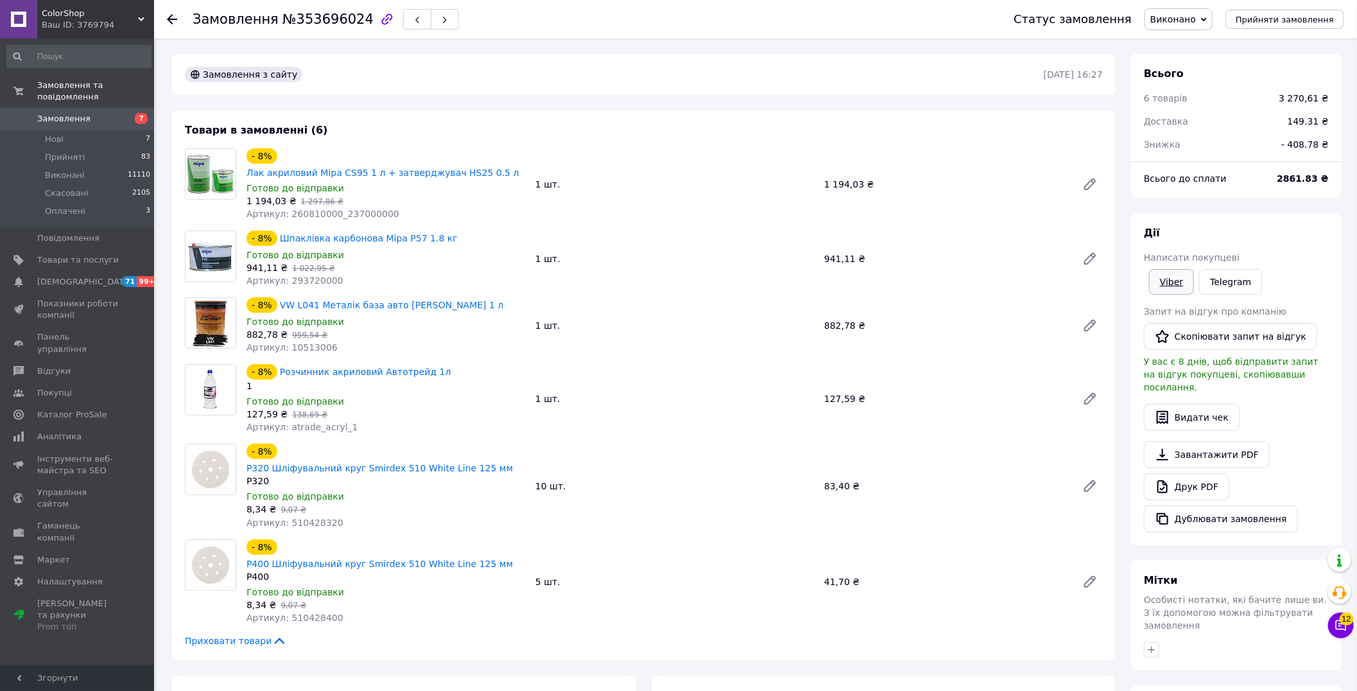
click at [1182, 281] on link "Viber" at bounding box center [1171, 282] width 45 height 26
